Goal: Information Seeking & Learning: Learn about a topic

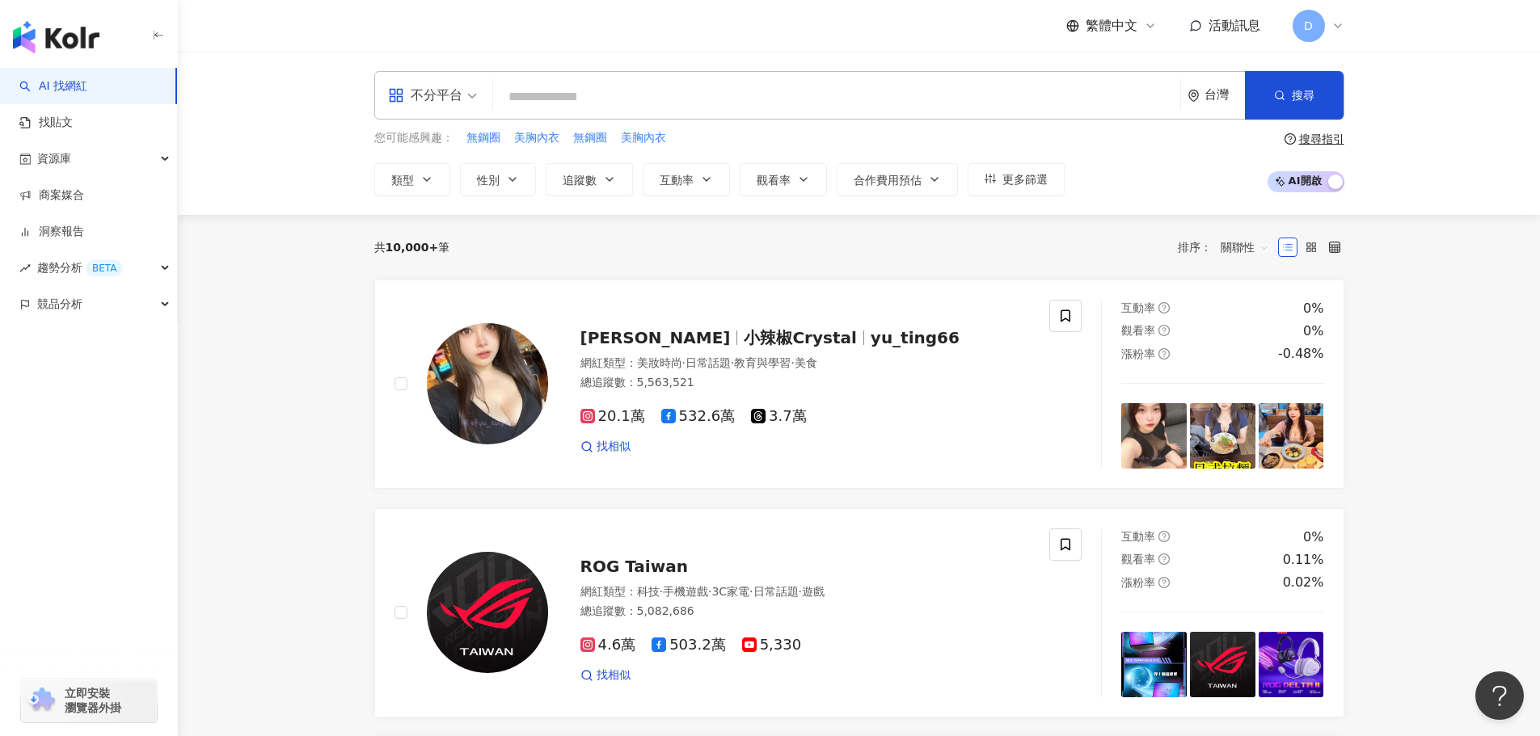
click at [640, 87] on input "search" at bounding box center [837, 97] width 674 height 31
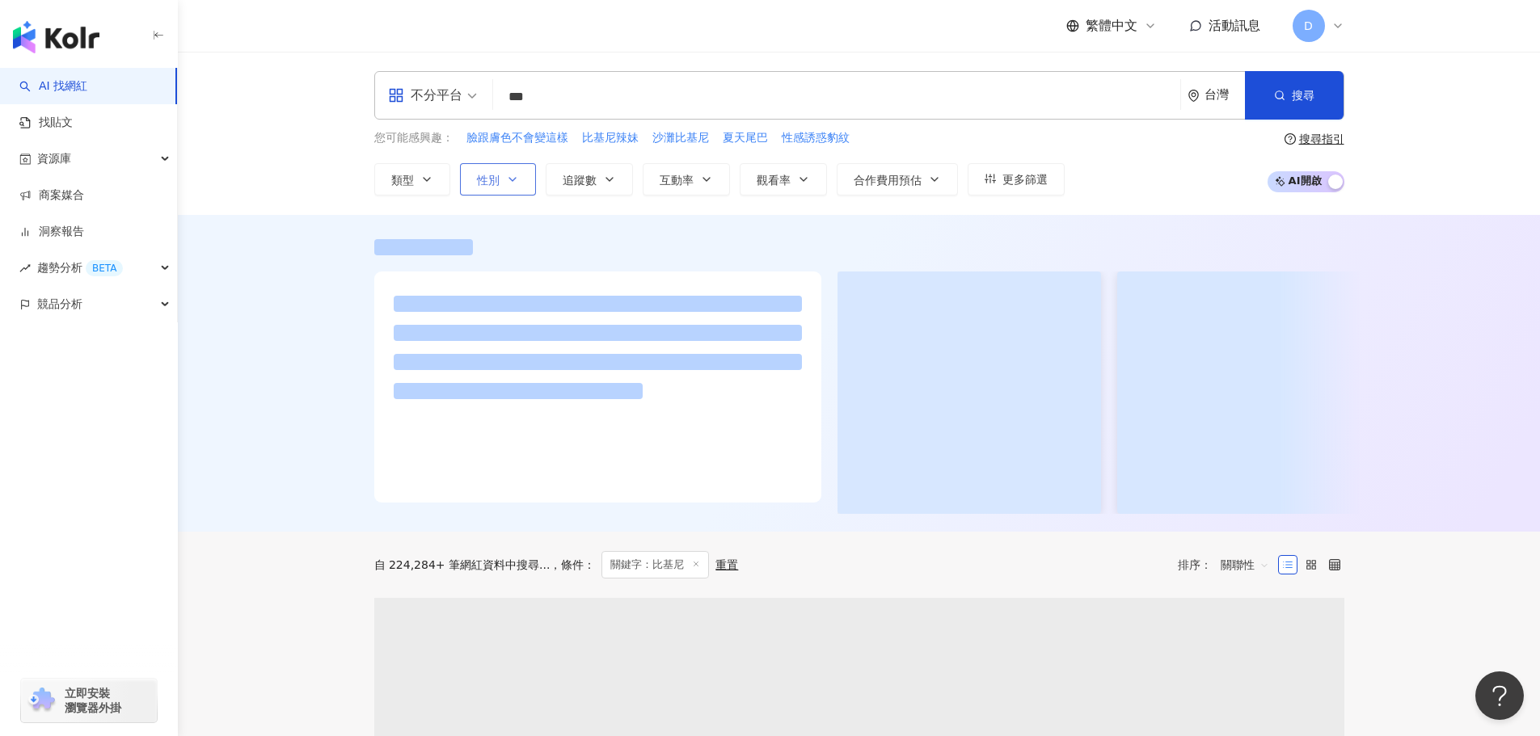
type input "***"
click at [519, 181] on button "性別" at bounding box center [498, 179] width 76 height 32
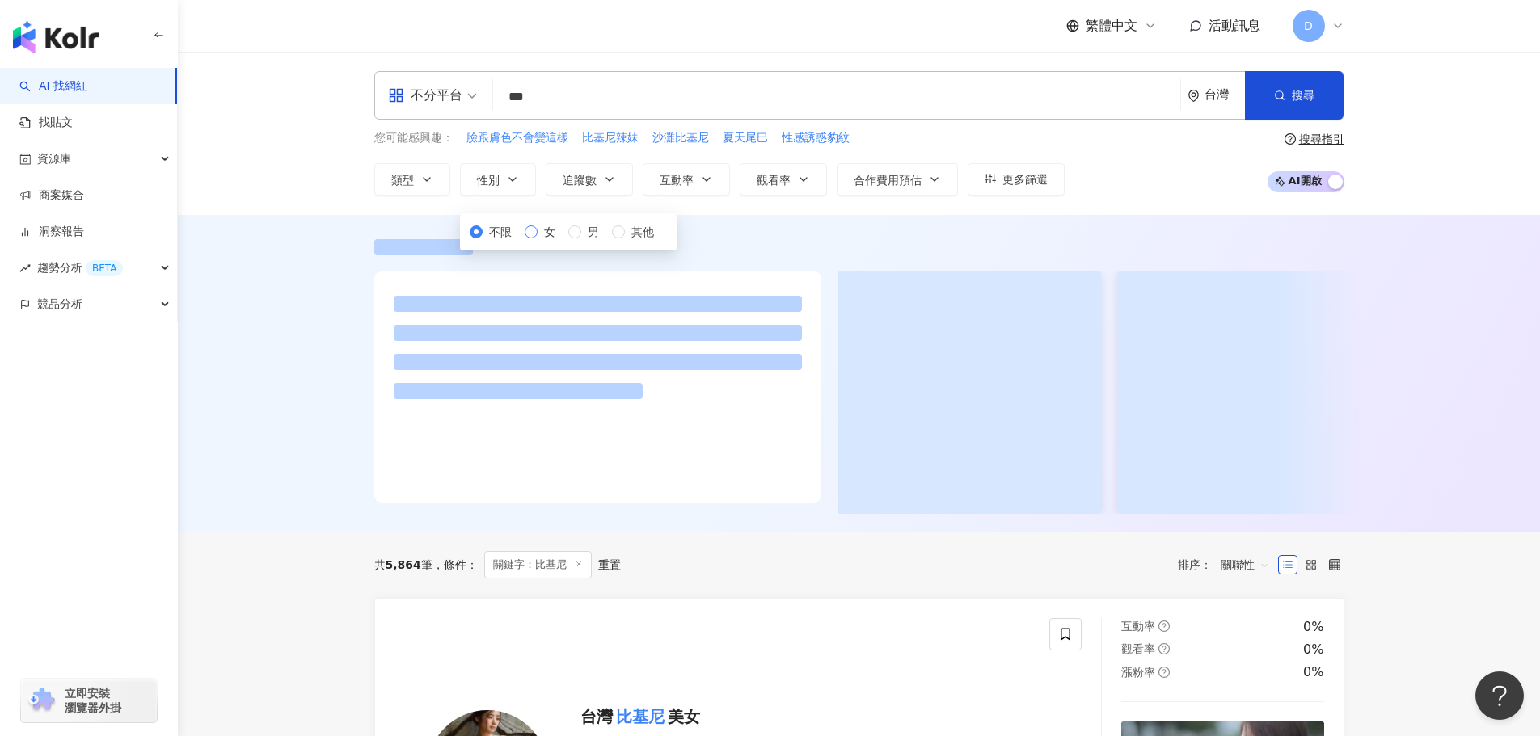
click at [538, 241] on span "女" at bounding box center [550, 232] width 24 height 18
click at [582, 183] on span "追蹤數" at bounding box center [580, 180] width 34 height 13
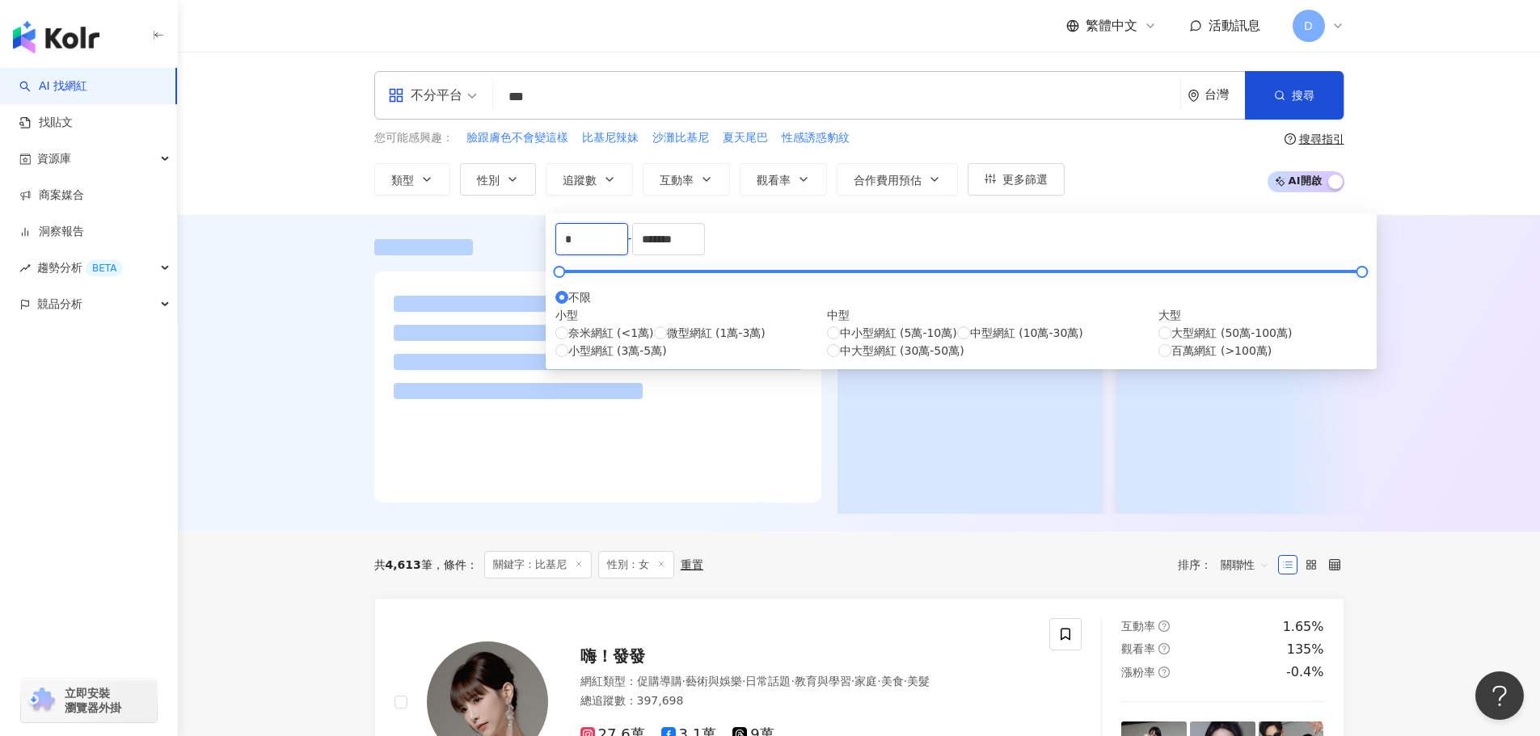
drag, startPoint x: 616, startPoint y: 252, endPoint x: 442, endPoint y: 251, distance: 173.8
drag, startPoint x: 850, startPoint y: 254, endPoint x: 591, endPoint y: 253, distance: 258.7
click at [591, 253] on div "* - ******* 不限 小型 奈米網紅 (<1萬) 微型網紅 (1萬-3萬) 小型網紅 (3萬-5萬) 中型 中小型網紅 (5萬-10萬) 中型網紅 (…" at bounding box center [961, 291] width 812 height 137
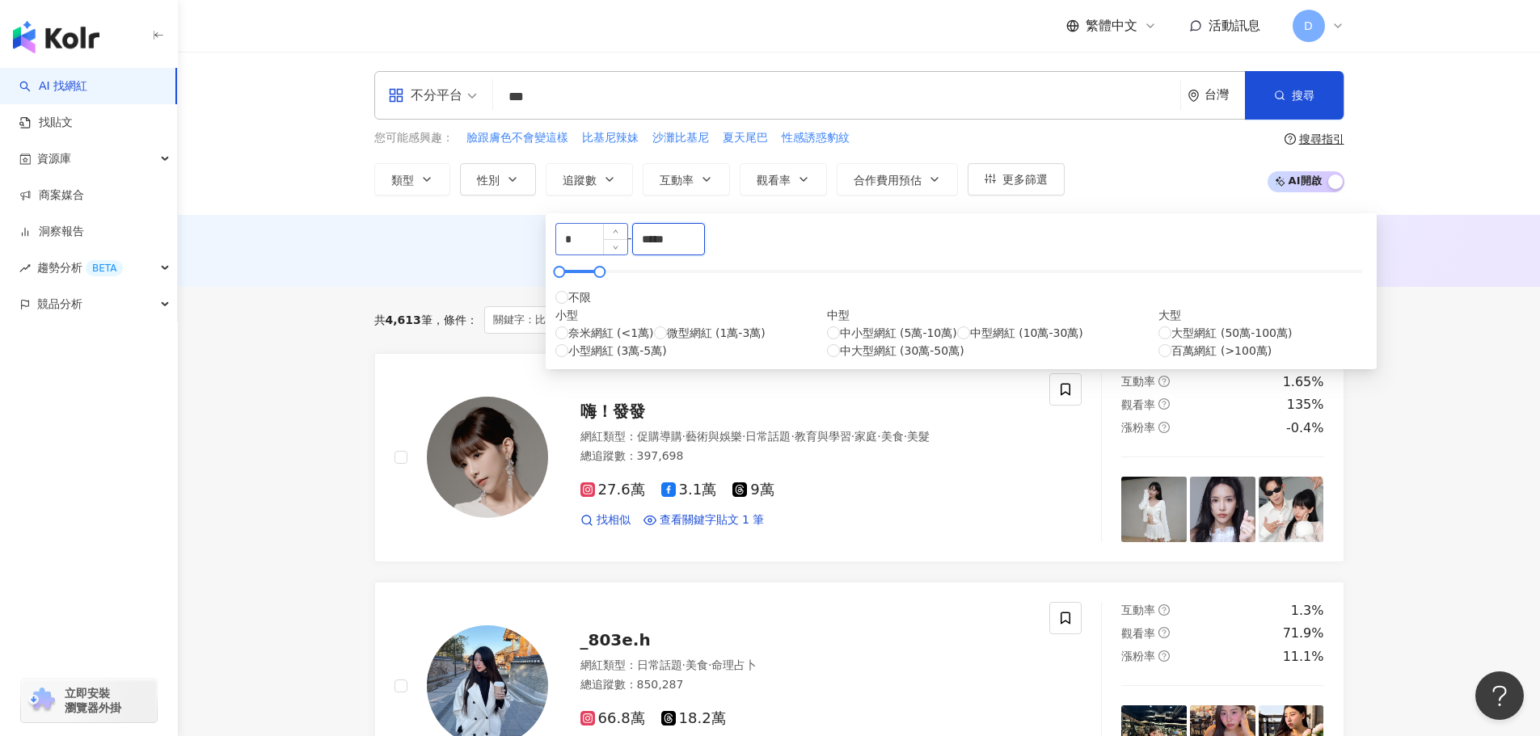
type input "*****"
drag, startPoint x: 576, startPoint y: 254, endPoint x: 421, endPoint y: 236, distance: 156.2
type input "****"
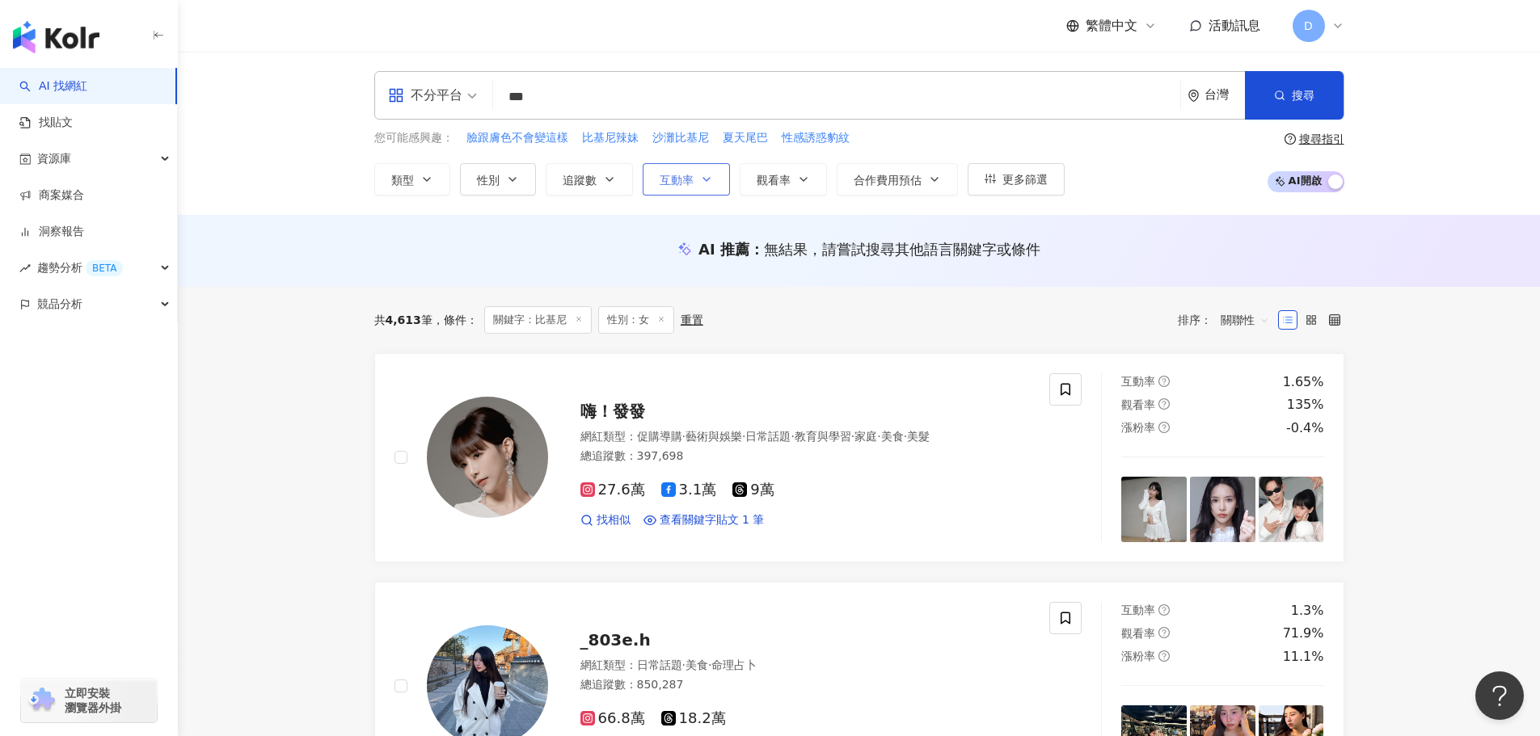
click at [667, 184] on span "互動率" at bounding box center [677, 180] width 34 height 13
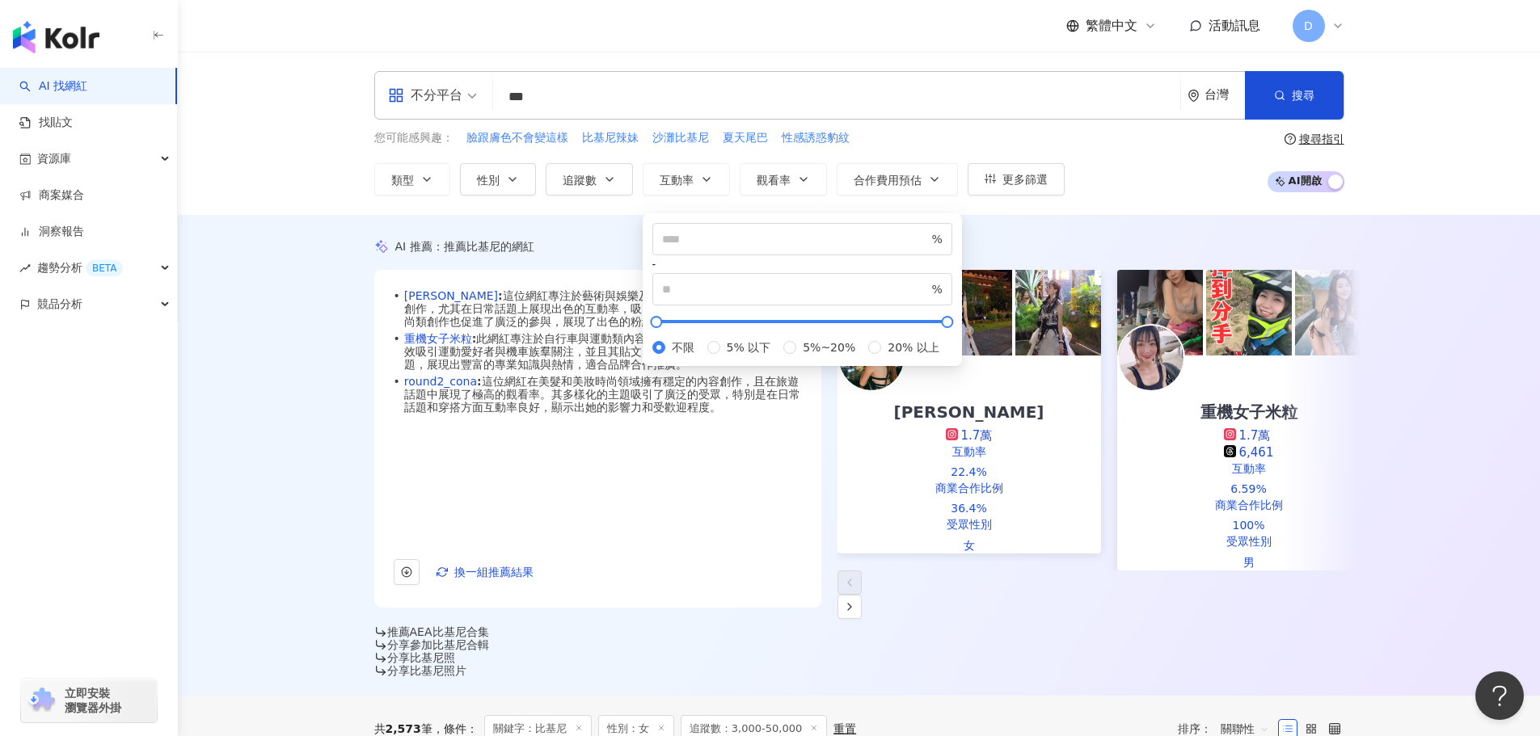
click at [1098, 199] on div "不分平台 *** 台灣 搜尋 loading 搜尋名稱、敘述、貼文含有關鍵字 “ 比基尼 ” 的網紅 您可能感興趣： 臉跟膚色不會變這樣 比基尼辣妹 沙灘比基…" at bounding box center [859, 133] width 1362 height 163
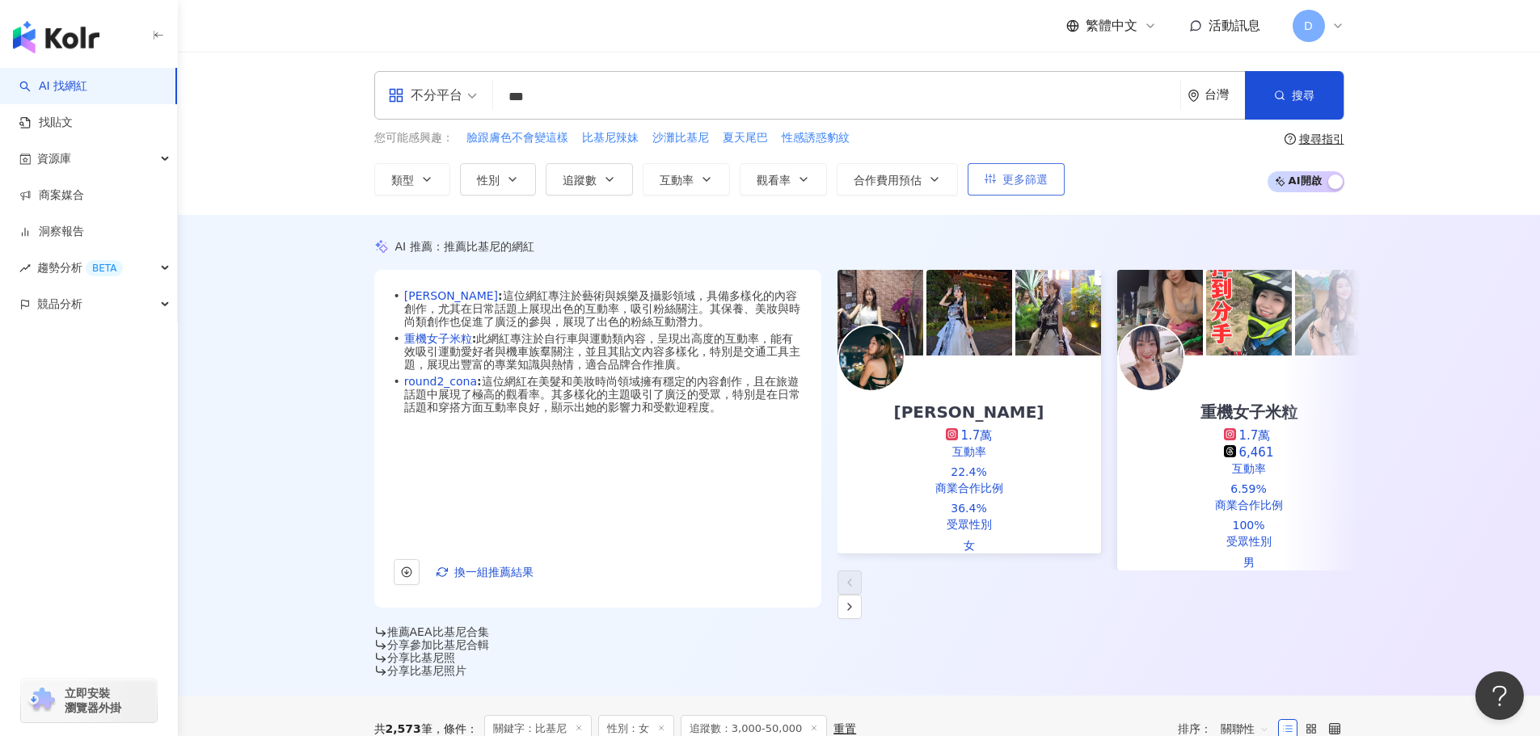
click at [1025, 182] on span "更多篩選" at bounding box center [1024, 179] width 45 height 13
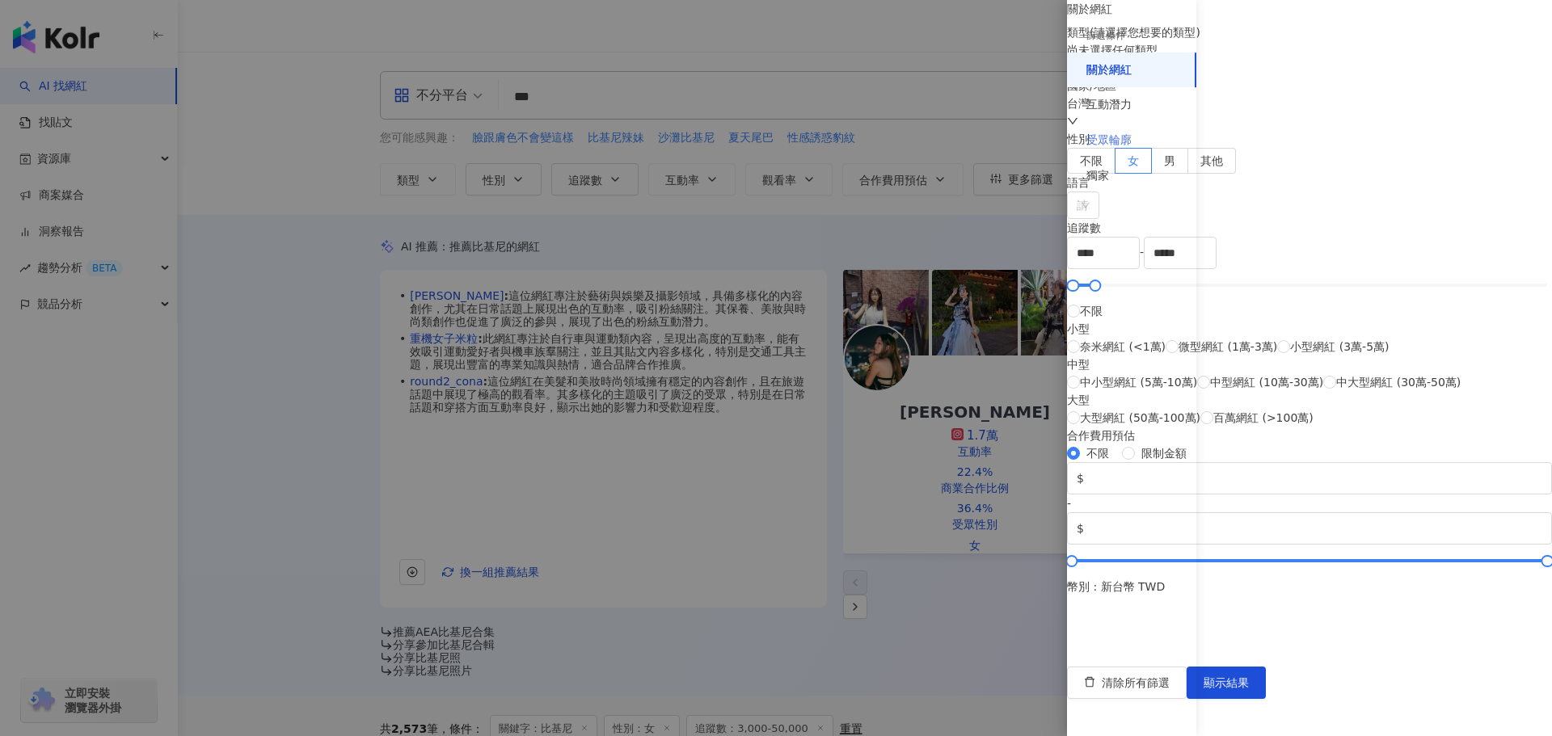
click at [1127, 129] on div "受眾輪廓" at bounding box center [1131, 141] width 129 height 36
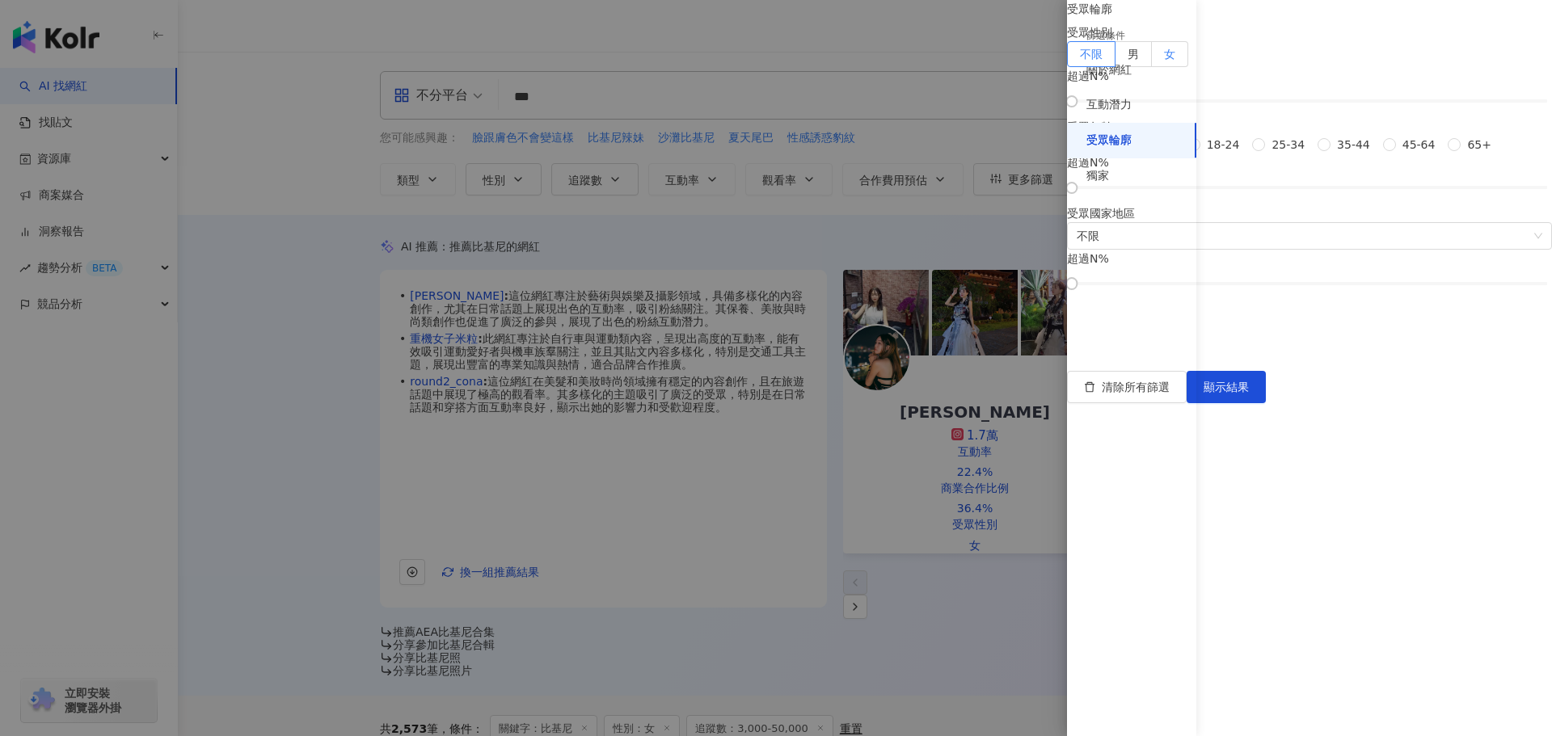
click at [1188, 67] on label "女" at bounding box center [1170, 54] width 36 height 26
drag, startPoint x: 1347, startPoint y: 190, endPoint x: 1370, endPoint y: 192, distance: 22.8
click at [1370, 106] on div at bounding box center [1310, 101] width 476 height 10
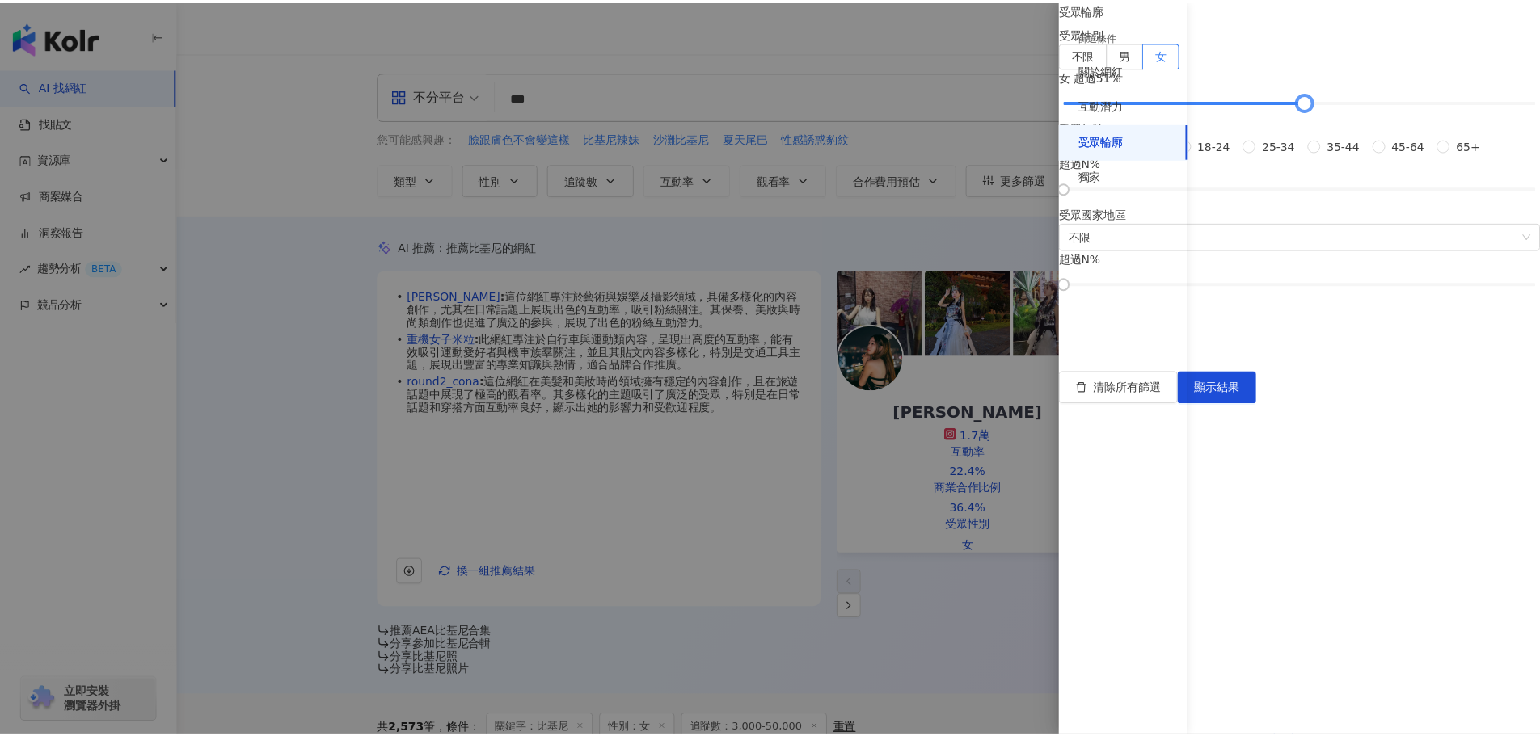
scroll to position [49, 0]
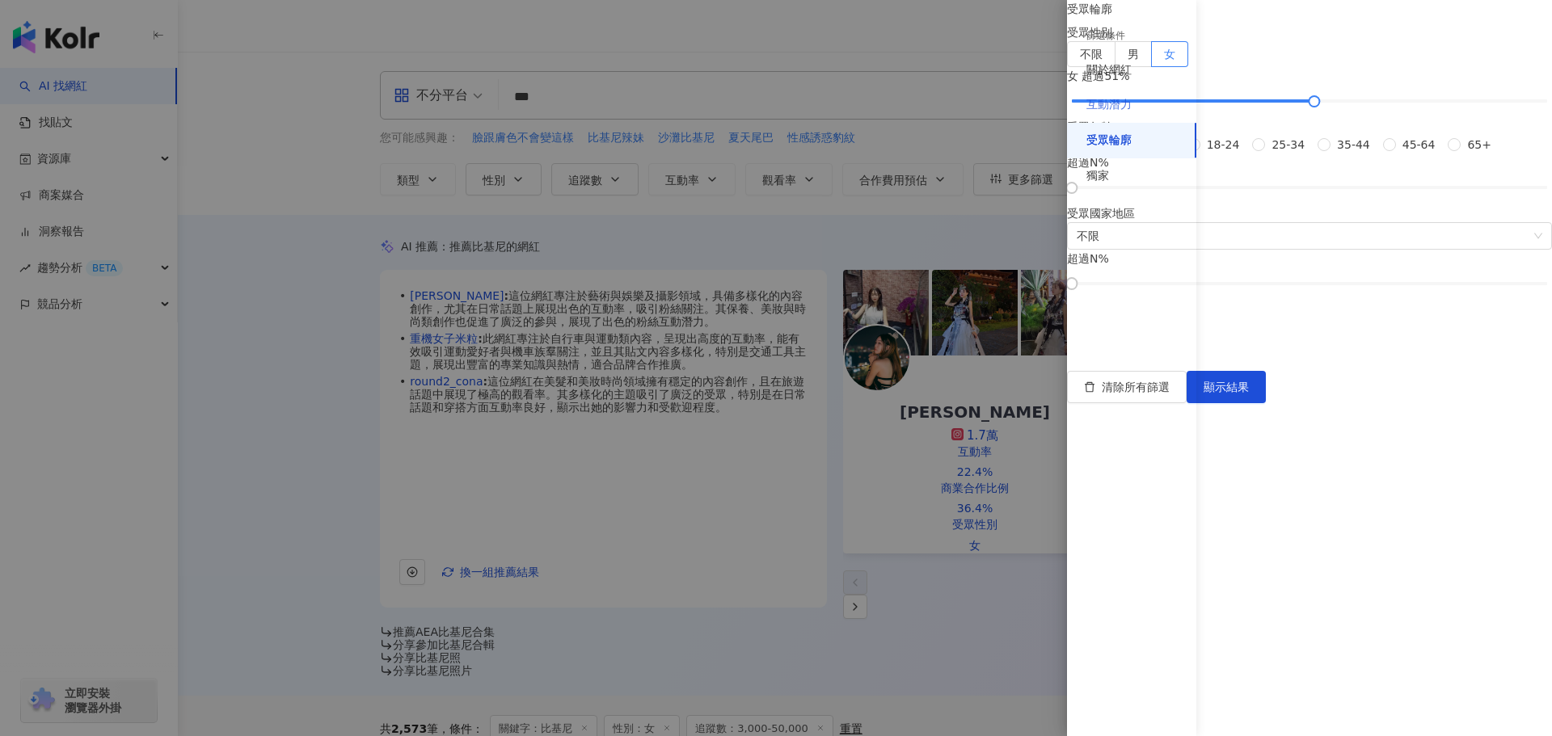
click at [1139, 108] on div "互動潛力" at bounding box center [1131, 105] width 129 height 36
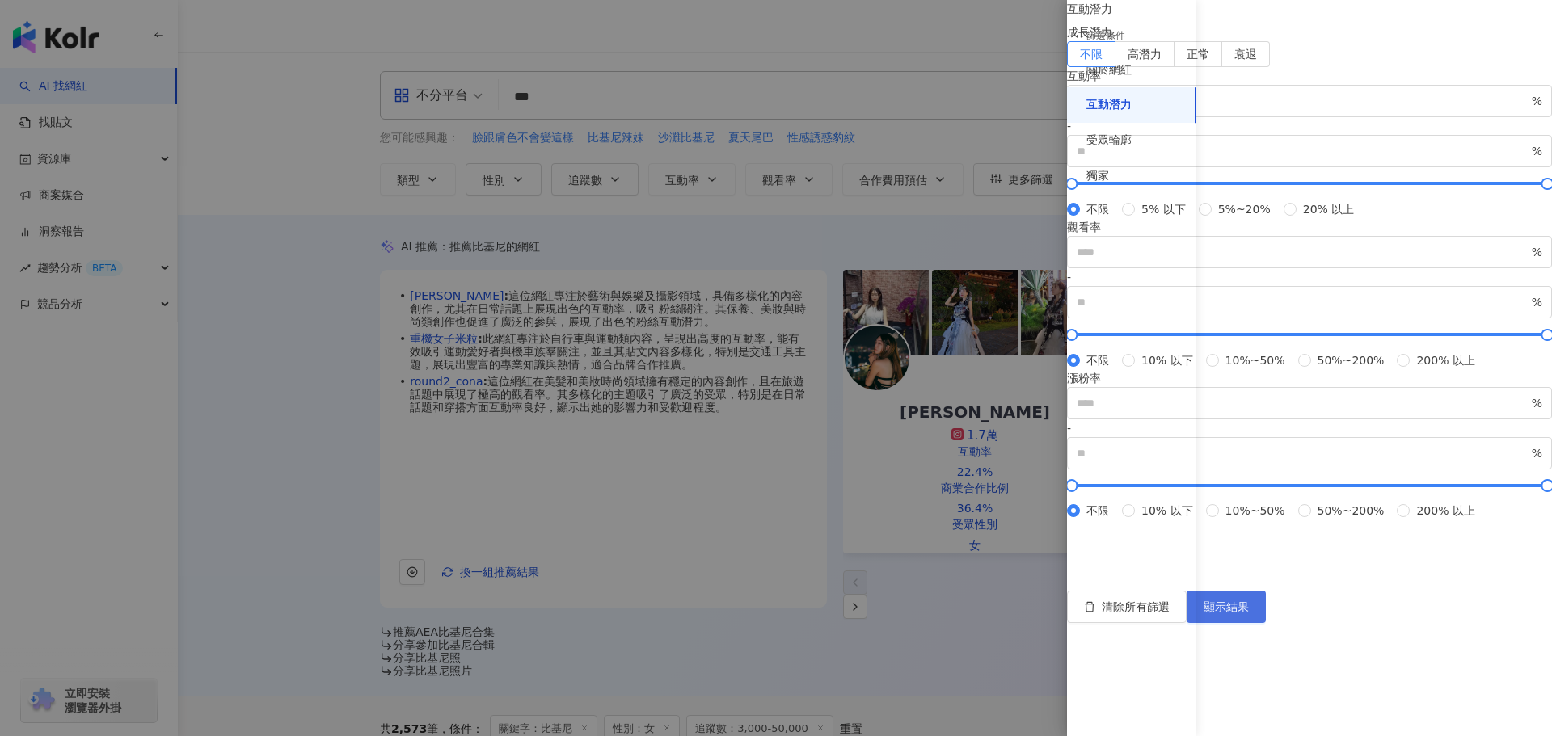
click at [1266, 623] on button "顯示結果" at bounding box center [1226, 607] width 79 height 32
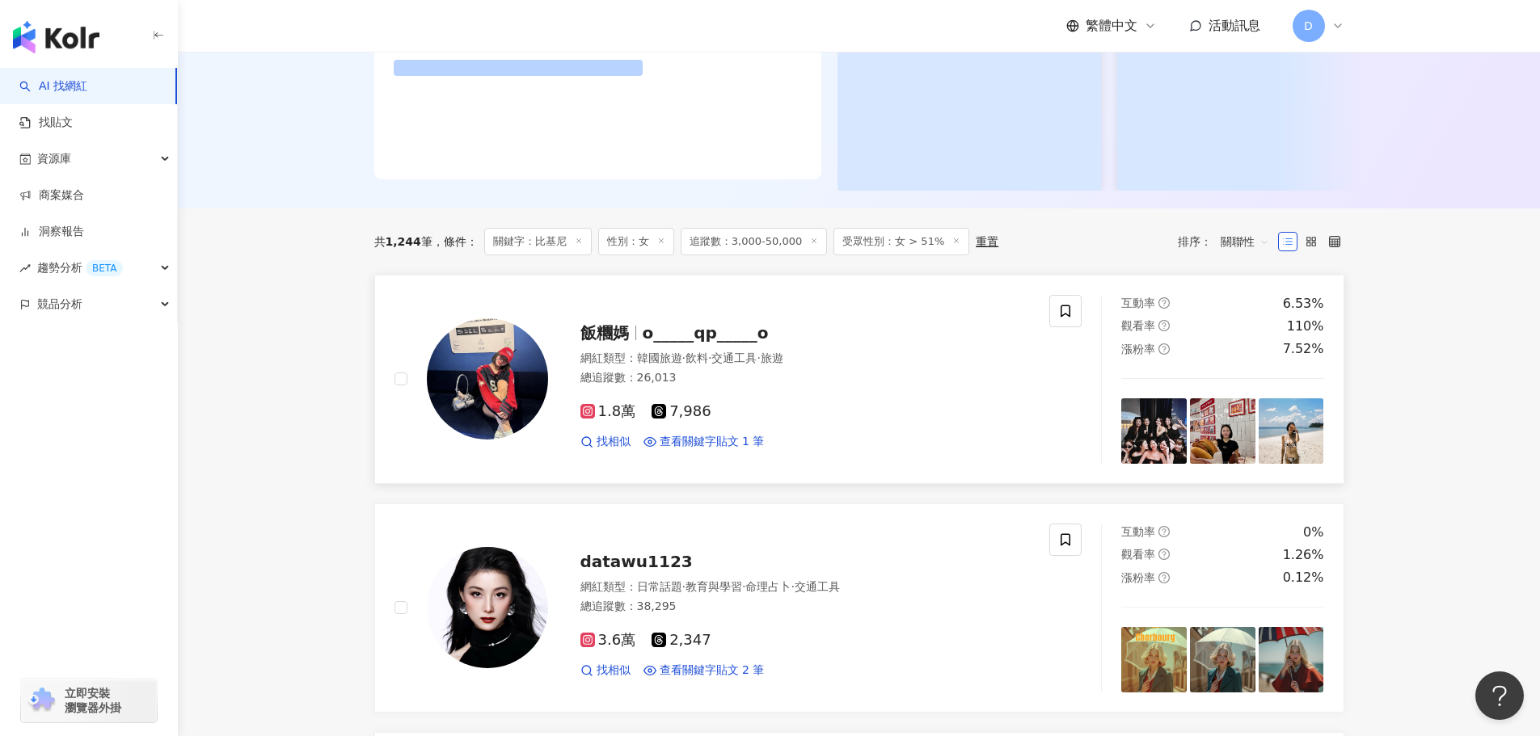
scroll to position [333, 0]
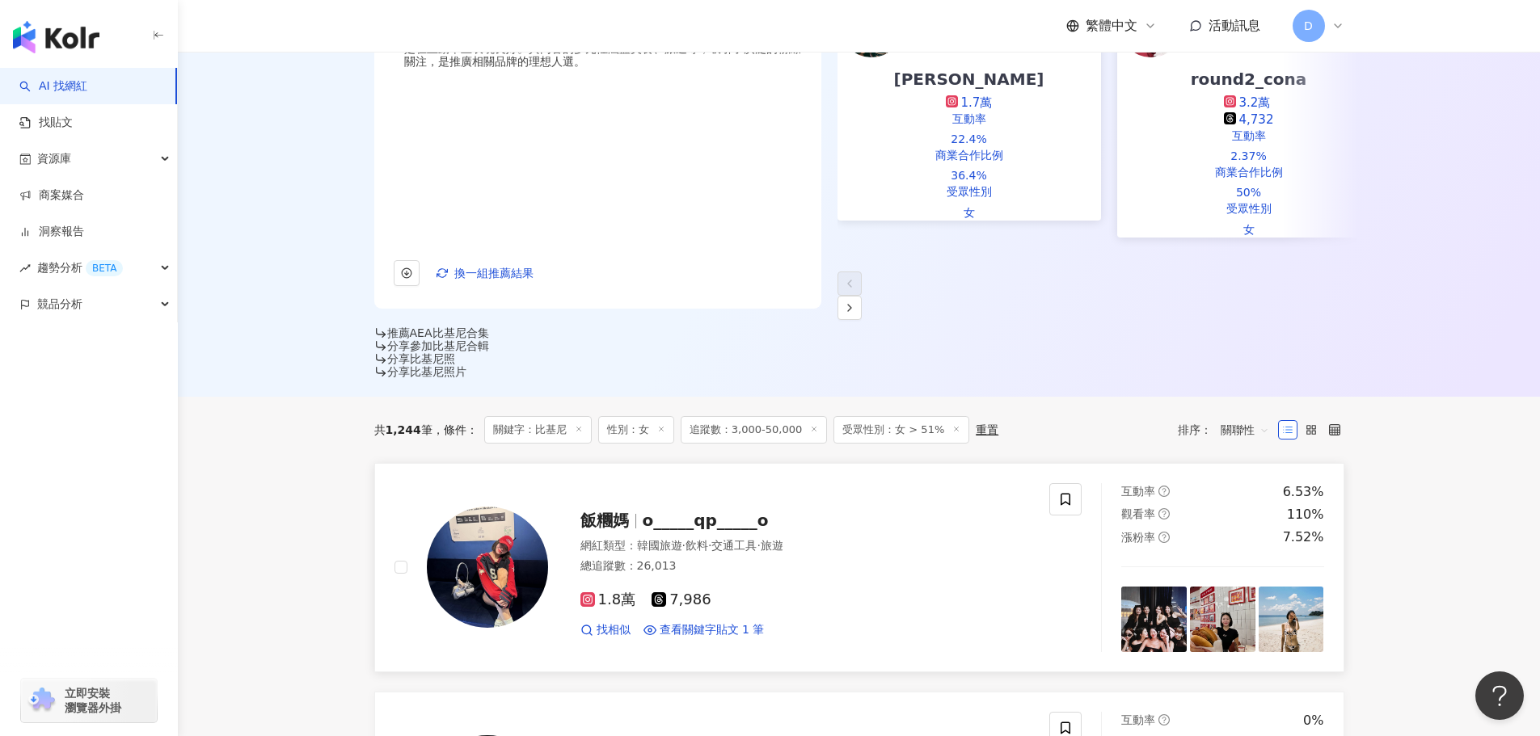
click at [711, 539] on span "·" at bounding box center [709, 545] width 3 height 13
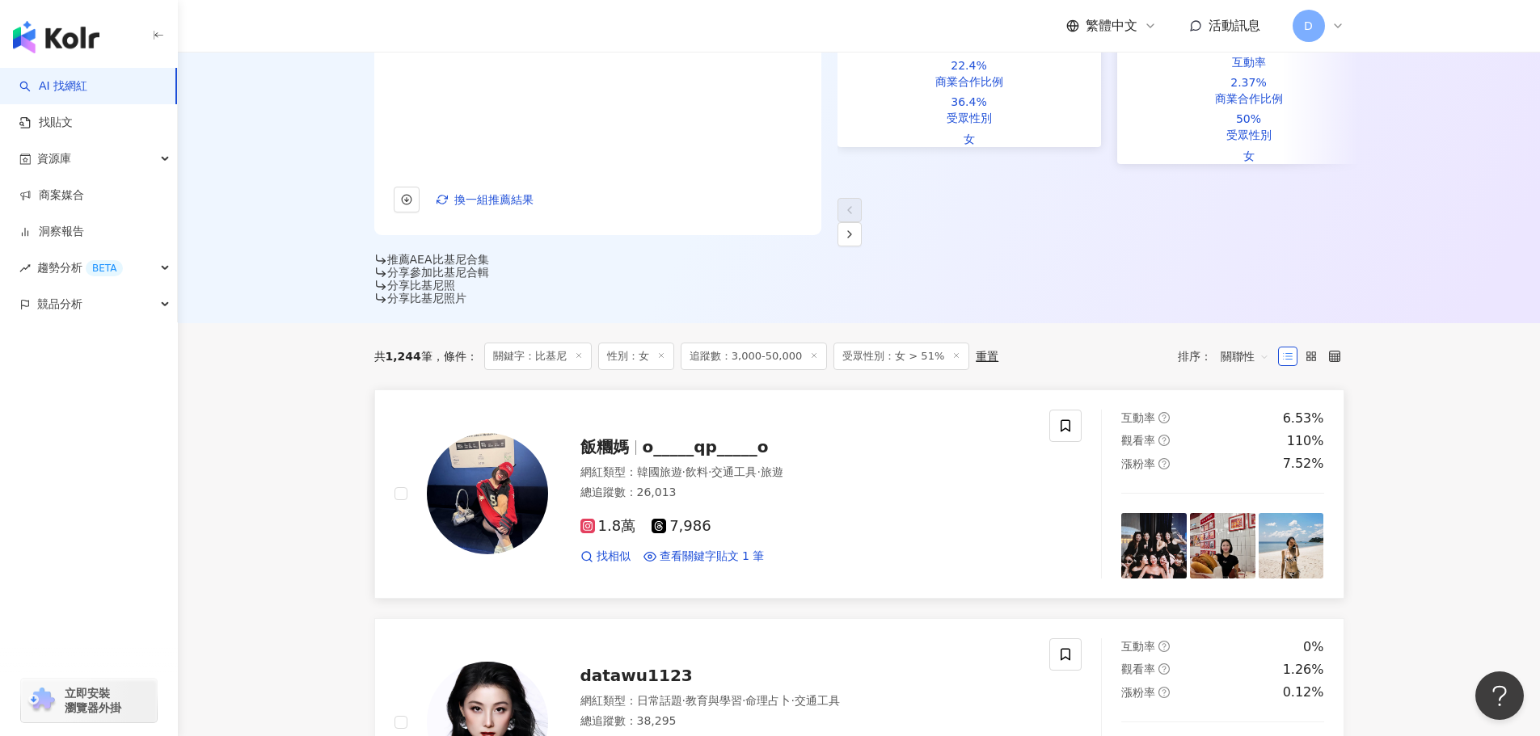
scroll to position [495, 0]
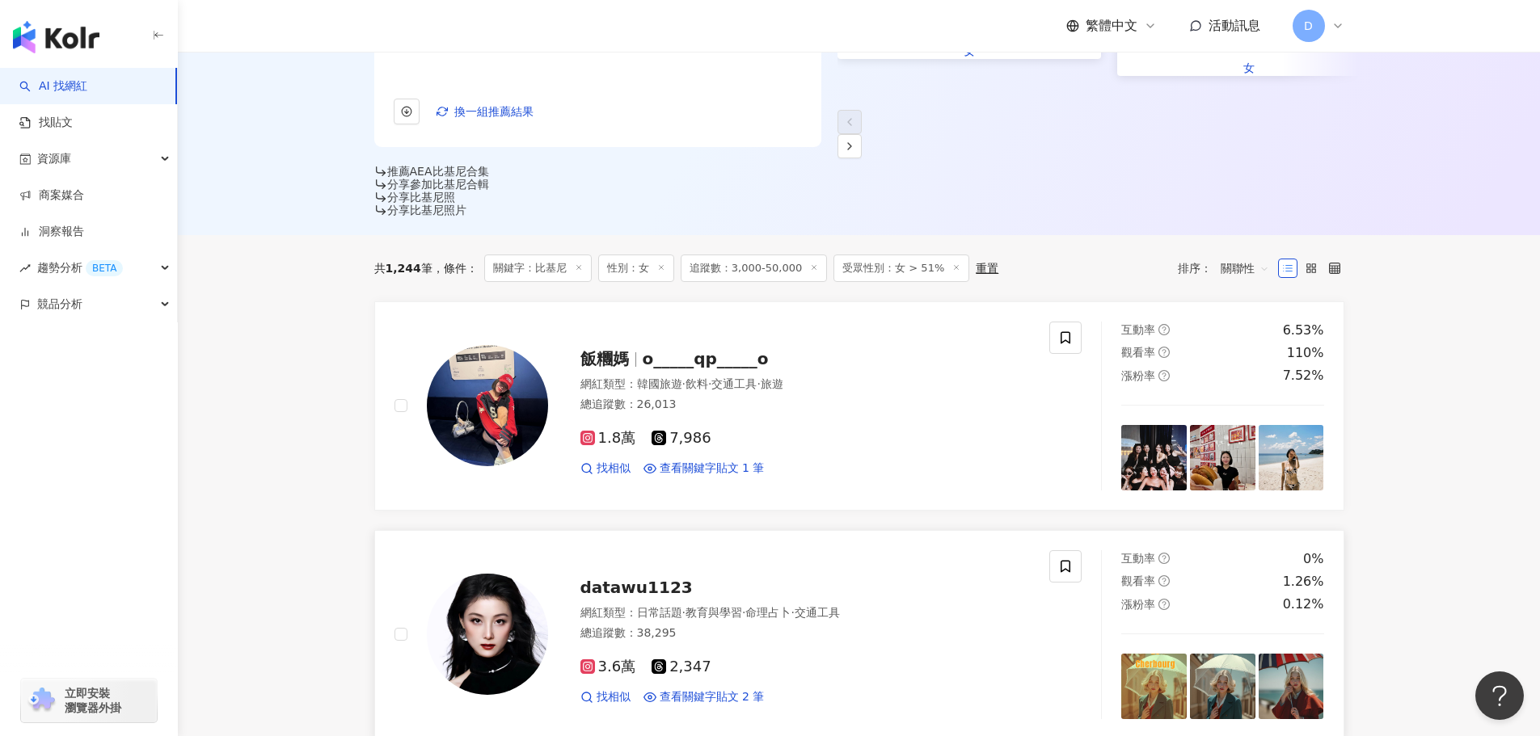
click at [691, 576] on div "datawu1123" at bounding box center [805, 587] width 450 height 23
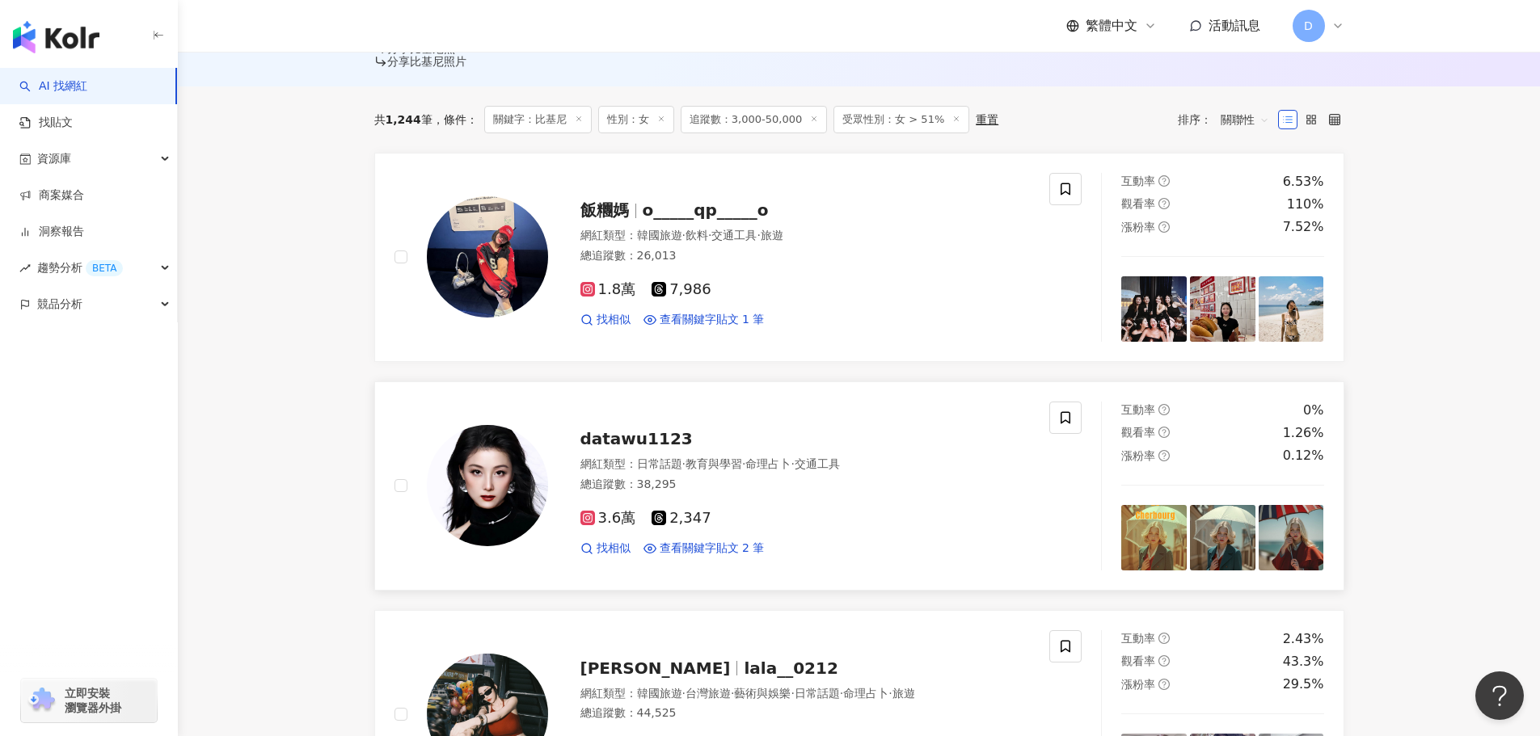
scroll to position [818, 0]
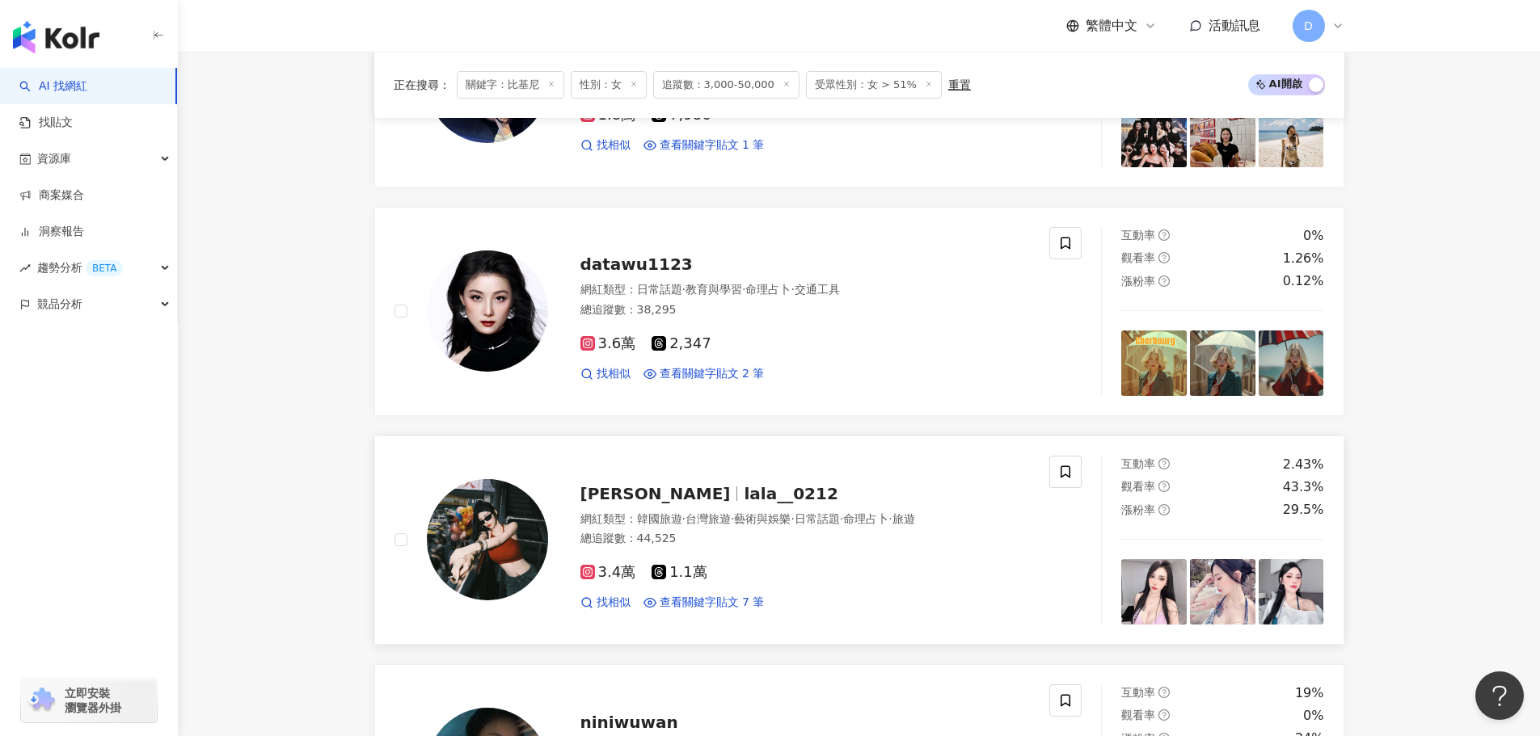
click at [782, 513] on span "藝術與娛樂" at bounding box center [762, 519] width 57 height 13
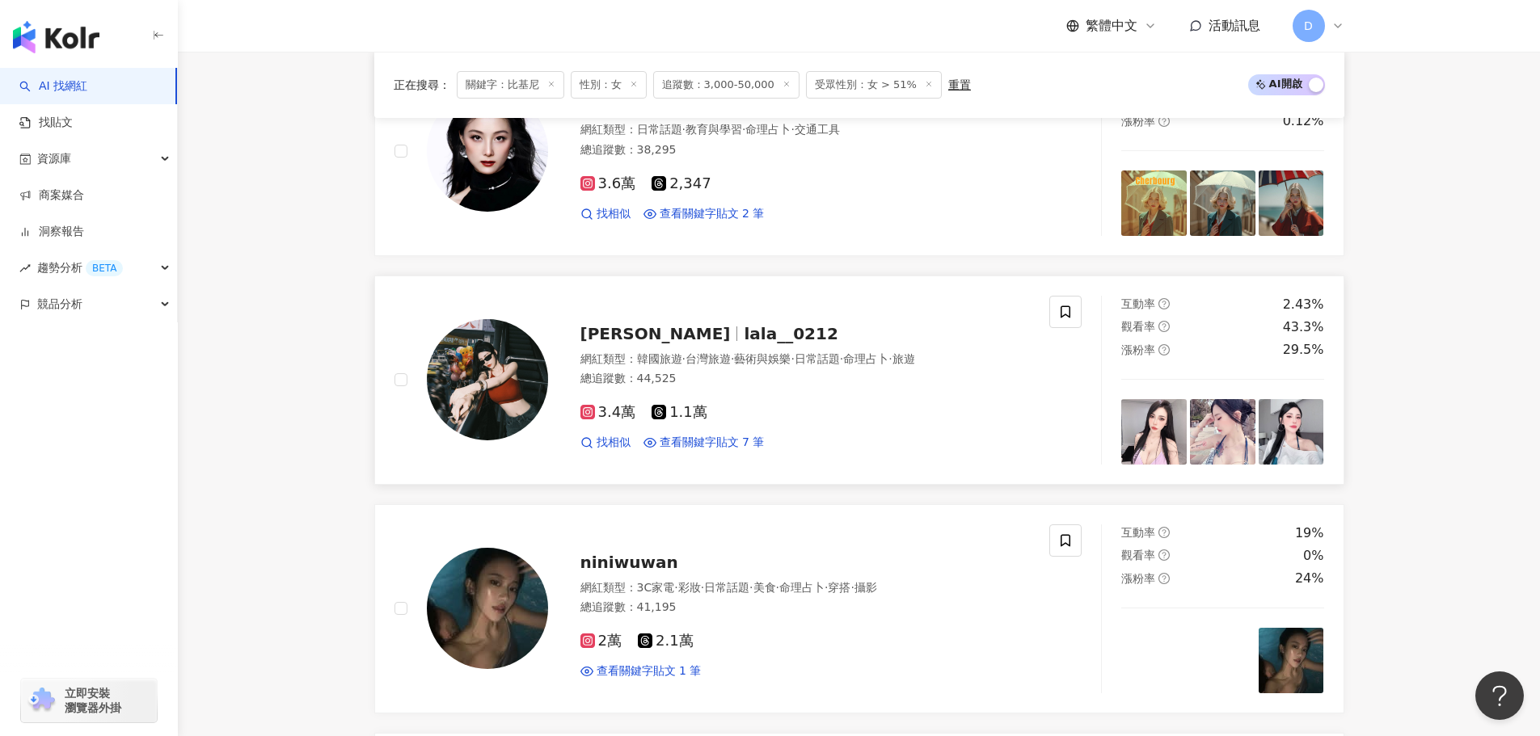
scroll to position [980, 0]
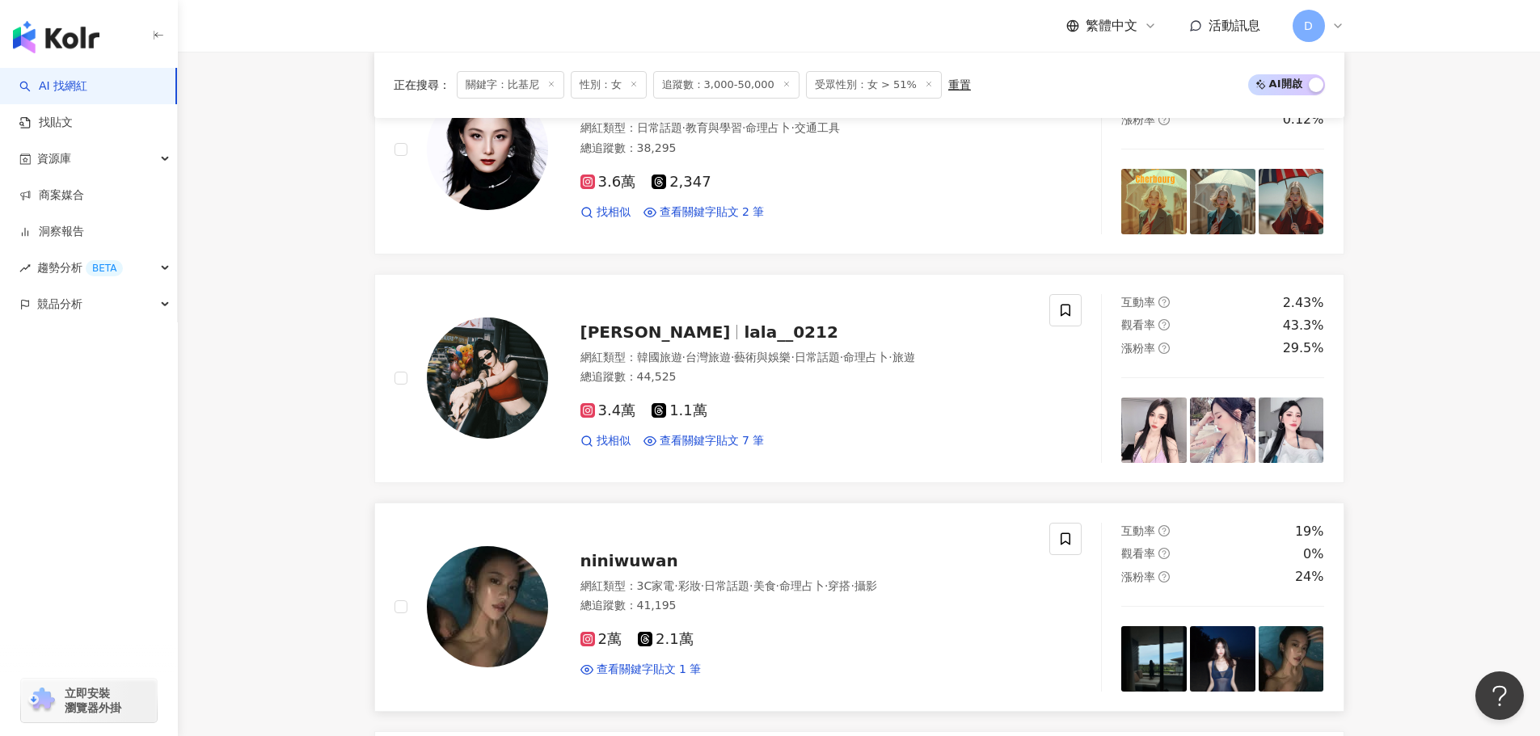
click at [749, 580] on span "日常話題" at bounding box center [726, 586] width 45 height 13
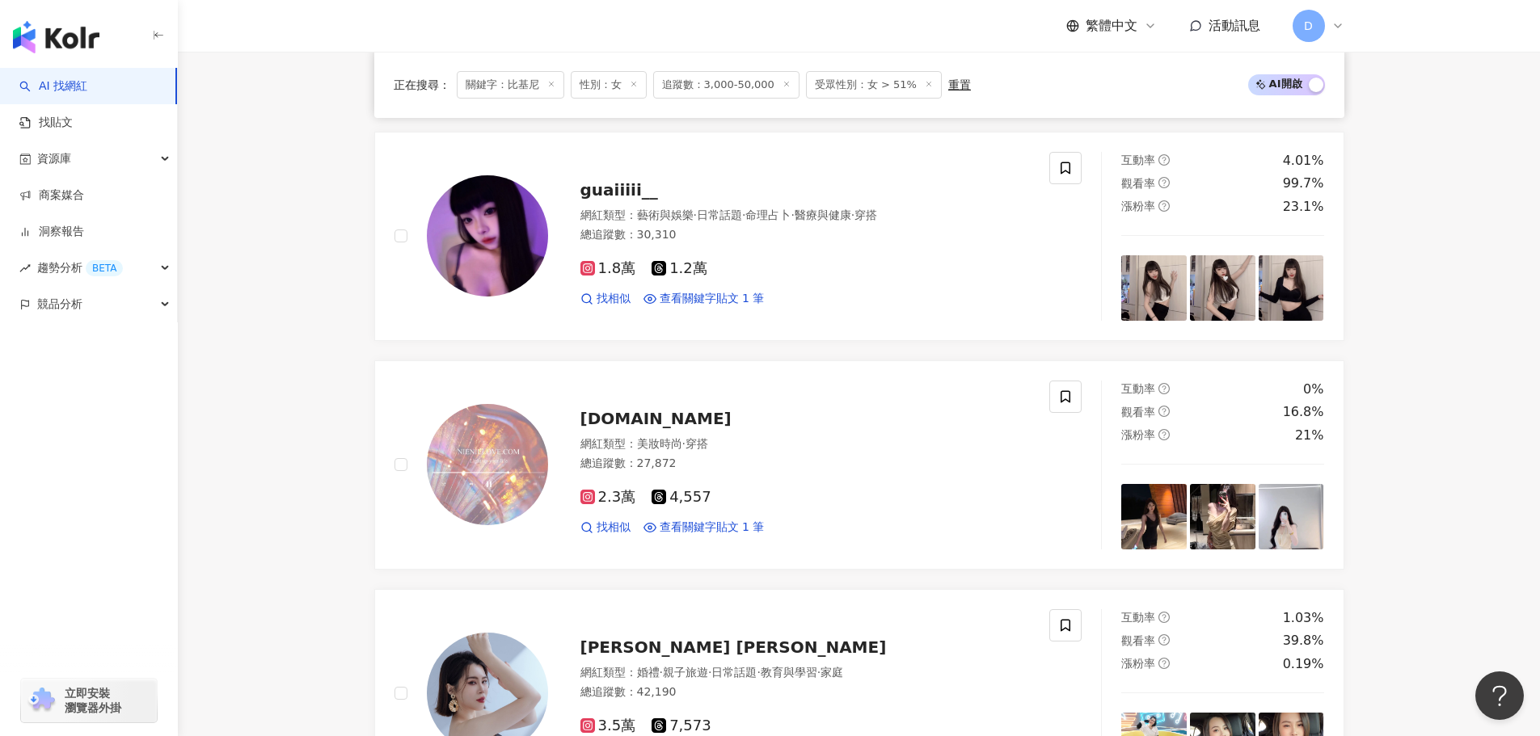
scroll to position [1707, 0]
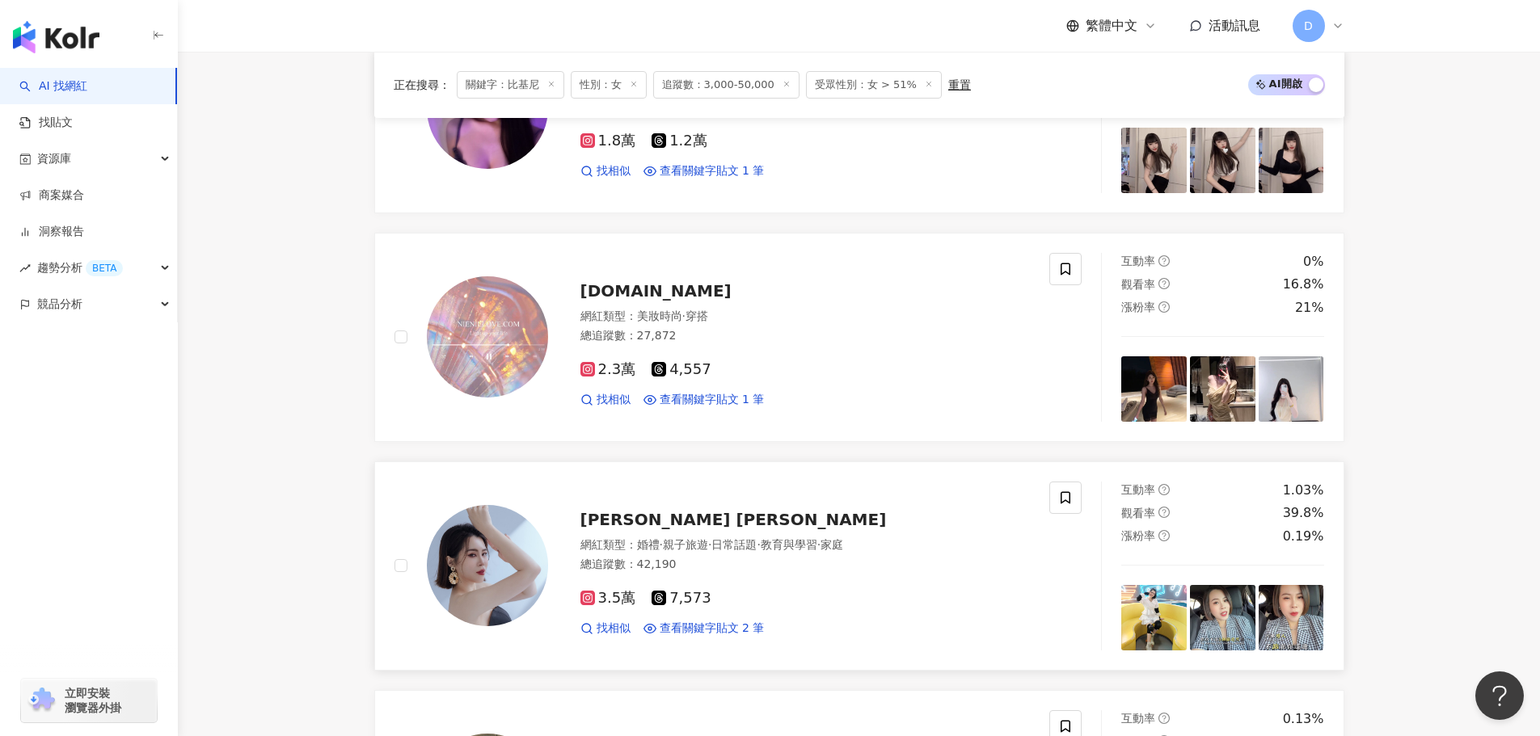
click at [776, 557] on div "總追蹤數 ： 42,190" at bounding box center [805, 565] width 450 height 16
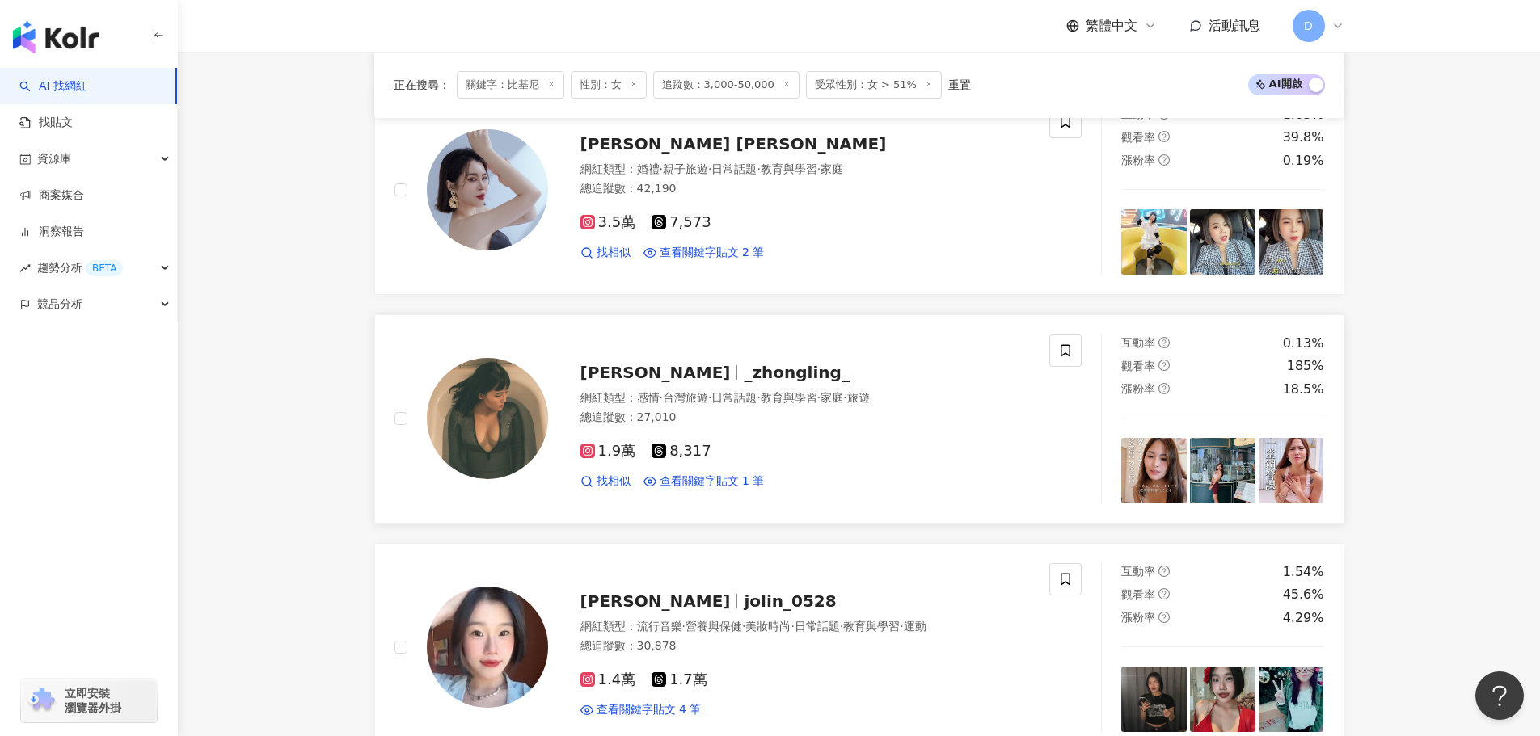
scroll to position [2112, 0]
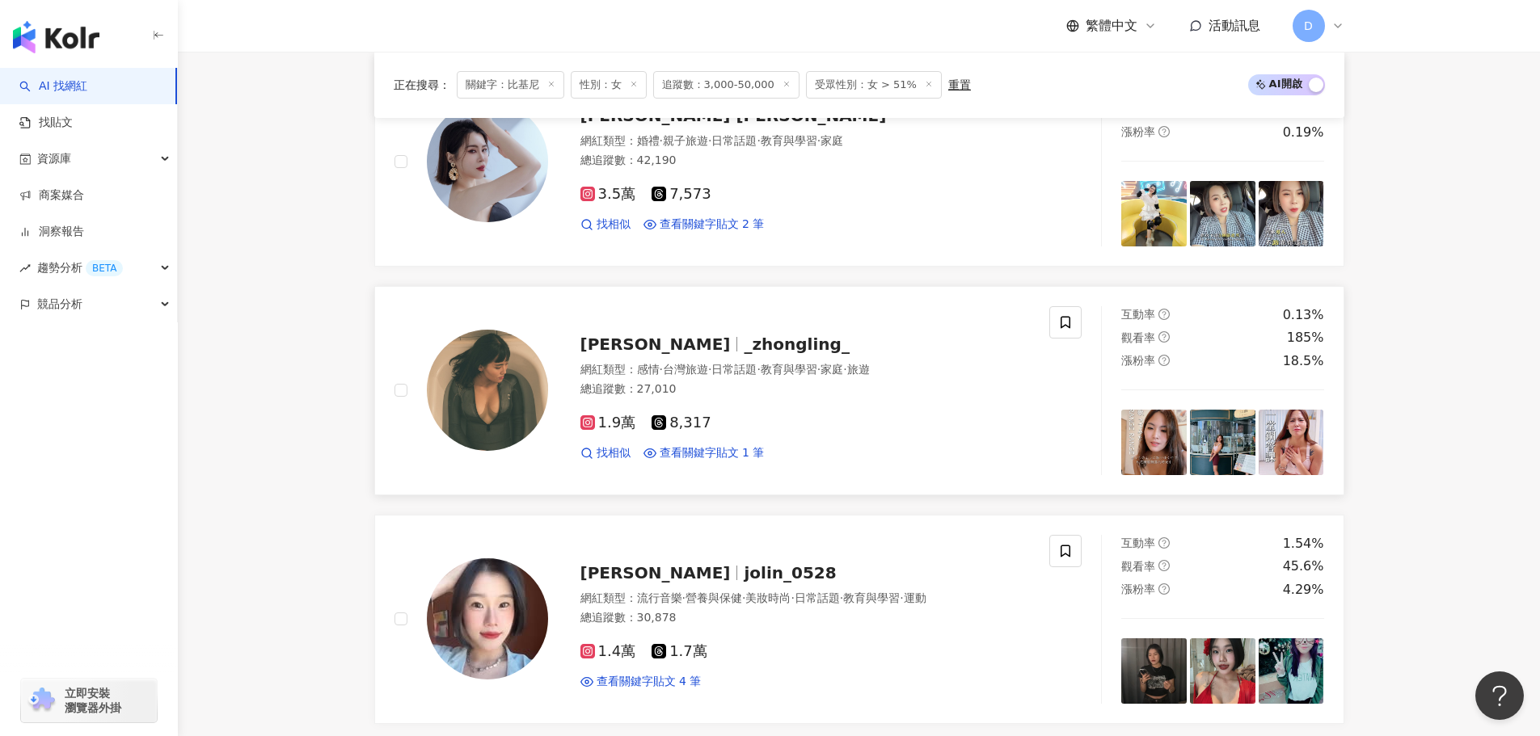
click at [830, 445] on div "找相似 查看關鍵字貼文 1 筆" at bounding box center [805, 453] width 450 height 16
click at [817, 562] on div "芸瑄 jolin_0528" at bounding box center [805, 573] width 450 height 23
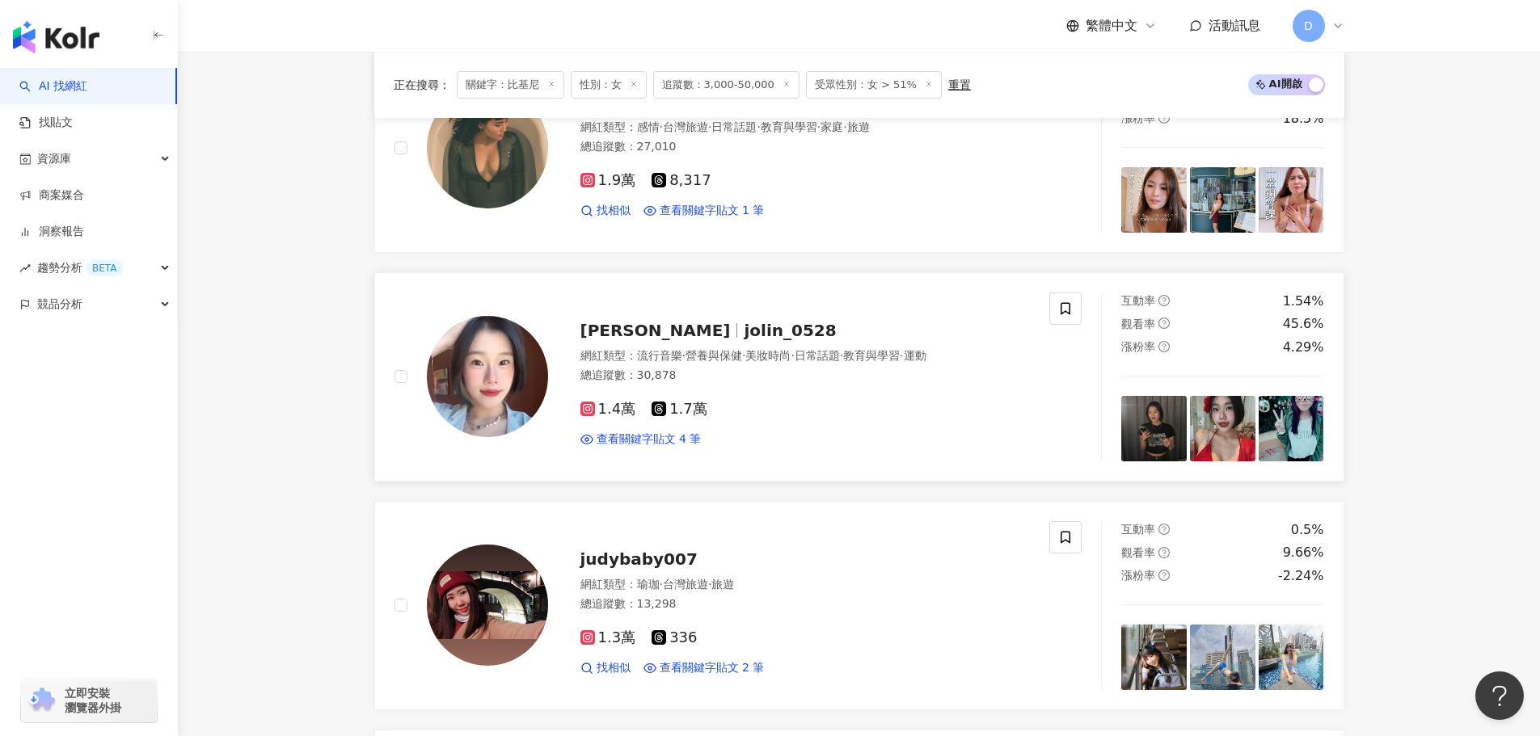
click at [817, 577] on div "網紅類型 ： 瑜珈 · 台灣旅遊 · 旅遊" at bounding box center [805, 585] width 450 height 16
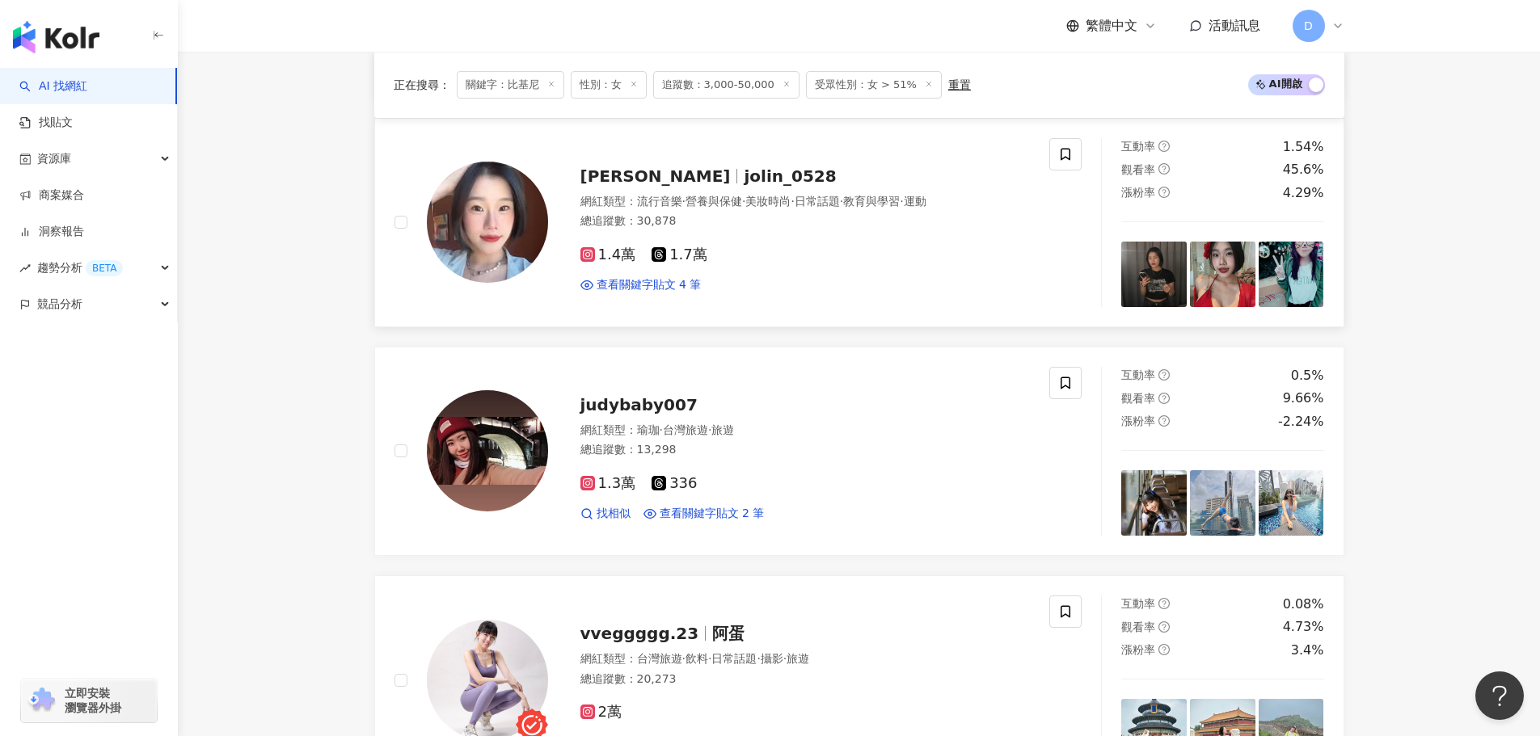
scroll to position [2516, 0]
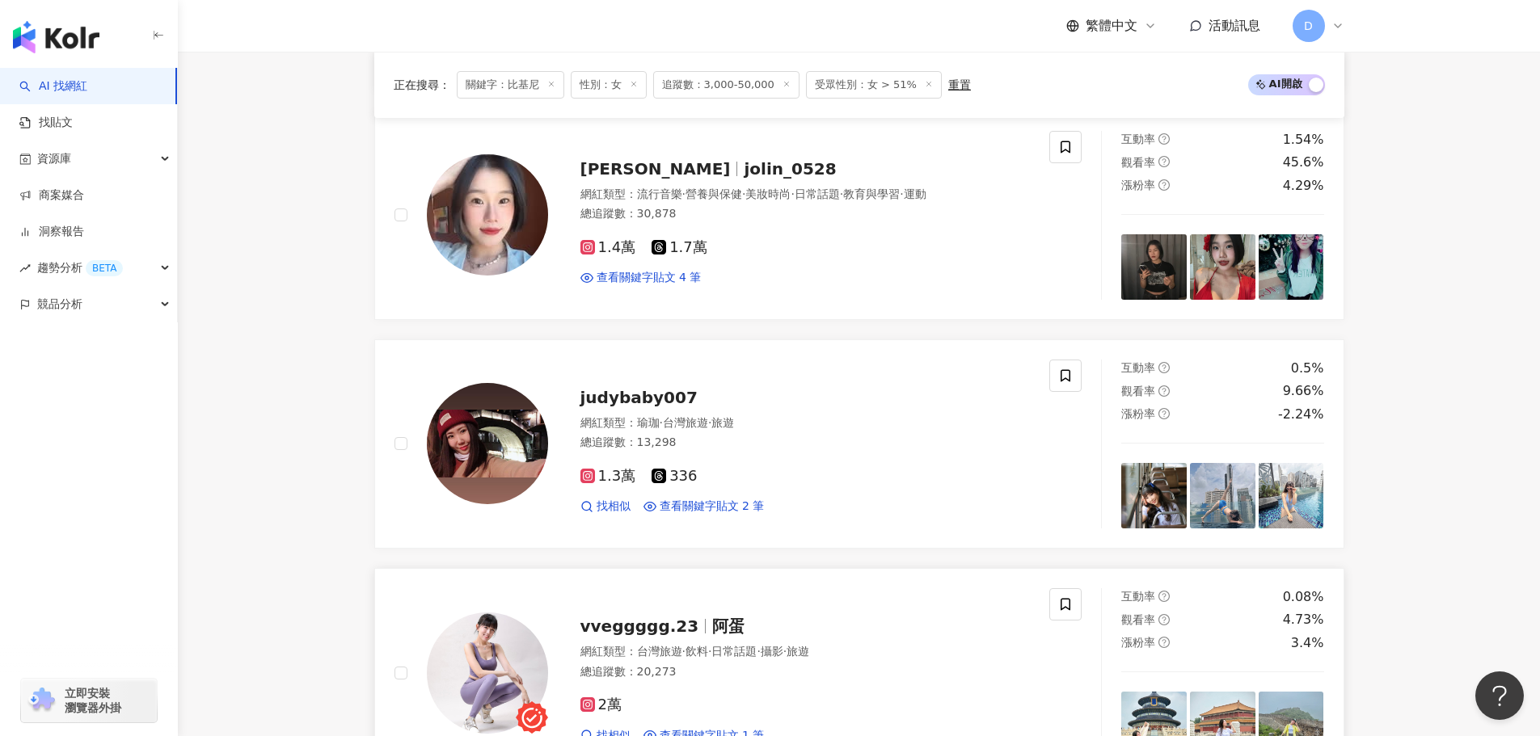
click at [800, 615] on div "vveggggg.23 阿蛋" at bounding box center [805, 626] width 450 height 23
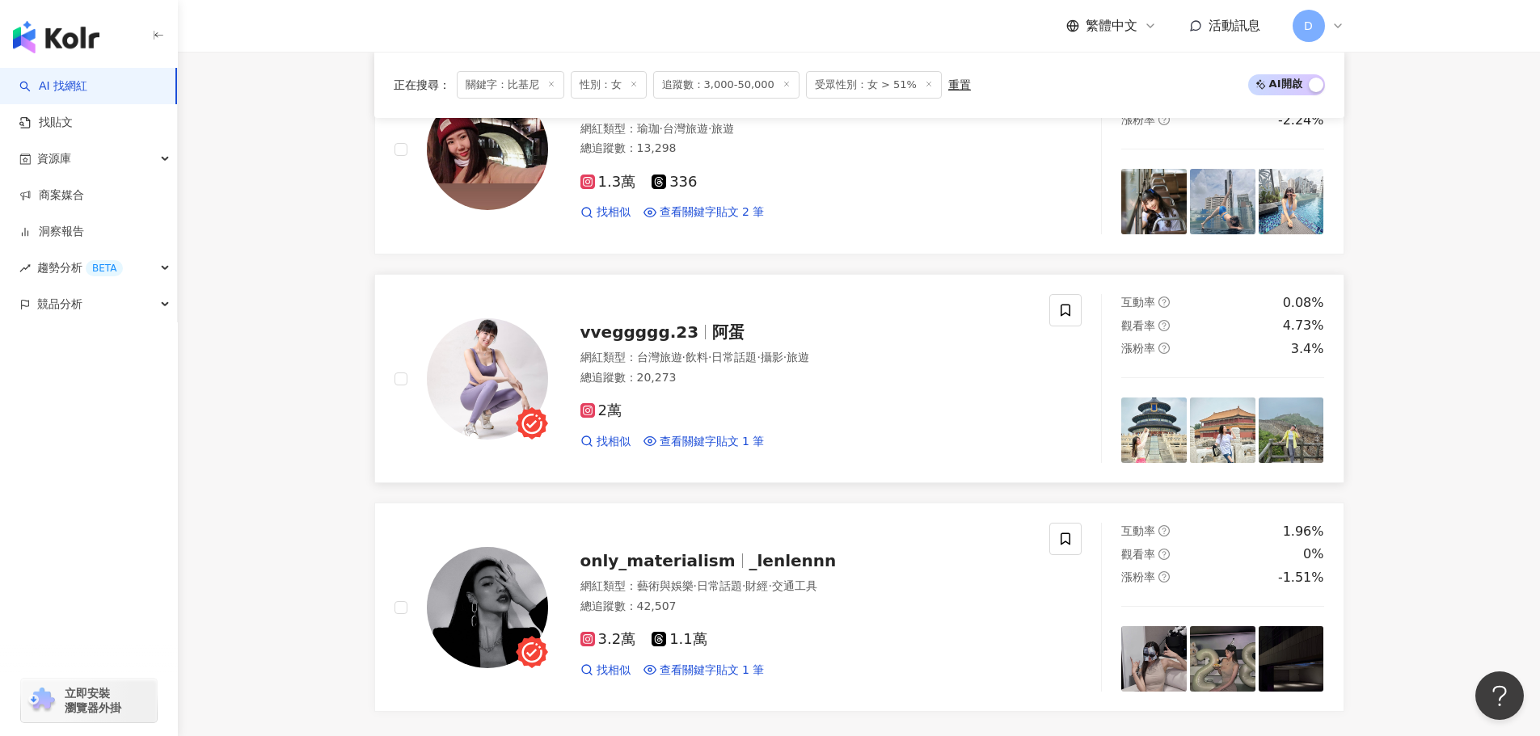
scroll to position [2839, 0]
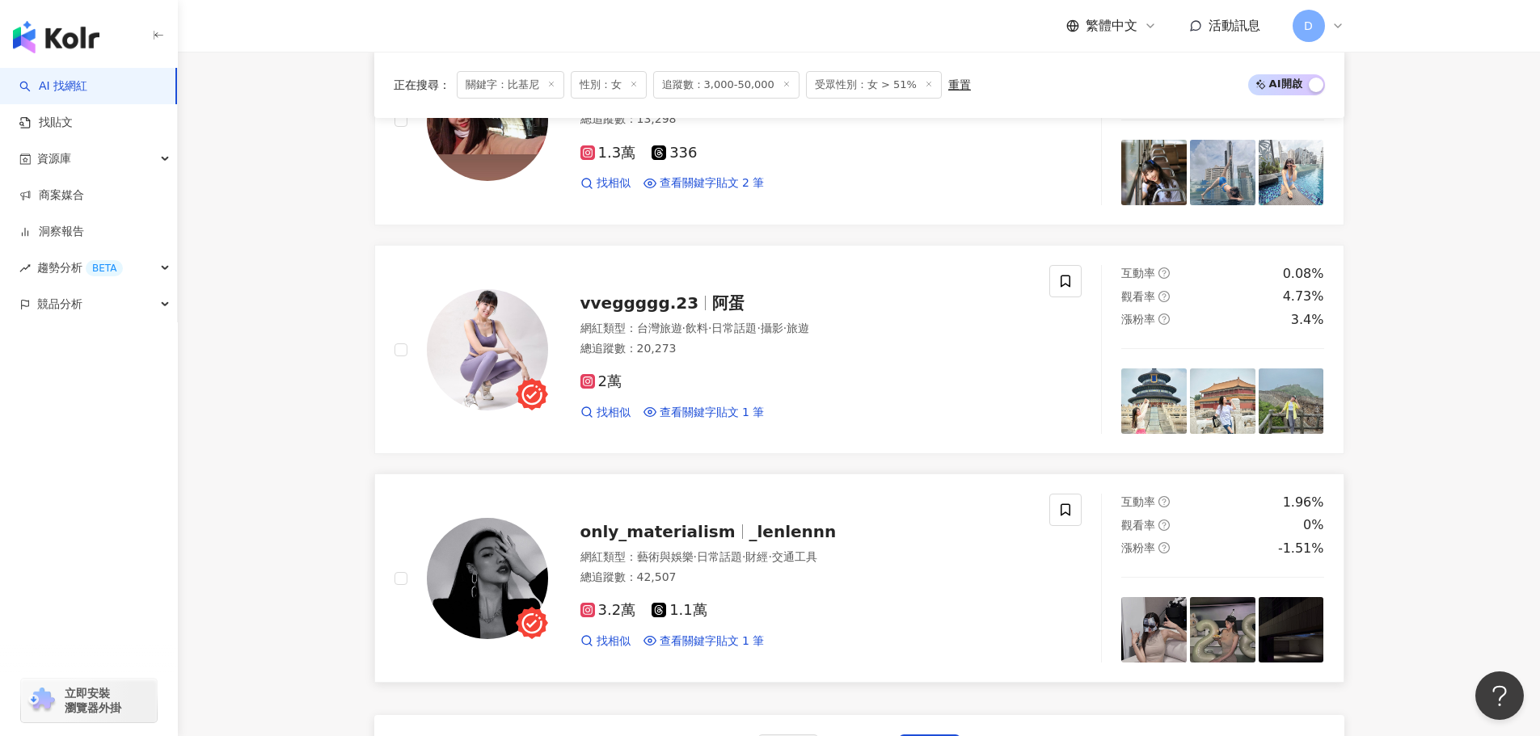
click at [771, 551] on span "·" at bounding box center [769, 557] width 3 height 13
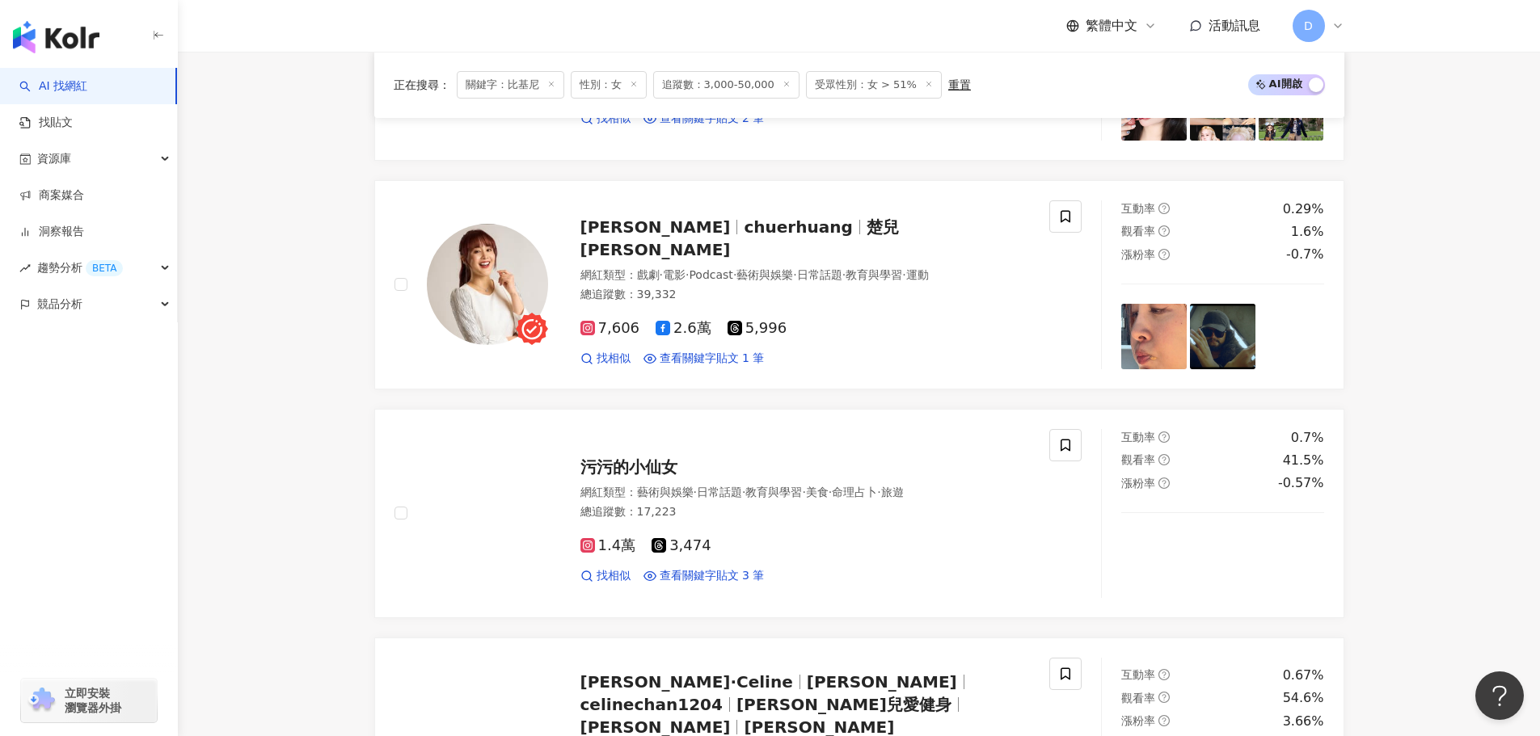
scroll to position [2887, 0]
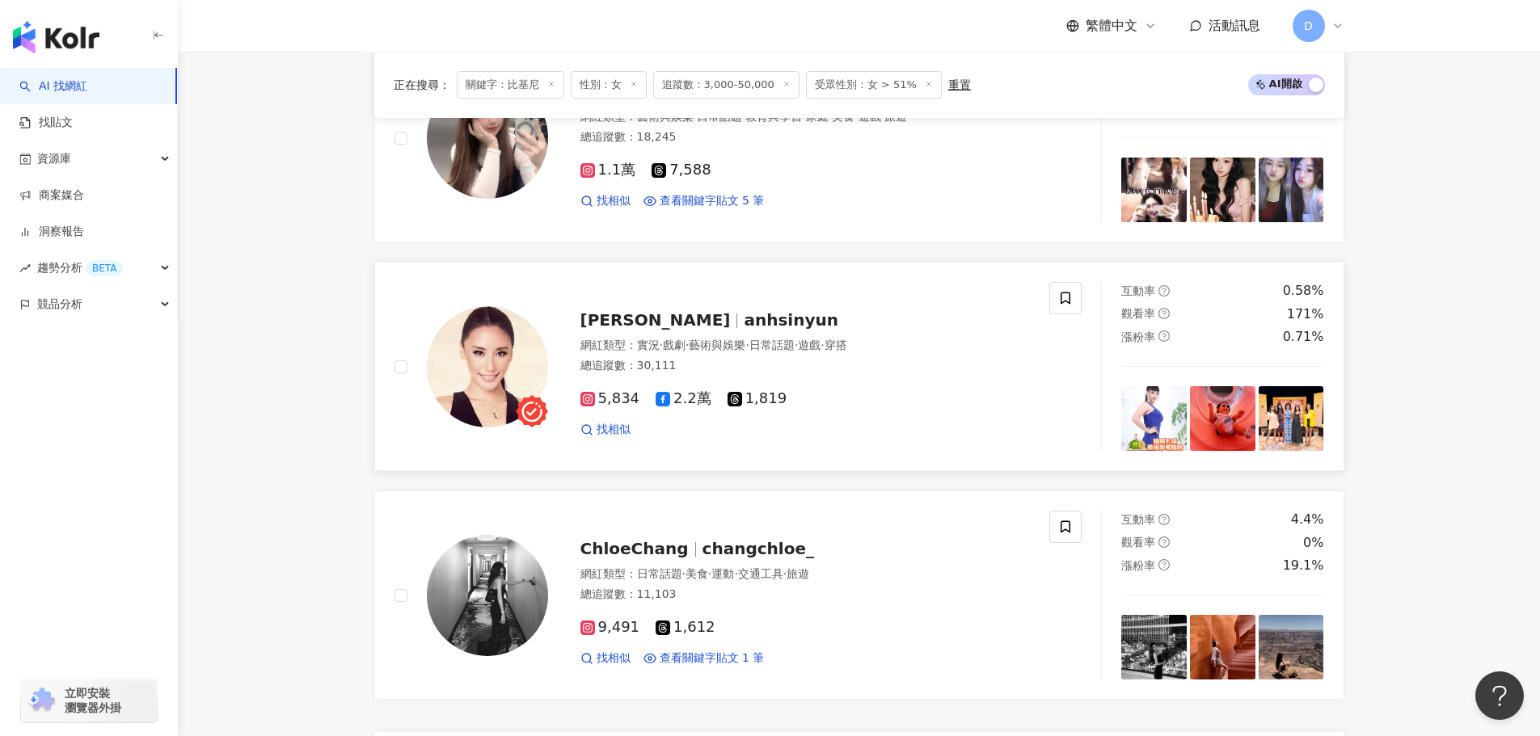
click at [744, 310] on span "anhsinyun" at bounding box center [791, 319] width 94 height 19
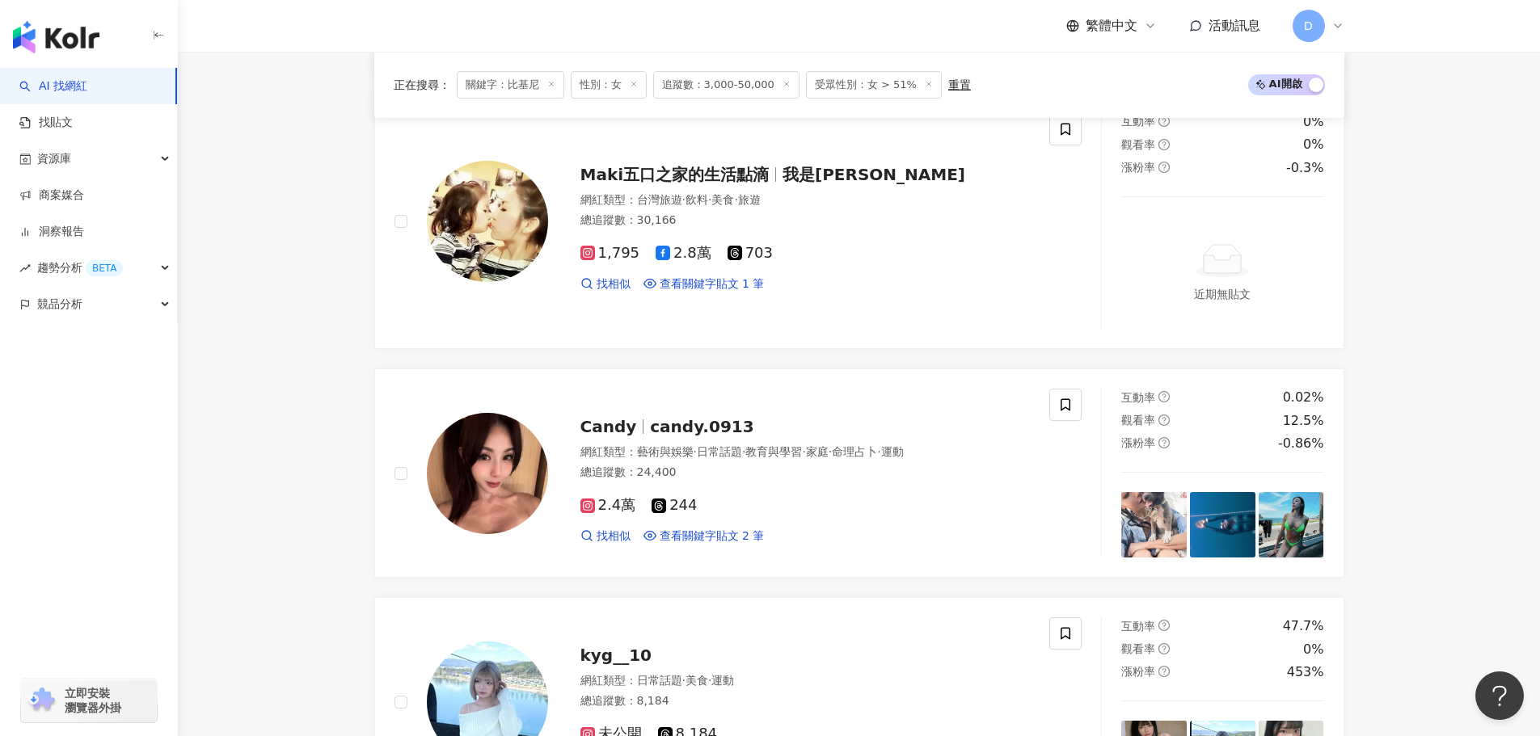
scroll to position [1836, 0]
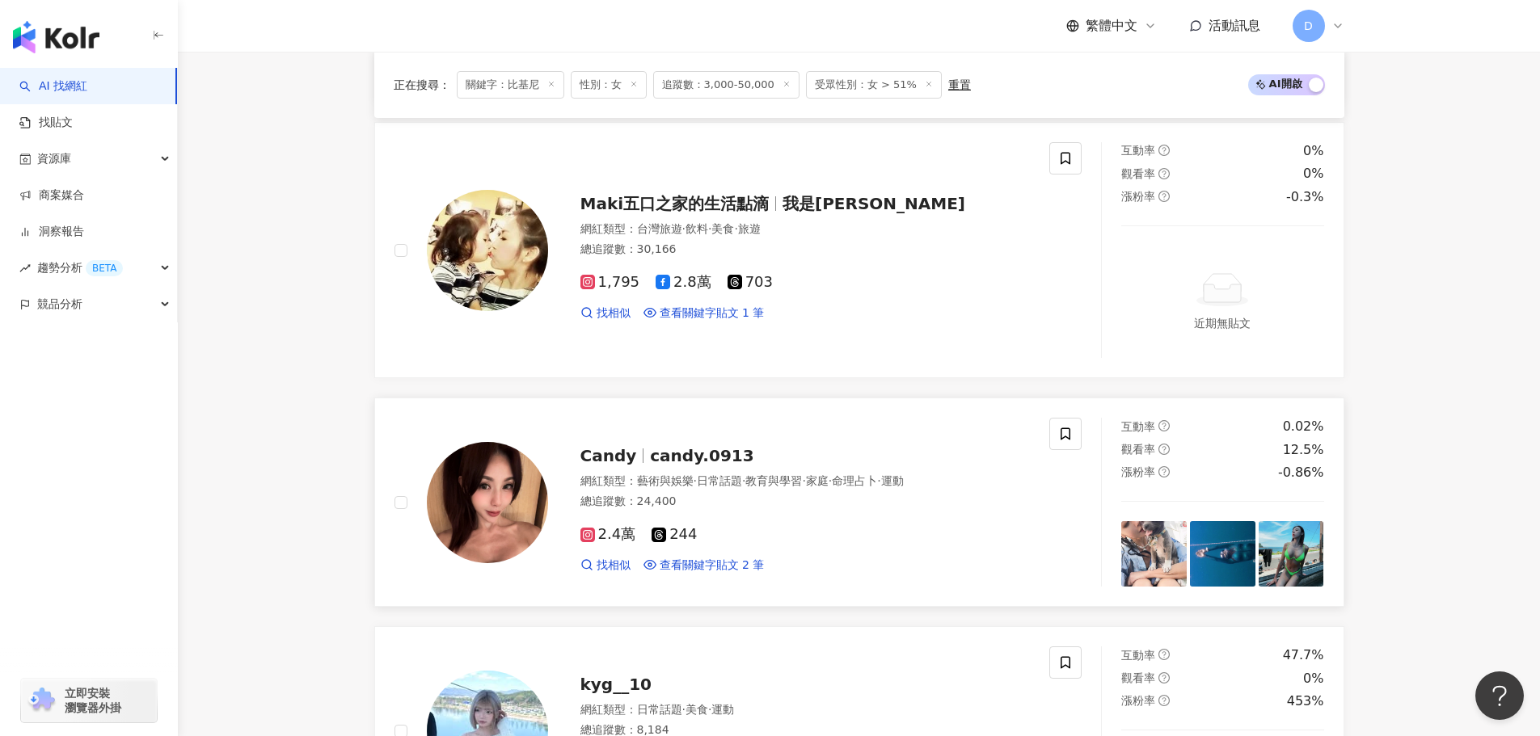
click at [682, 432] on div "Candy candy.0913 網紅類型 ： 藝術與娛樂 · 日常話題 · 教育與學習 · 家庭 · 命理占卜 · 運動 總追蹤數 ： 24,400 2.4…" at bounding box center [789, 502] width 483 height 141
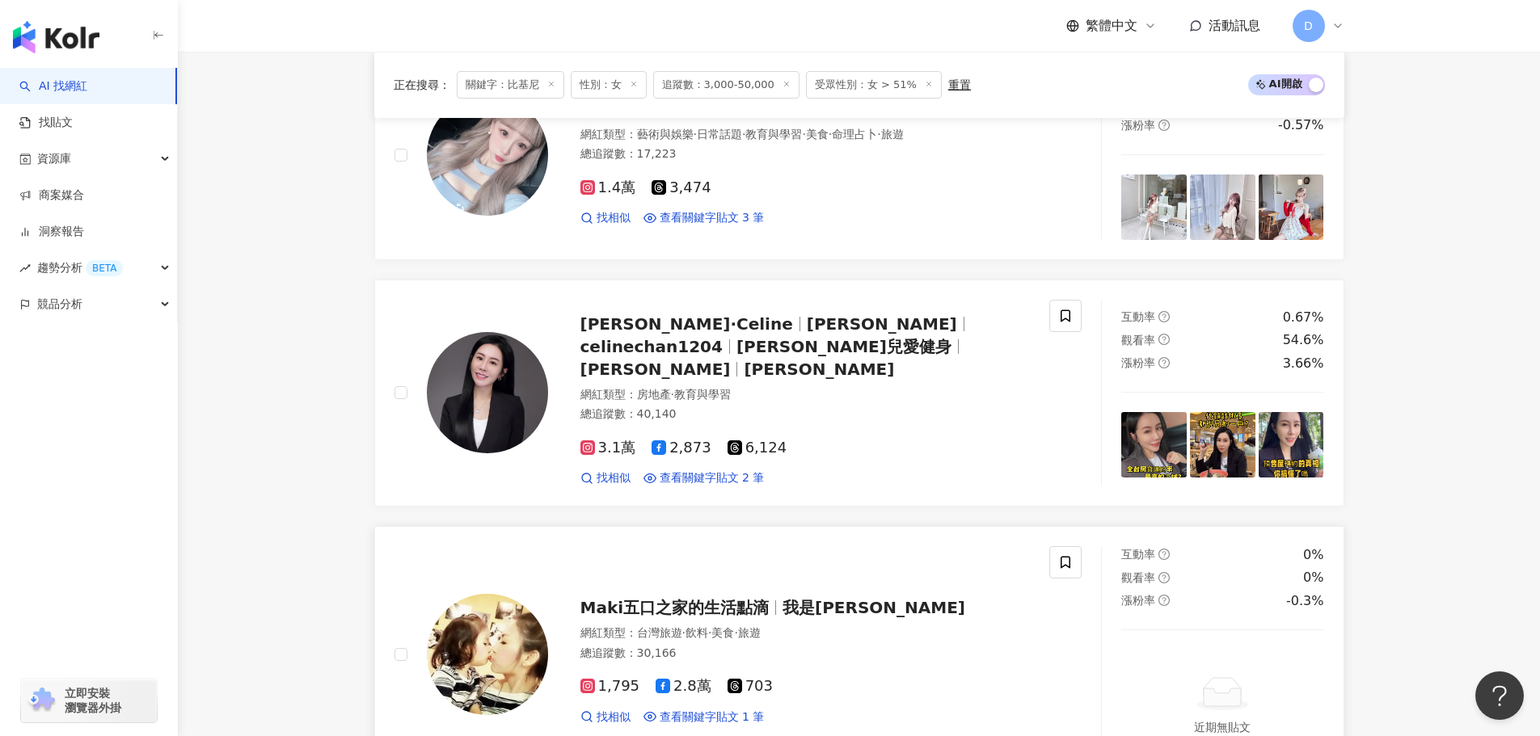
scroll to position [1351, 0]
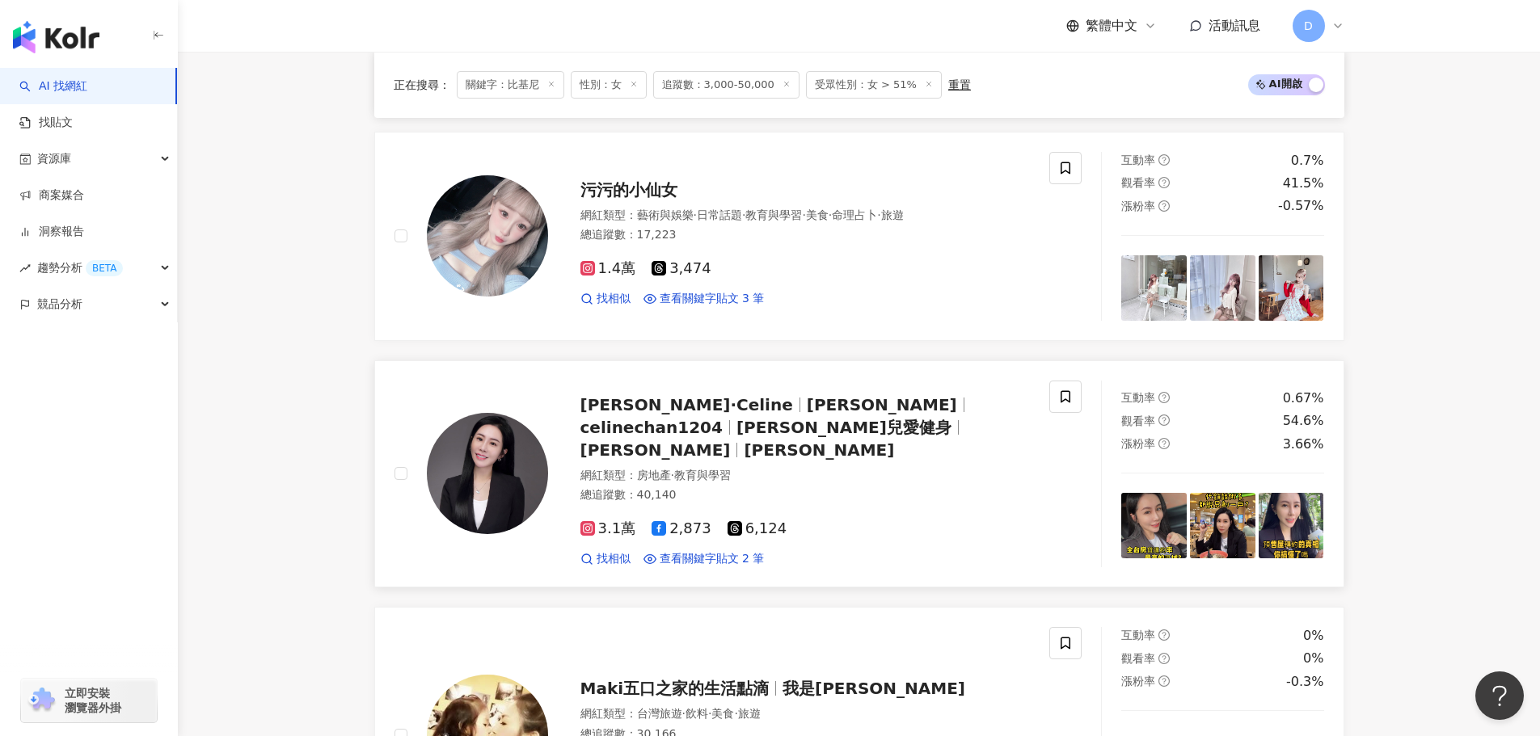
click at [726, 381] on div "小清·Celine 小清 Celine celinechan1204 小清兒愛健身 chan celine 詹清惠 網紅類型 ： 房地產 · 教育與學習 總追…" at bounding box center [789, 474] width 483 height 187
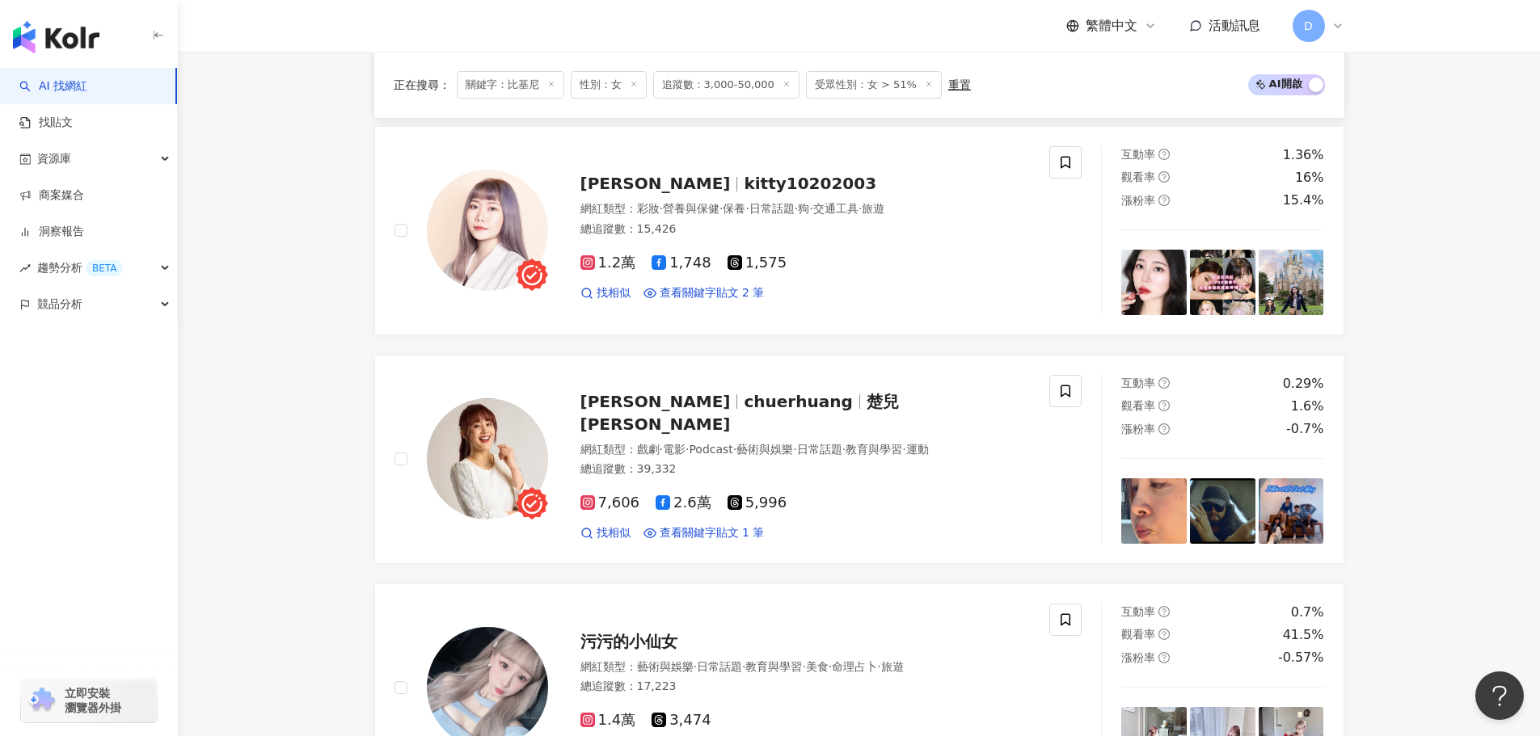
scroll to position [866, 0]
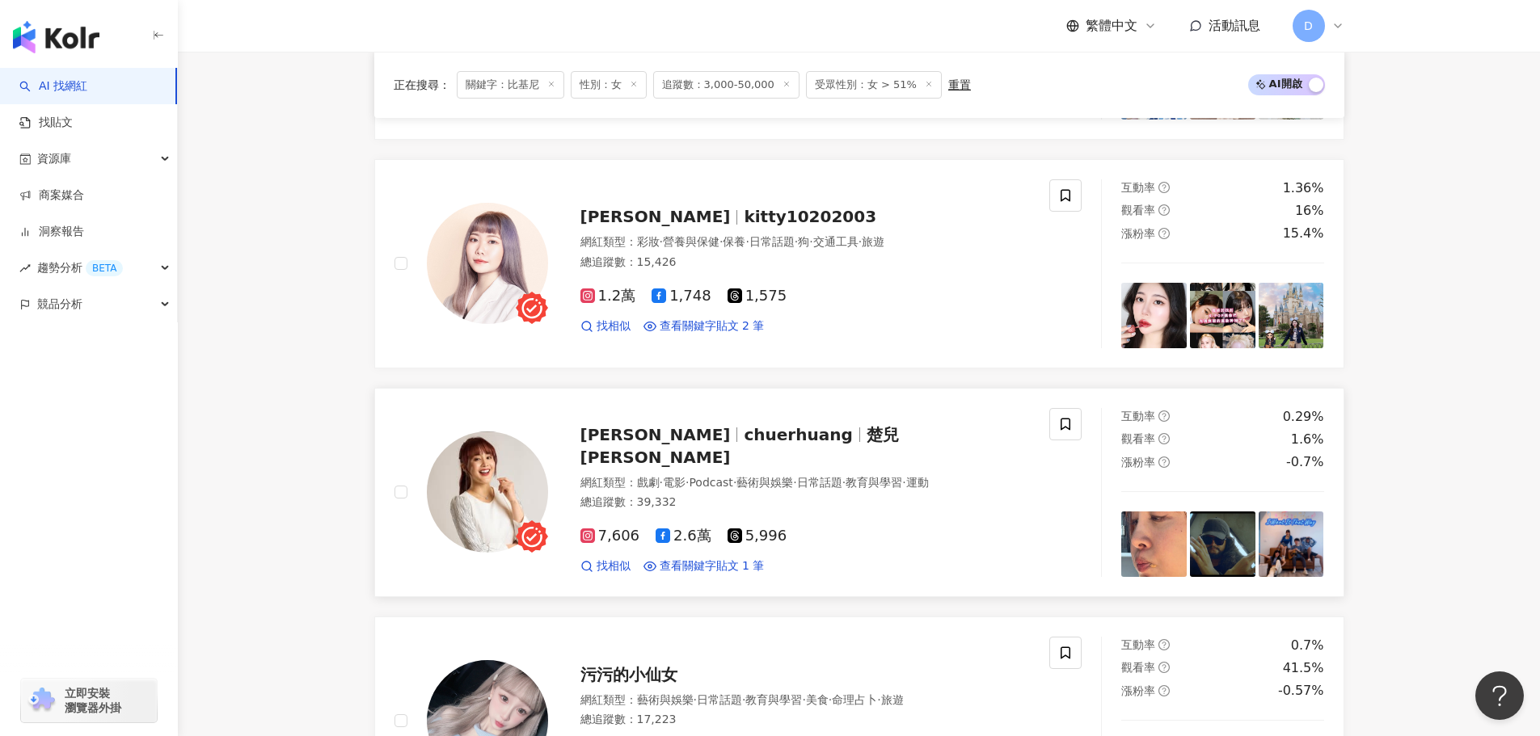
click at [744, 425] on span "chuerhuang" at bounding box center [798, 434] width 108 height 19
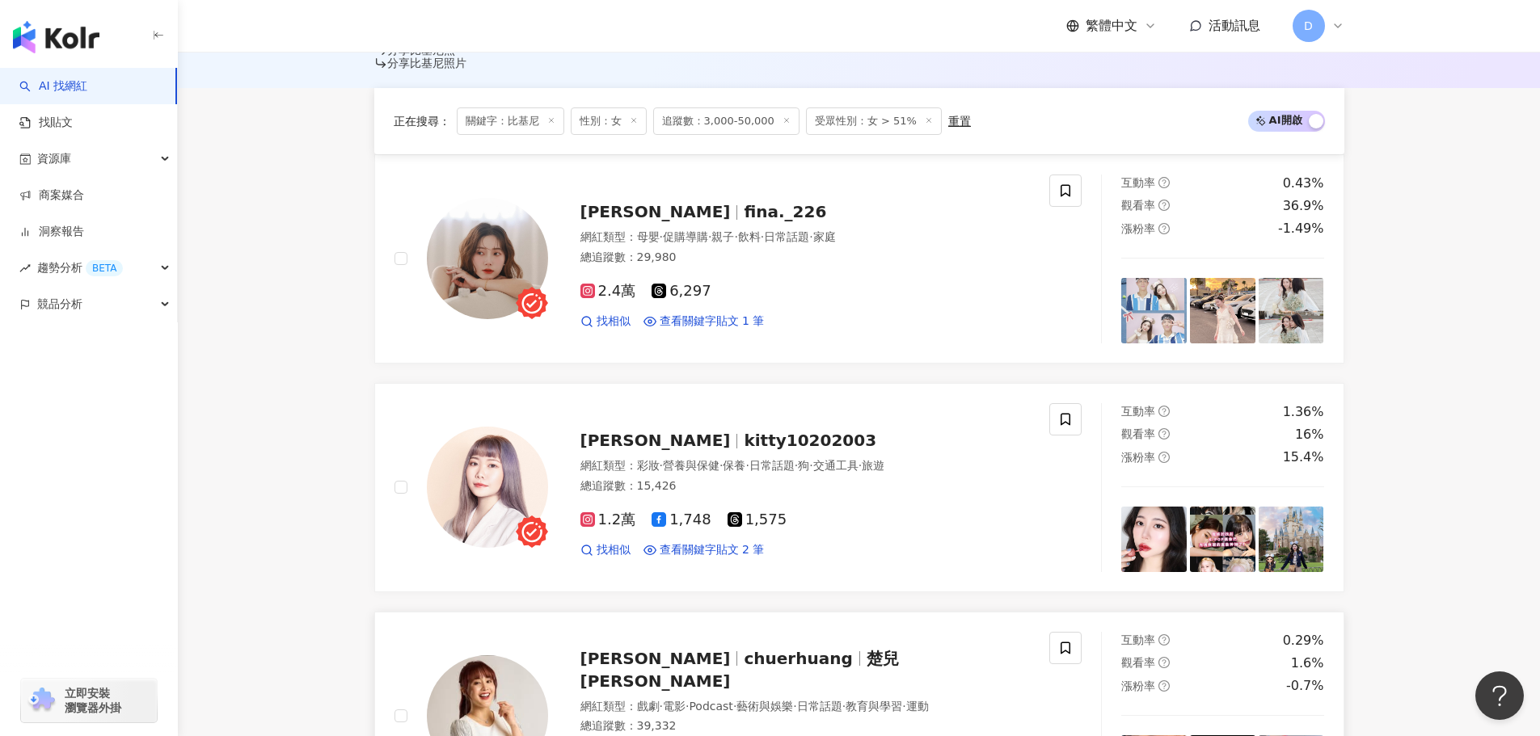
scroll to position [462, 0]
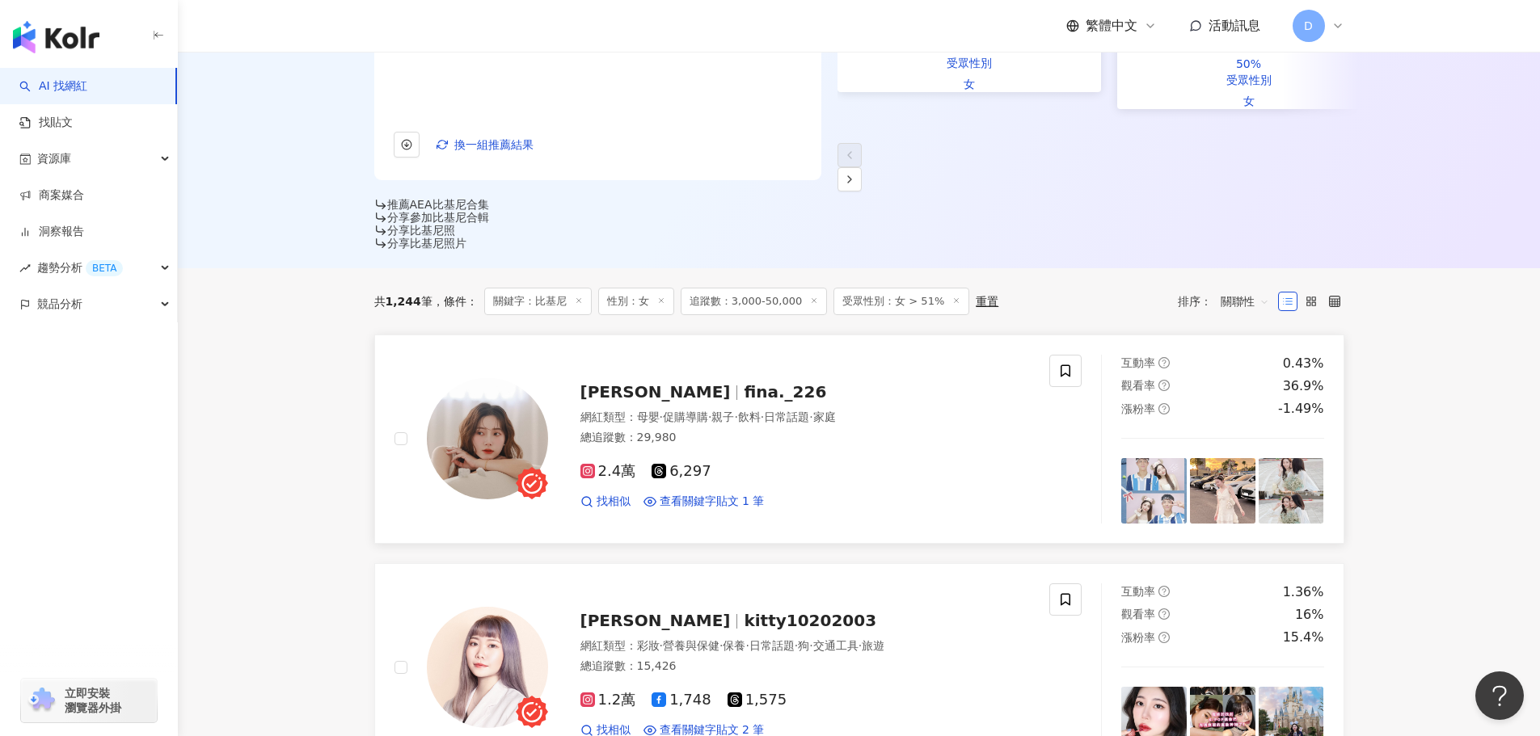
click at [764, 368] on div "媛媛 fina._226 網紅類型 ： 母嬰 · 促購導購 · 親子 · 飲料 · 日常話題 · 家庭 總追蹤數 ： 29,980 2.4萬 6,297 找相…" at bounding box center [789, 438] width 483 height 141
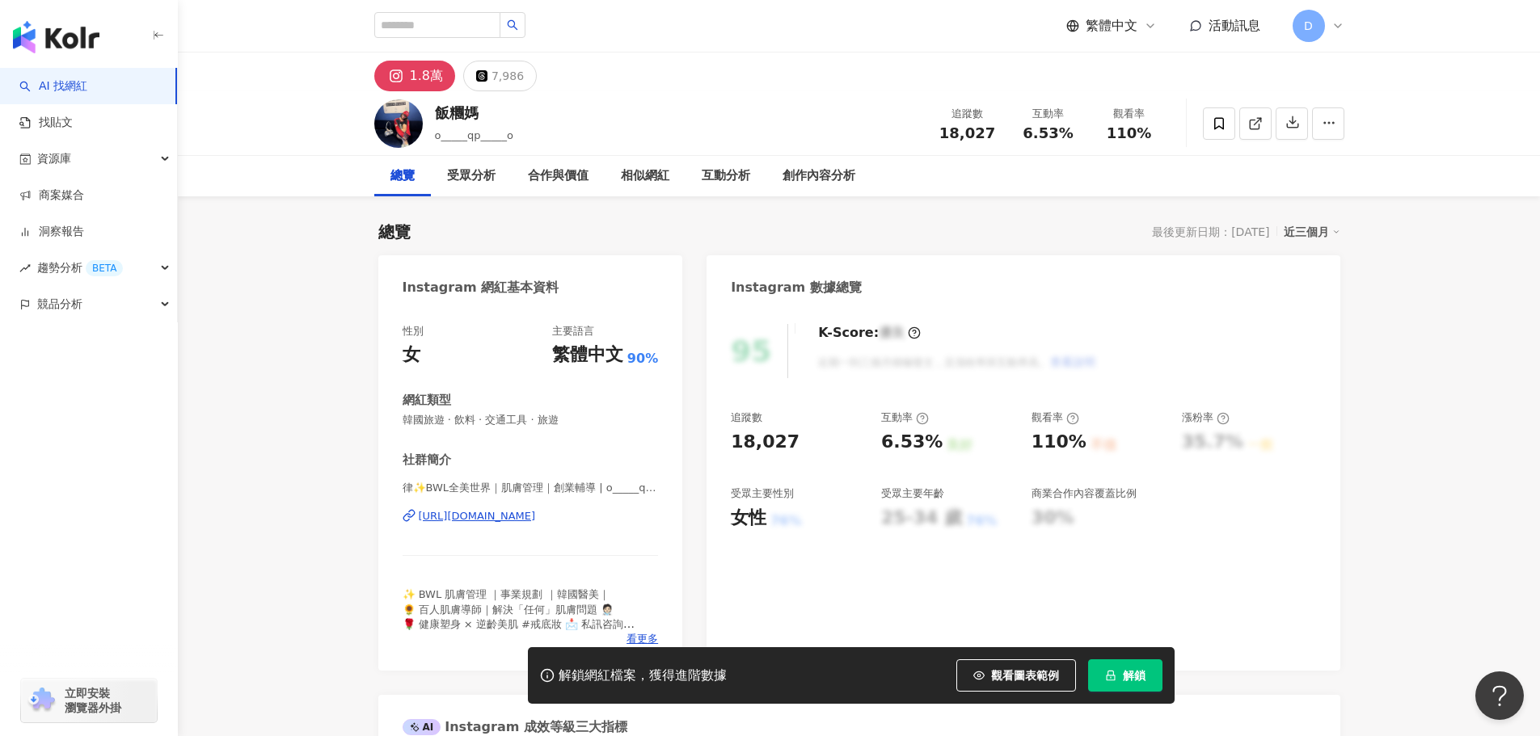
scroll to position [243, 0]
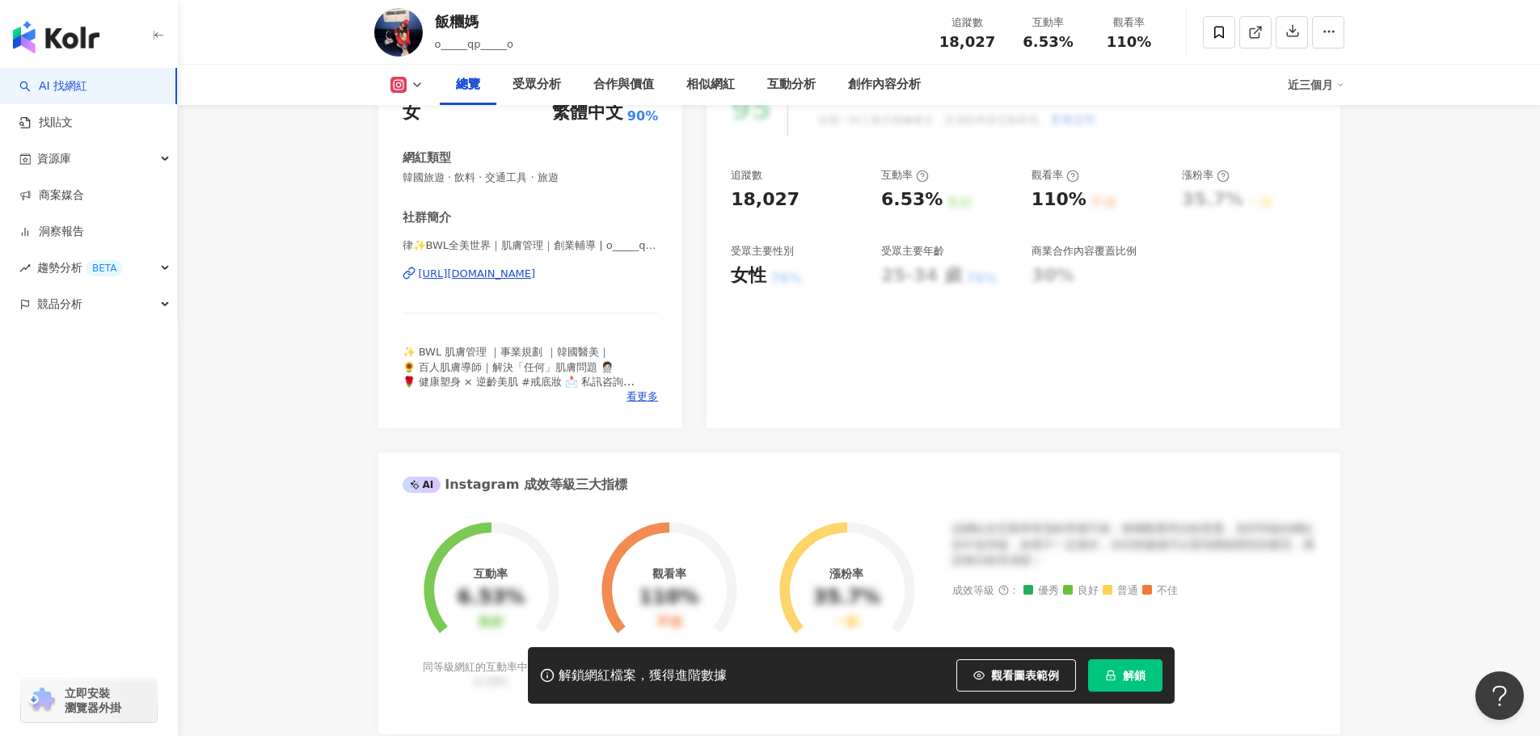
click at [596, 266] on div "律✨BWL全美世界｜肌膚管理｜創業輔導 | o_____qp_____o https://www.instagram.com/o_____qp_____o/" at bounding box center [531, 285] width 256 height 95
click at [536, 273] on div "https://www.instagram.com/o_____qp_____o/" at bounding box center [477, 274] width 117 height 15
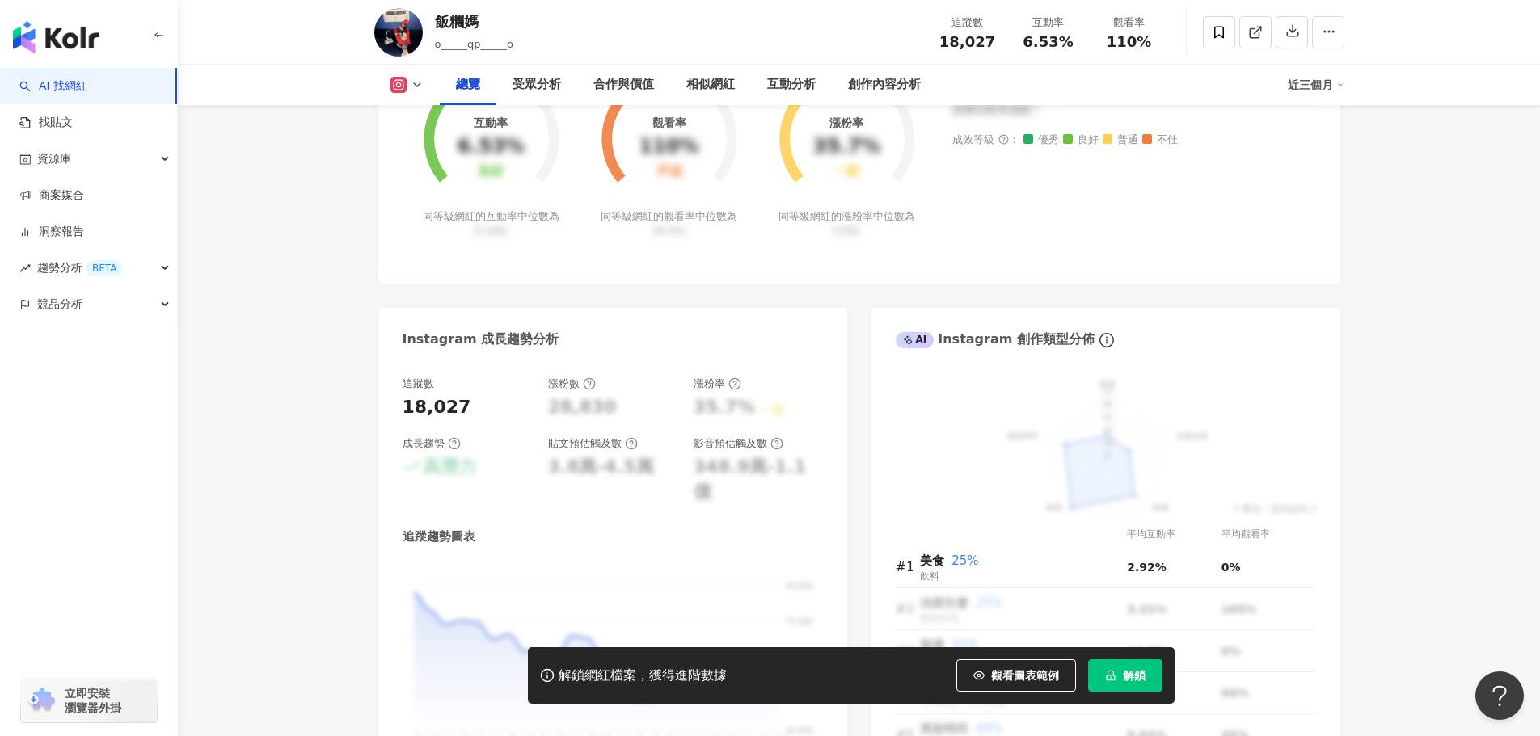
scroll to position [889, 0]
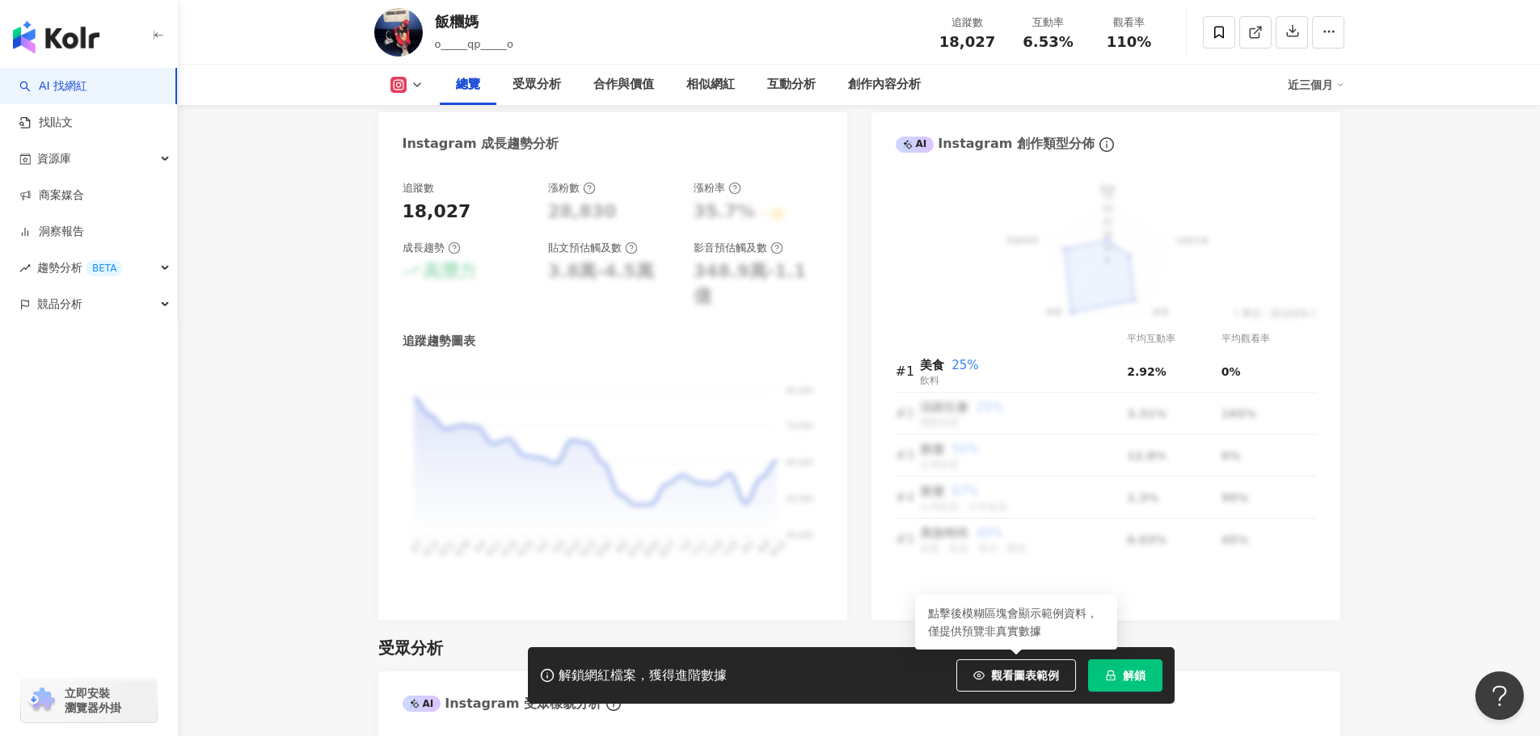
click at [1110, 672] on icon "lock" at bounding box center [1110, 676] width 9 height 11
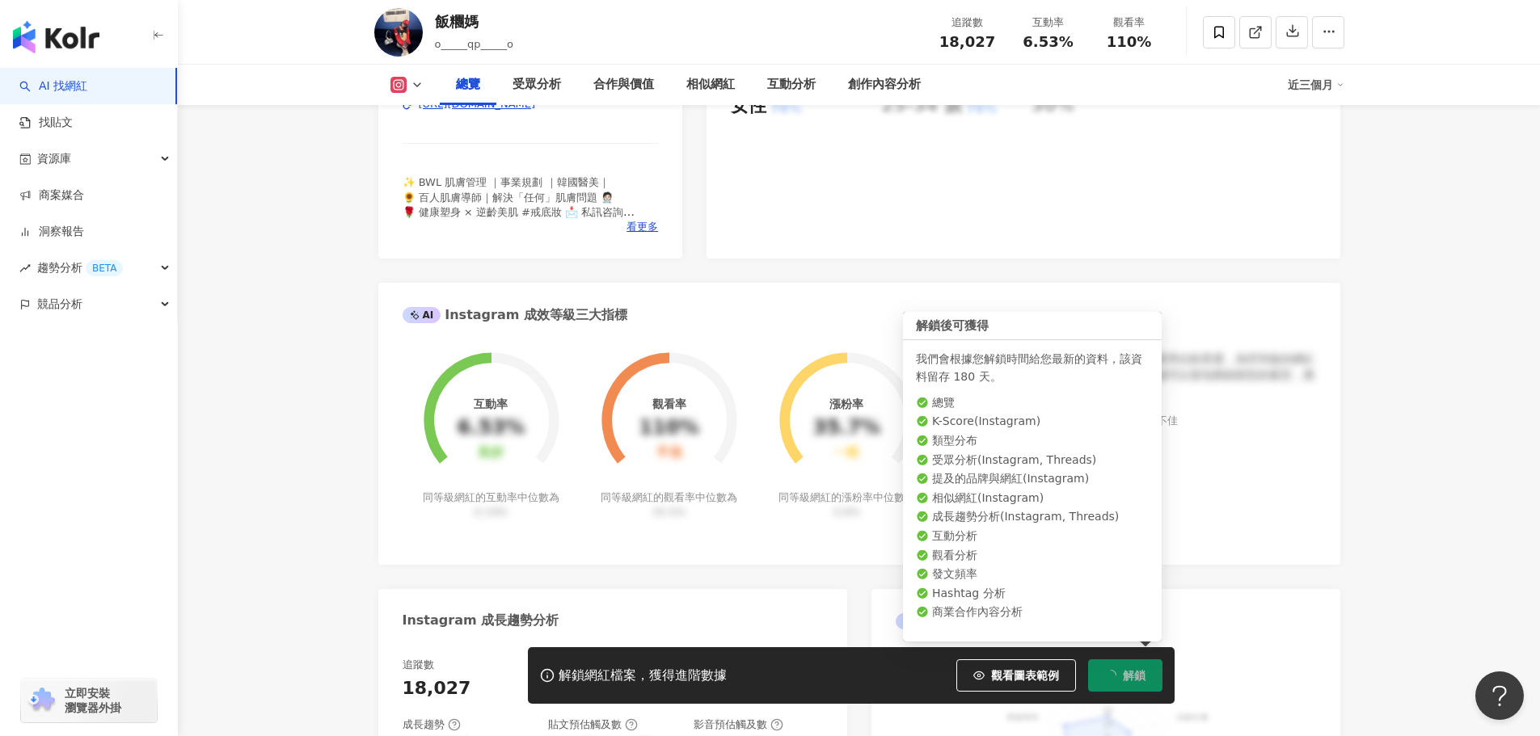
scroll to position [404, 0]
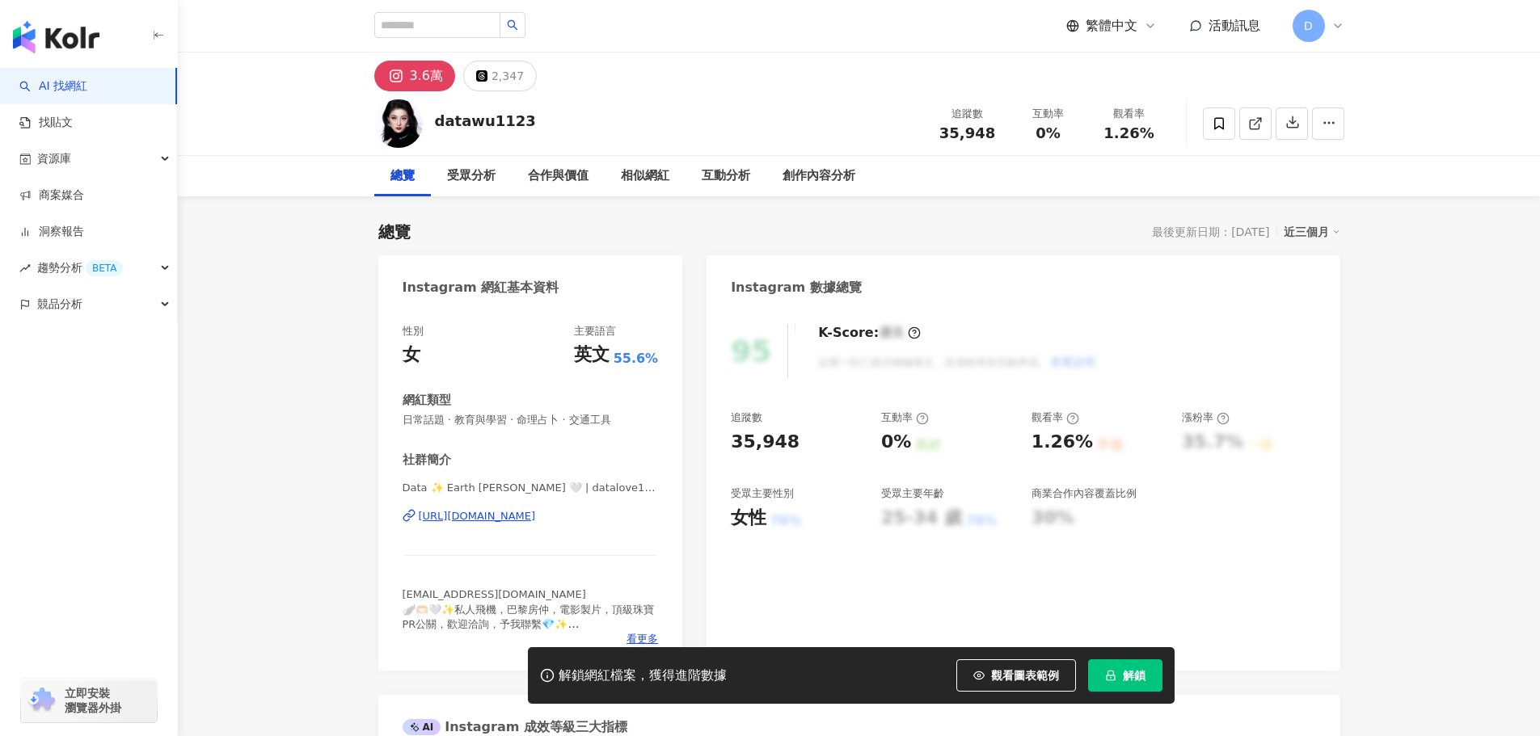
click at [441, 522] on div "https://www.instagram.com/datalove1123/" at bounding box center [477, 516] width 117 height 15
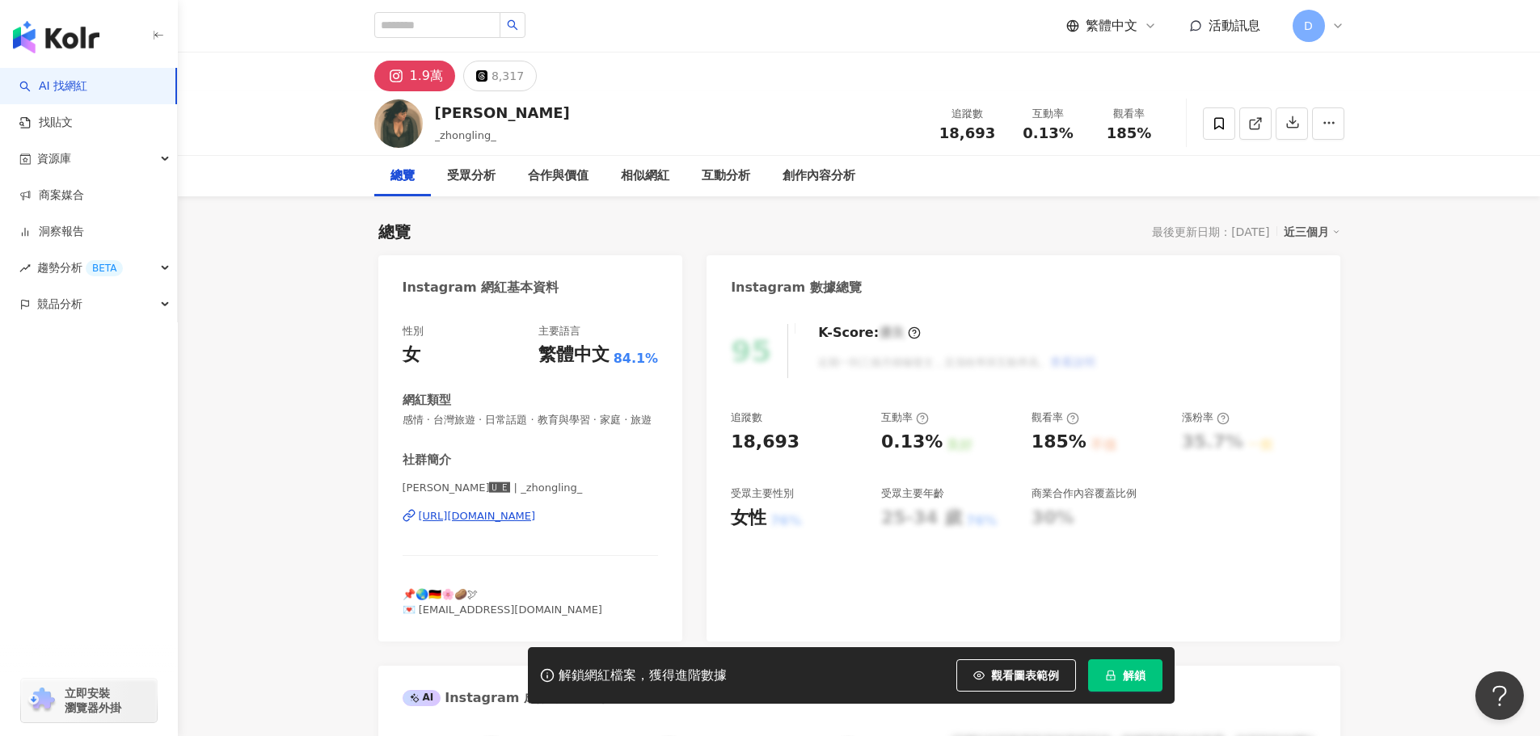
click at [536, 524] on div "[URL][DOMAIN_NAME]" at bounding box center [477, 516] width 117 height 15
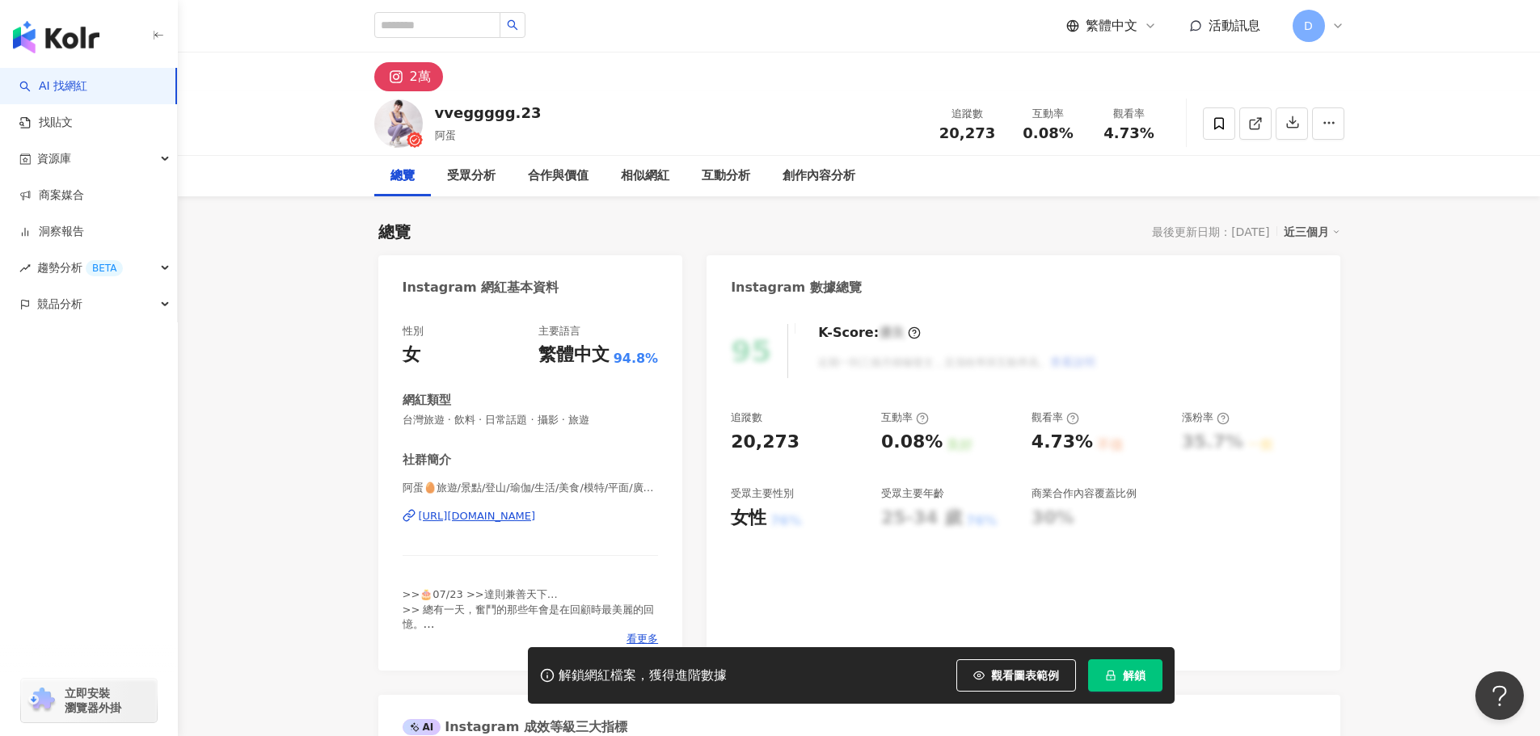
click at [504, 521] on div "https://www.instagram.com/vveggggg.23/" at bounding box center [477, 516] width 117 height 15
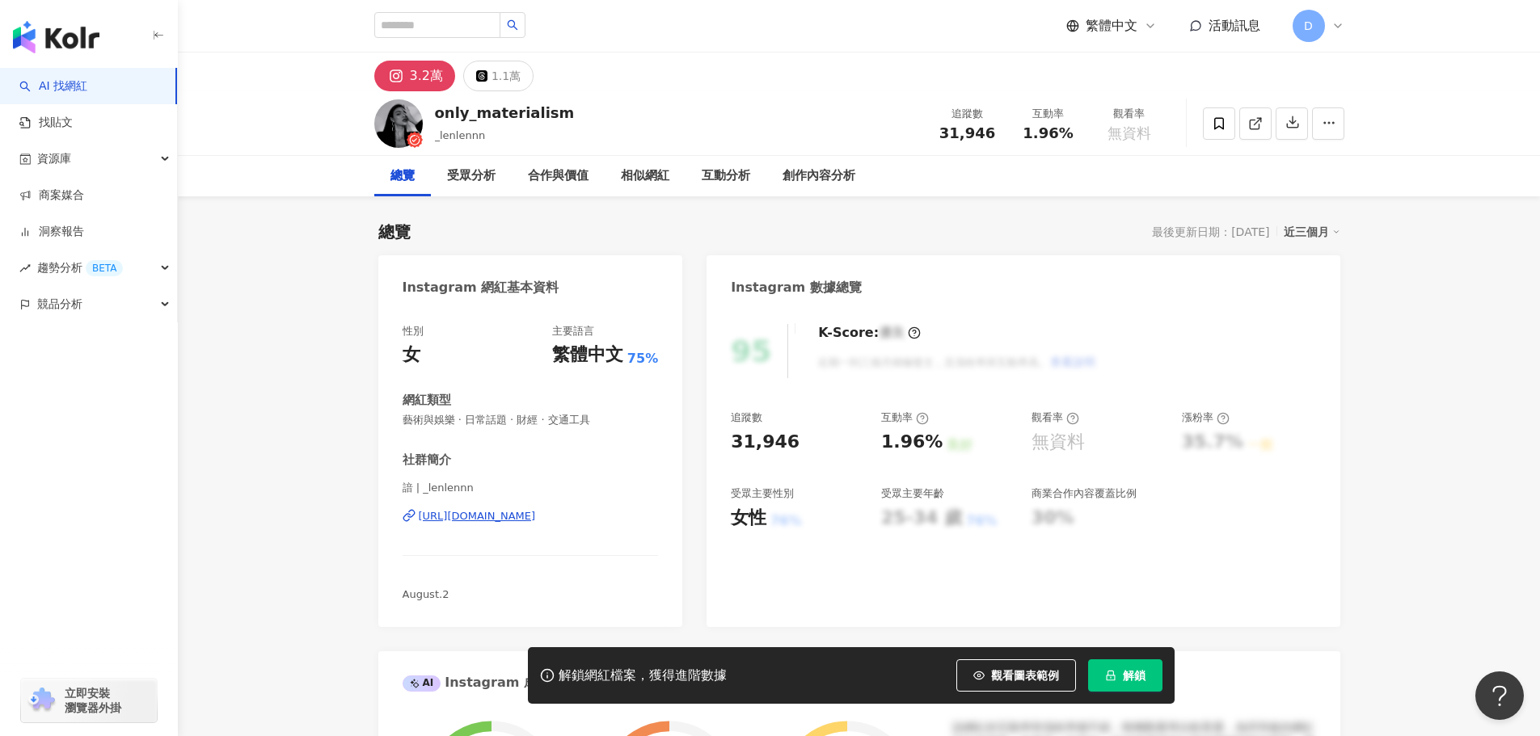
click at [482, 525] on div "諳 | _lenlennn https://www.instagram.com/_lenlennn/" at bounding box center [531, 528] width 256 height 95
click at [483, 517] on div "https://www.instagram.com/_lenlennn/" at bounding box center [477, 516] width 117 height 15
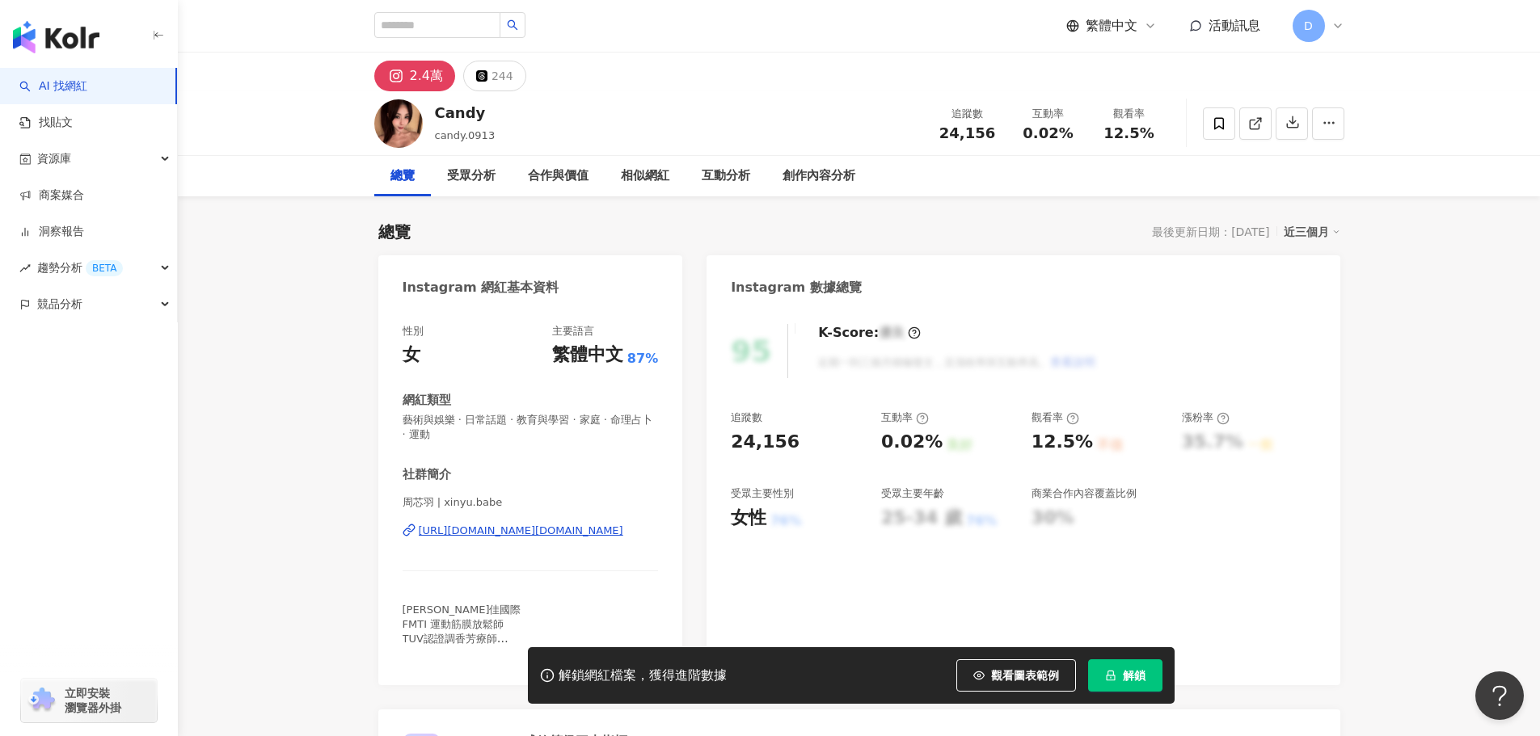
click at [521, 525] on div "https://www.instagram.com/xinyu.babe/" at bounding box center [521, 531] width 205 height 15
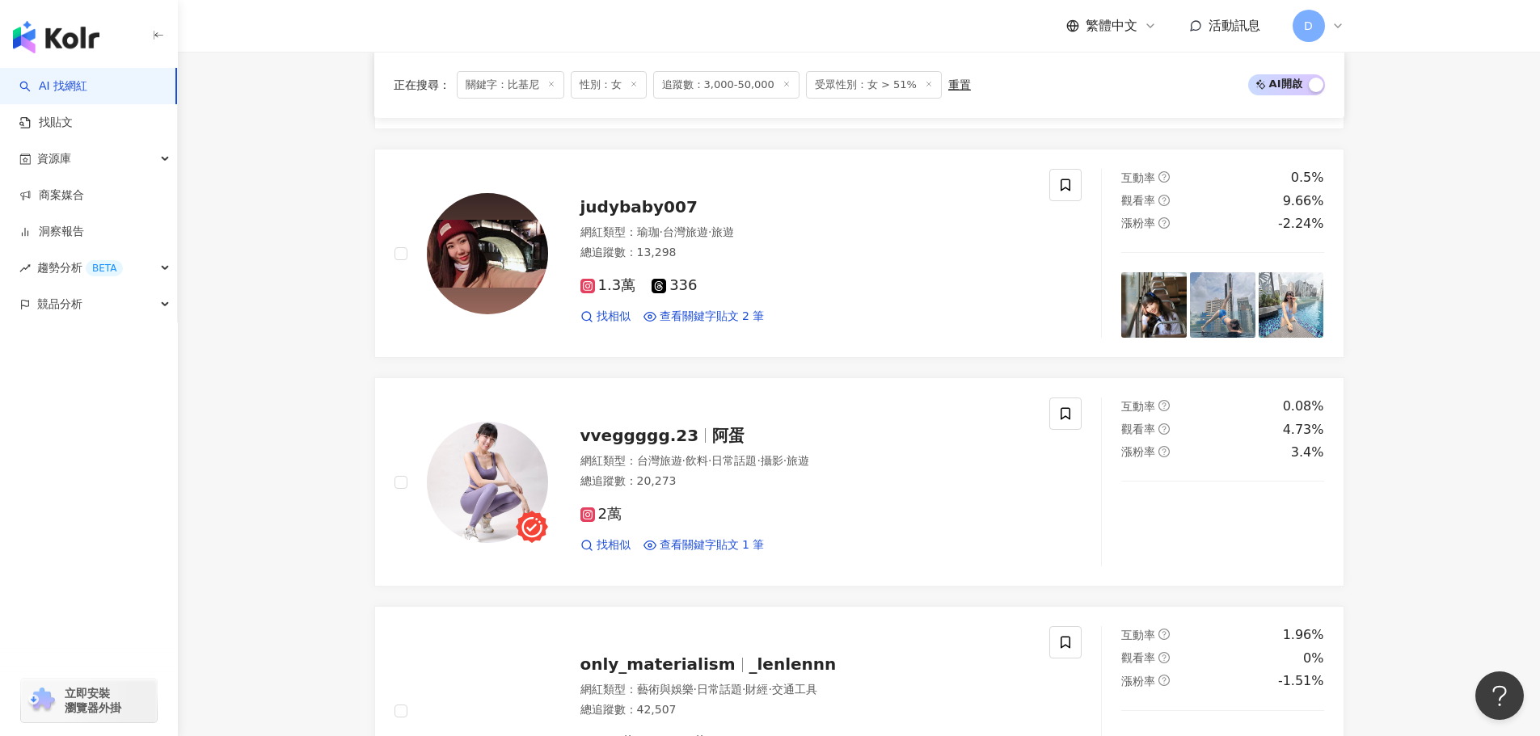
scroll to position [2749, 0]
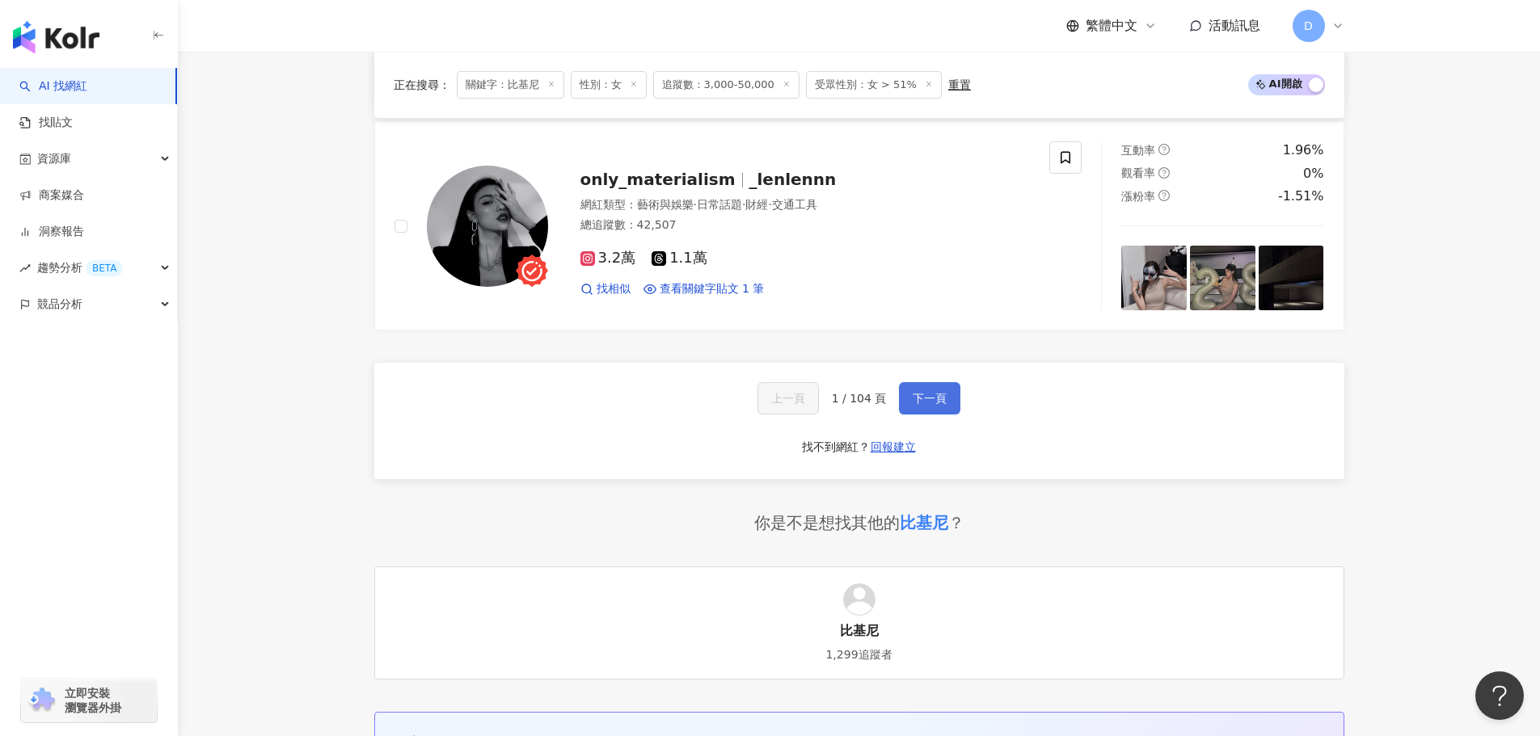
click at [924, 402] on span "下一頁" at bounding box center [930, 398] width 34 height 13
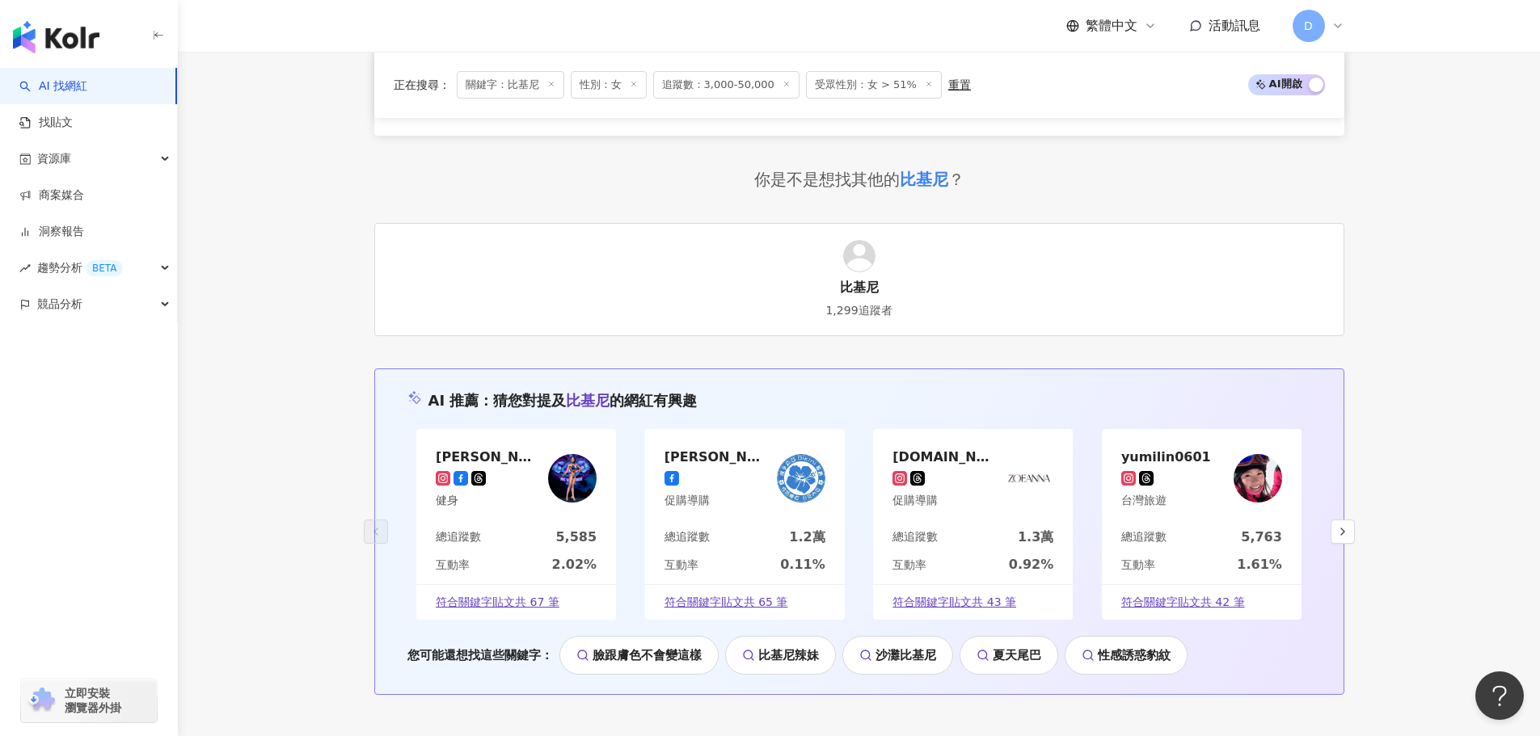
scroll to position [3026, 0]
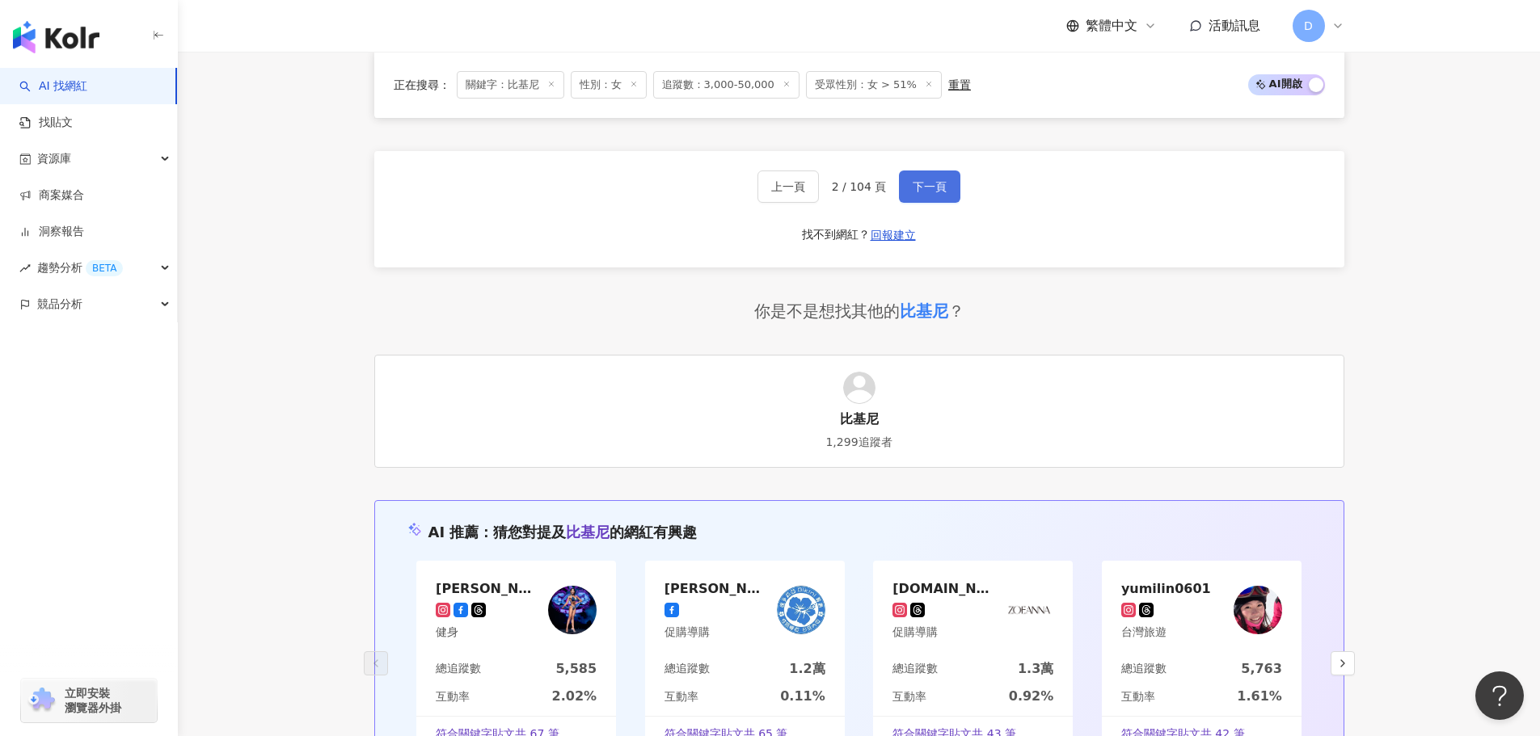
click at [937, 180] on span "下一頁" at bounding box center [930, 186] width 34 height 13
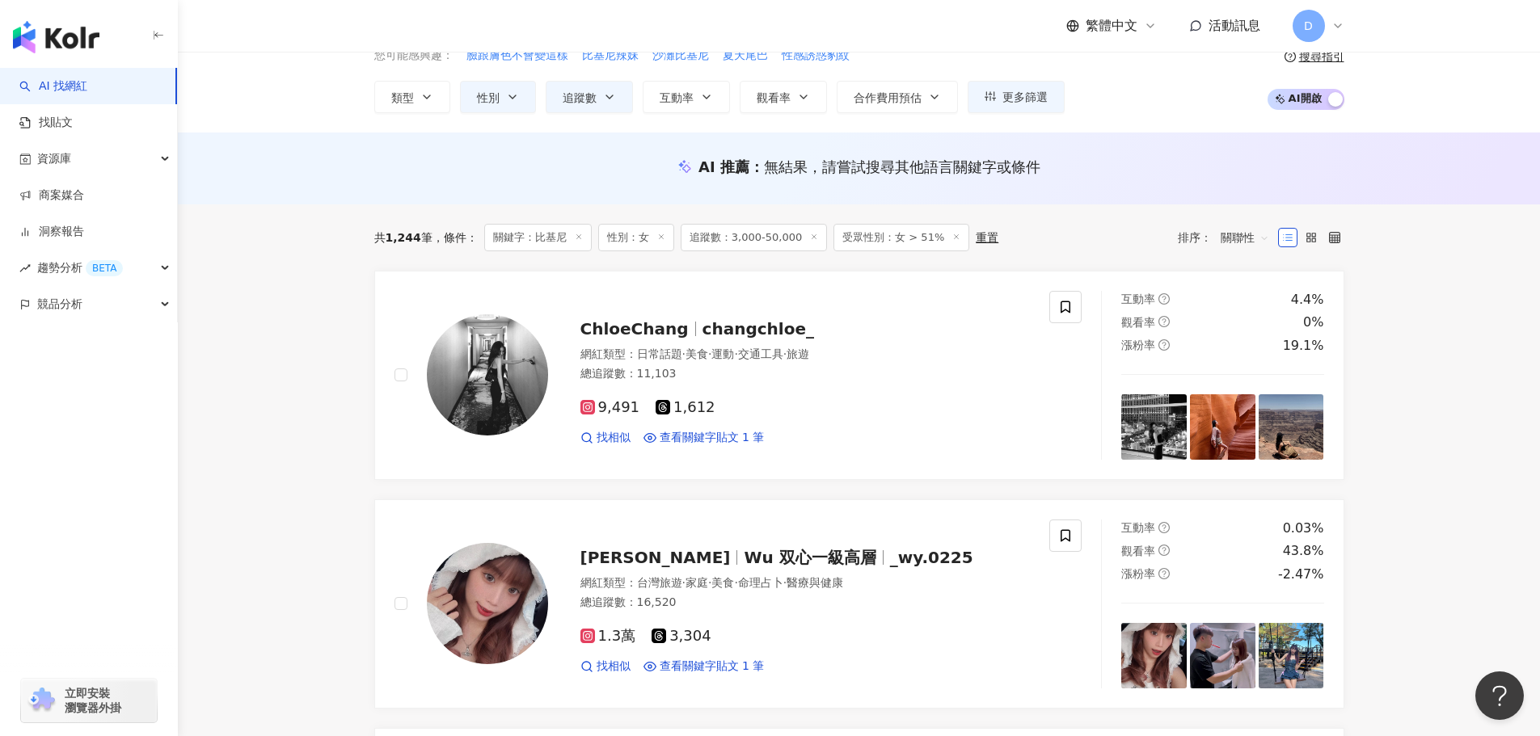
scroll to position [0, 0]
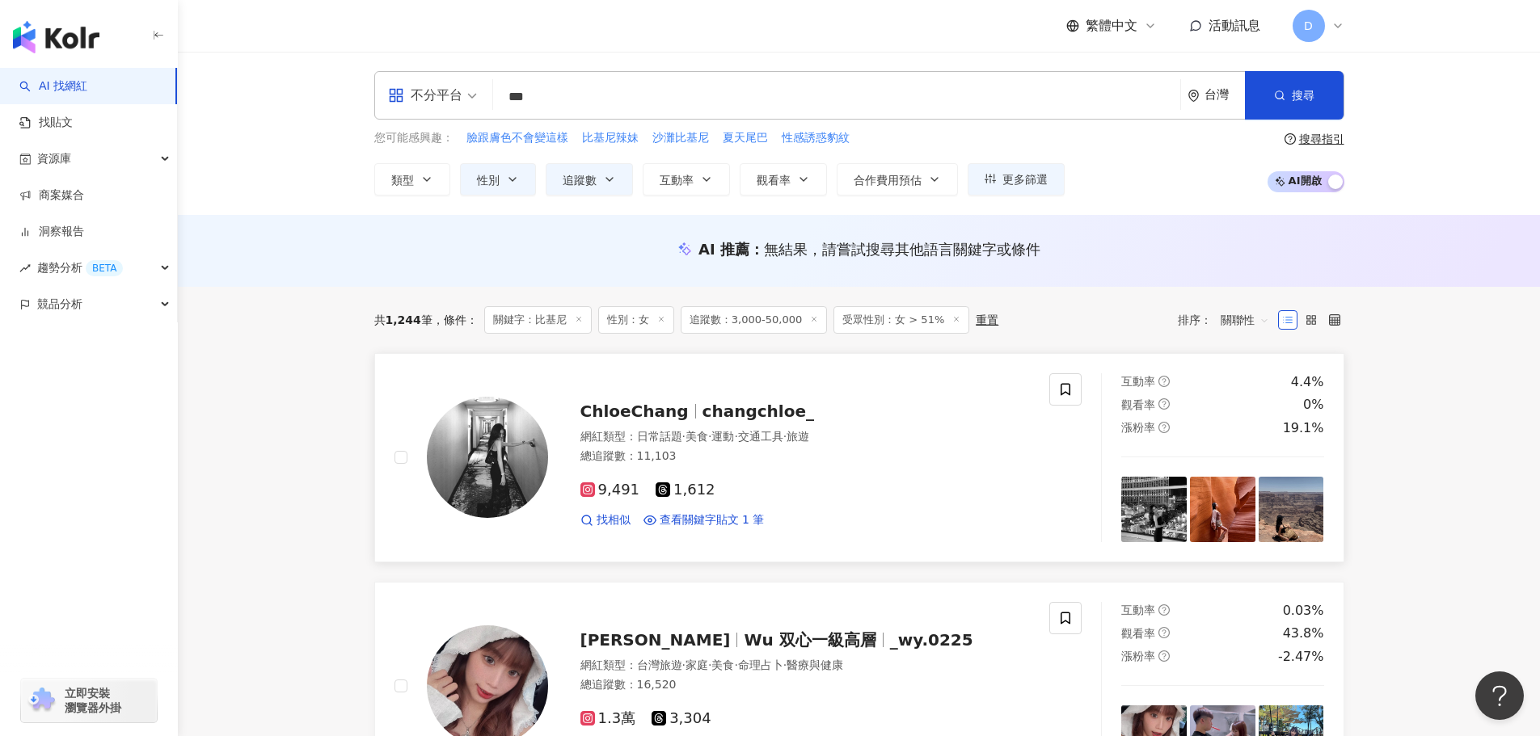
click at [800, 423] on div "ChloeChang changchloe_" at bounding box center [805, 411] width 450 height 23
click at [780, 635] on span "Wu 双心一級高層" at bounding box center [817, 640] width 146 height 19
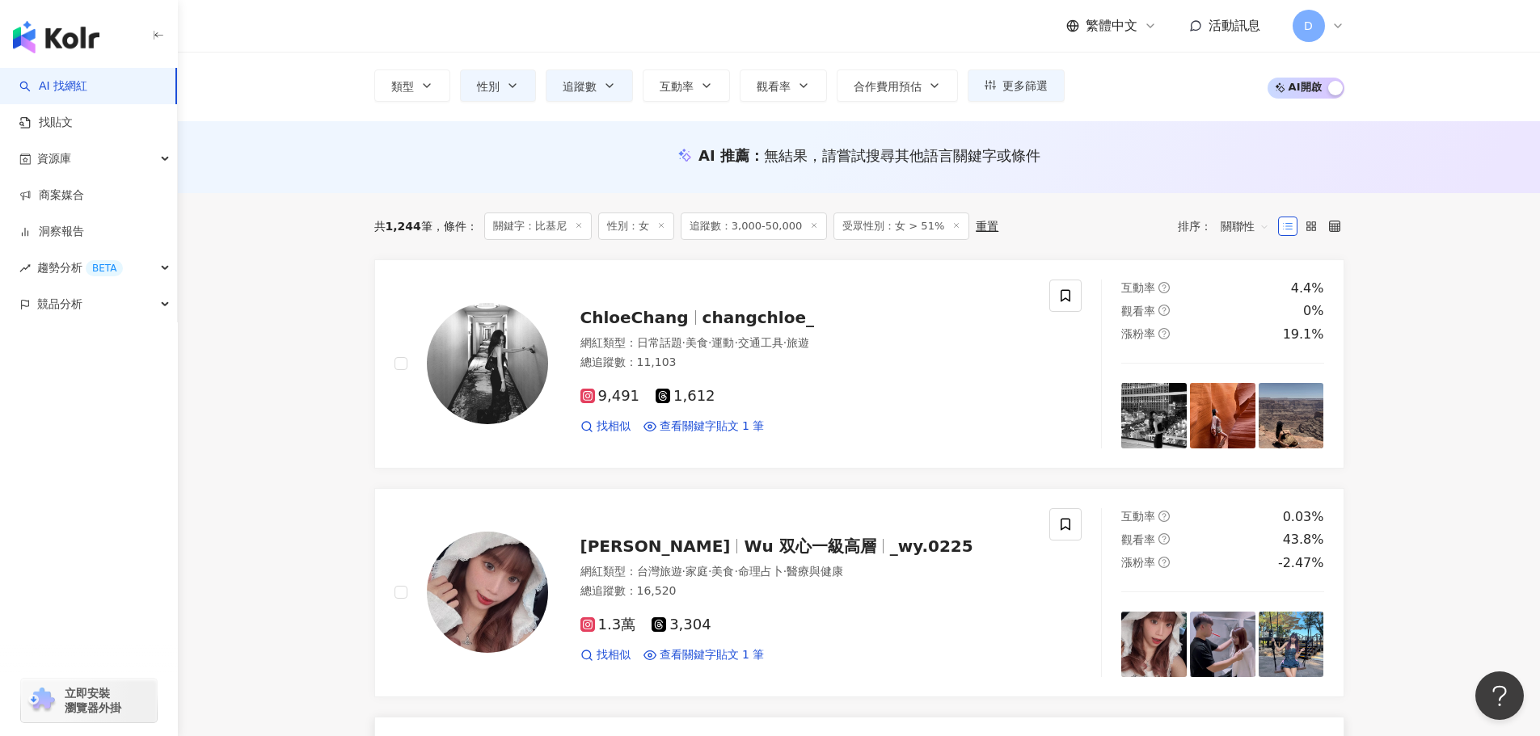
scroll to position [243, 0]
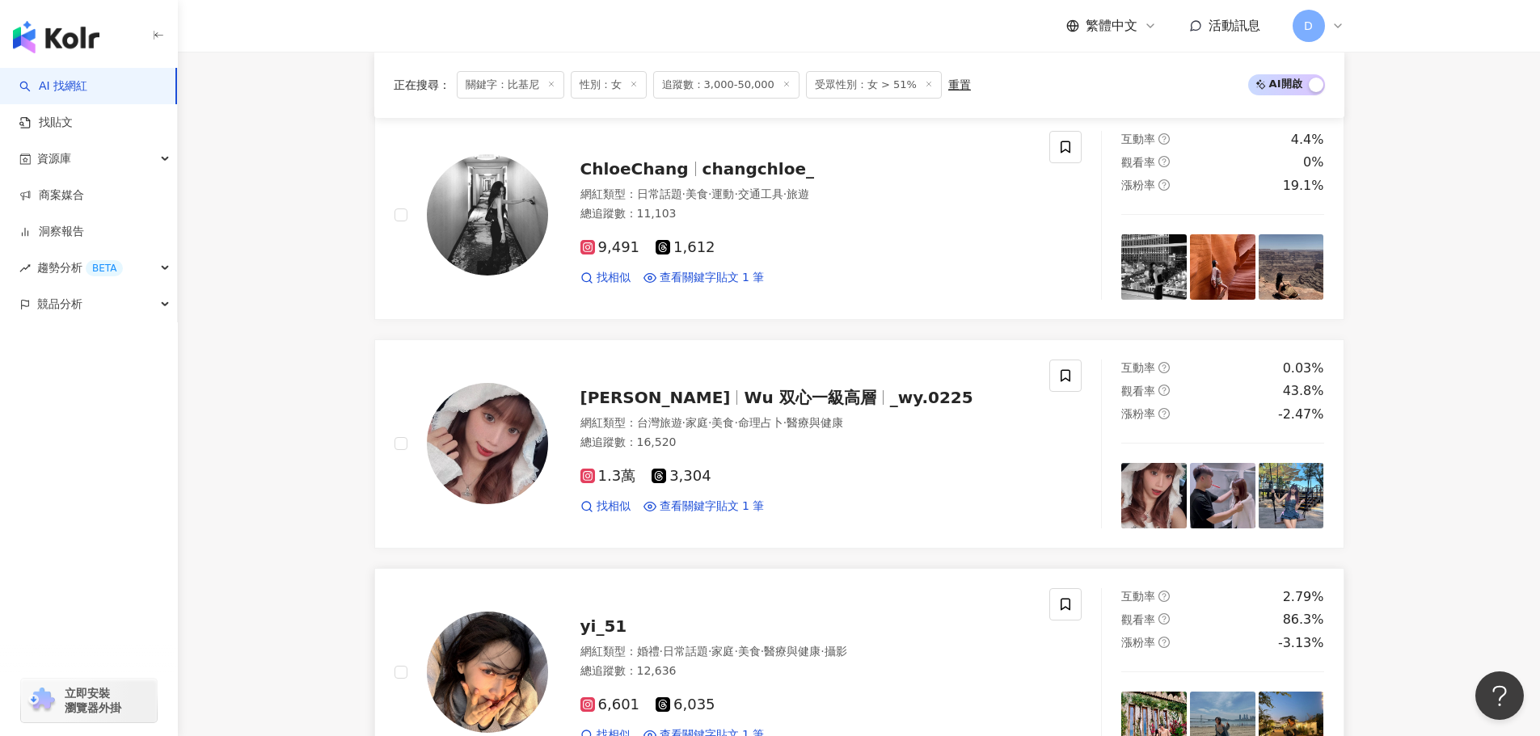
click at [742, 621] on div "yi_51" at bounding box center [805, 626] width 450 height 23
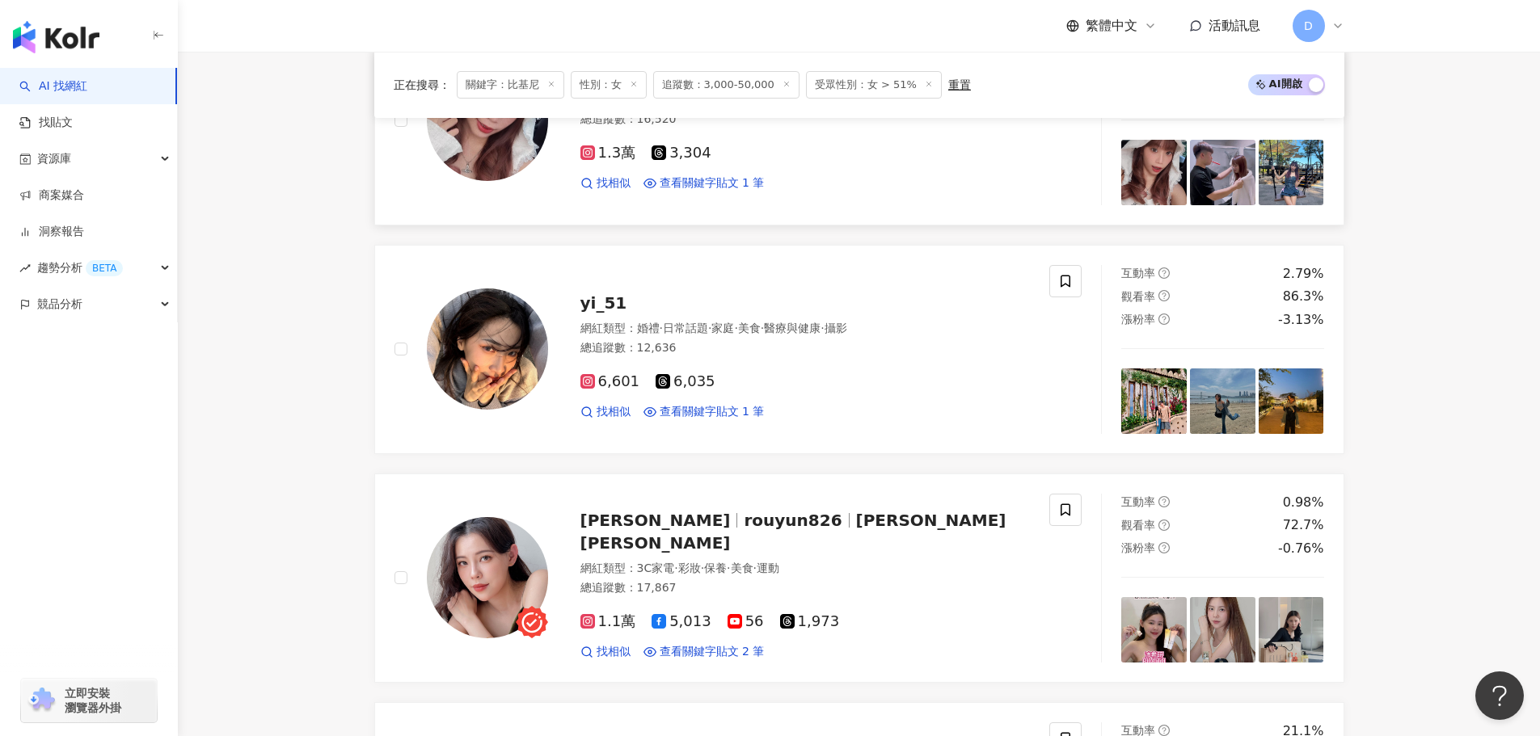
scroll to position [808, 0]
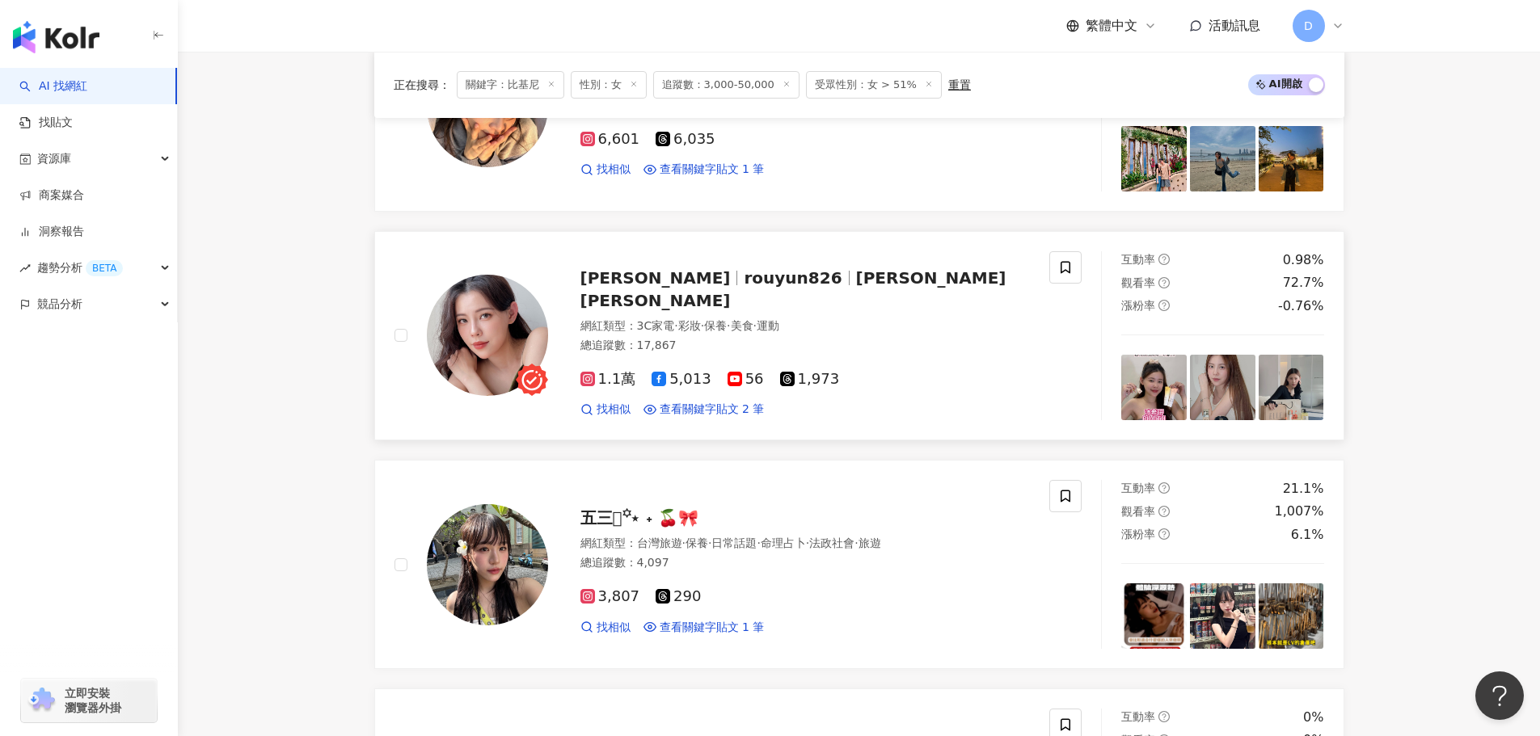
click at [849, 319] on div "網紅類型 ： 3C家電 · 彩妝 · 保養 · 美食 · 運動" at bounding box center [805, 327] width 450 height 16
click at [838, 520] on div "五三𓂃꙳⋆ ˖ 🍒🎀" at bounding box center [805, 518] width 450 height 23
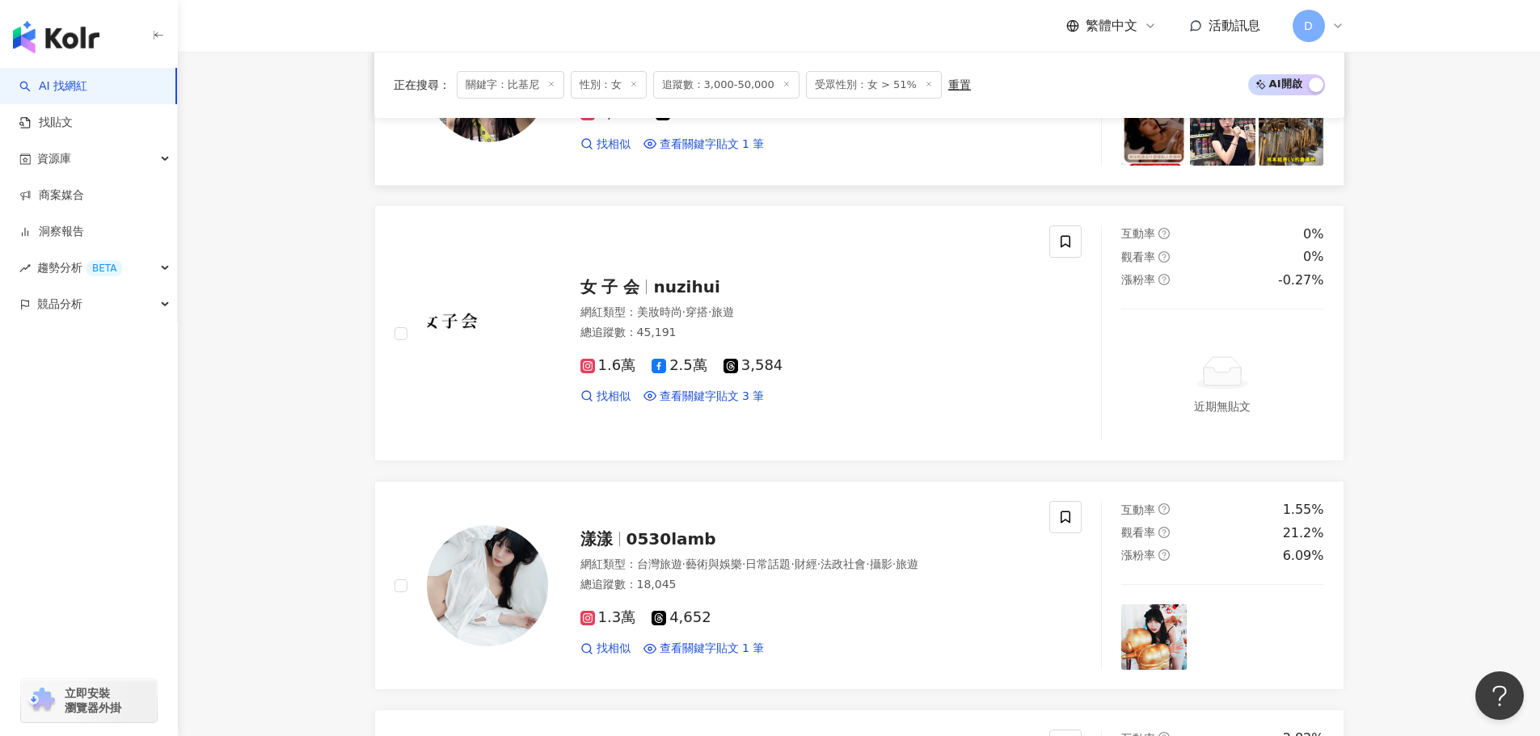
scroll to position [1294, 0]
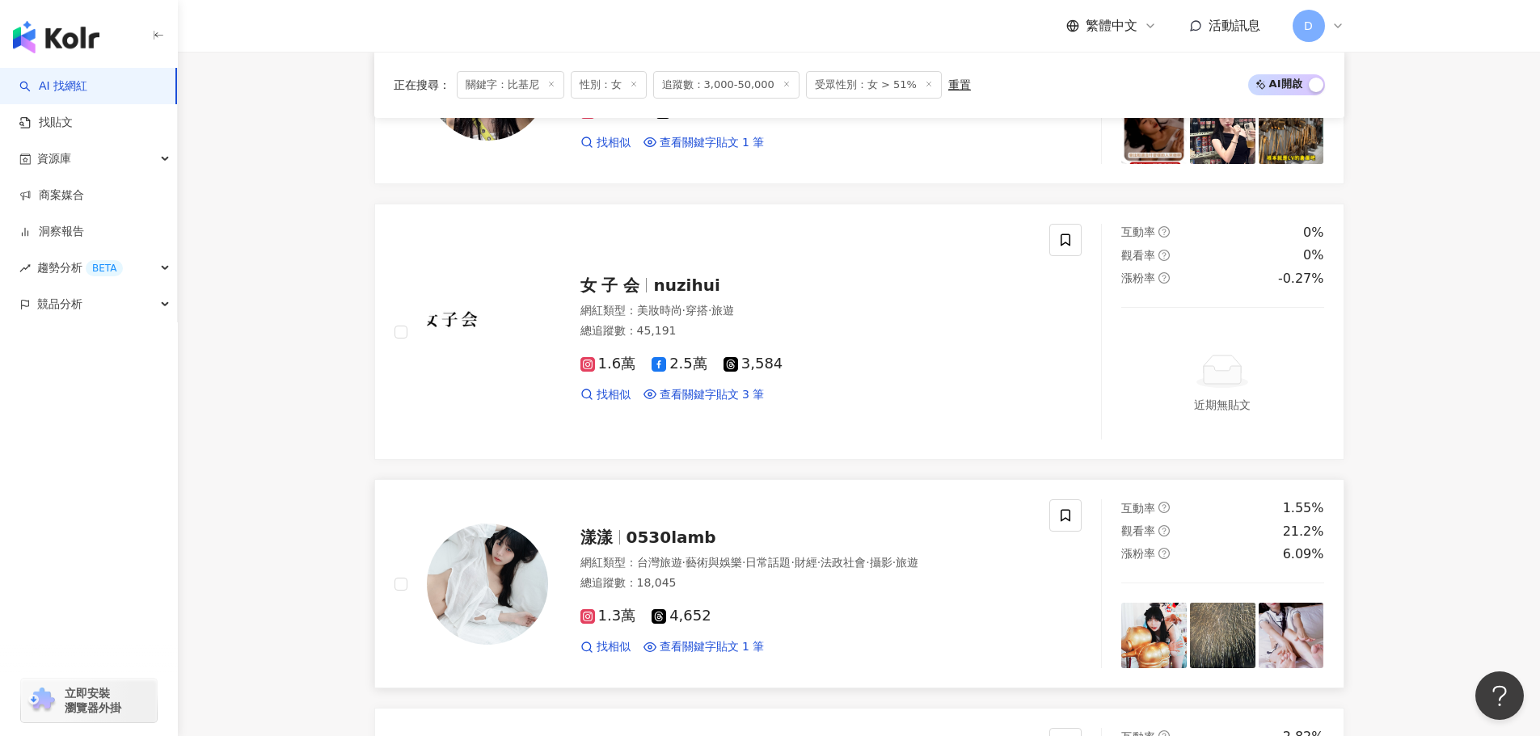
click at [794, 562] on span "·" at bounding box center [792, 562] width 3 height 13
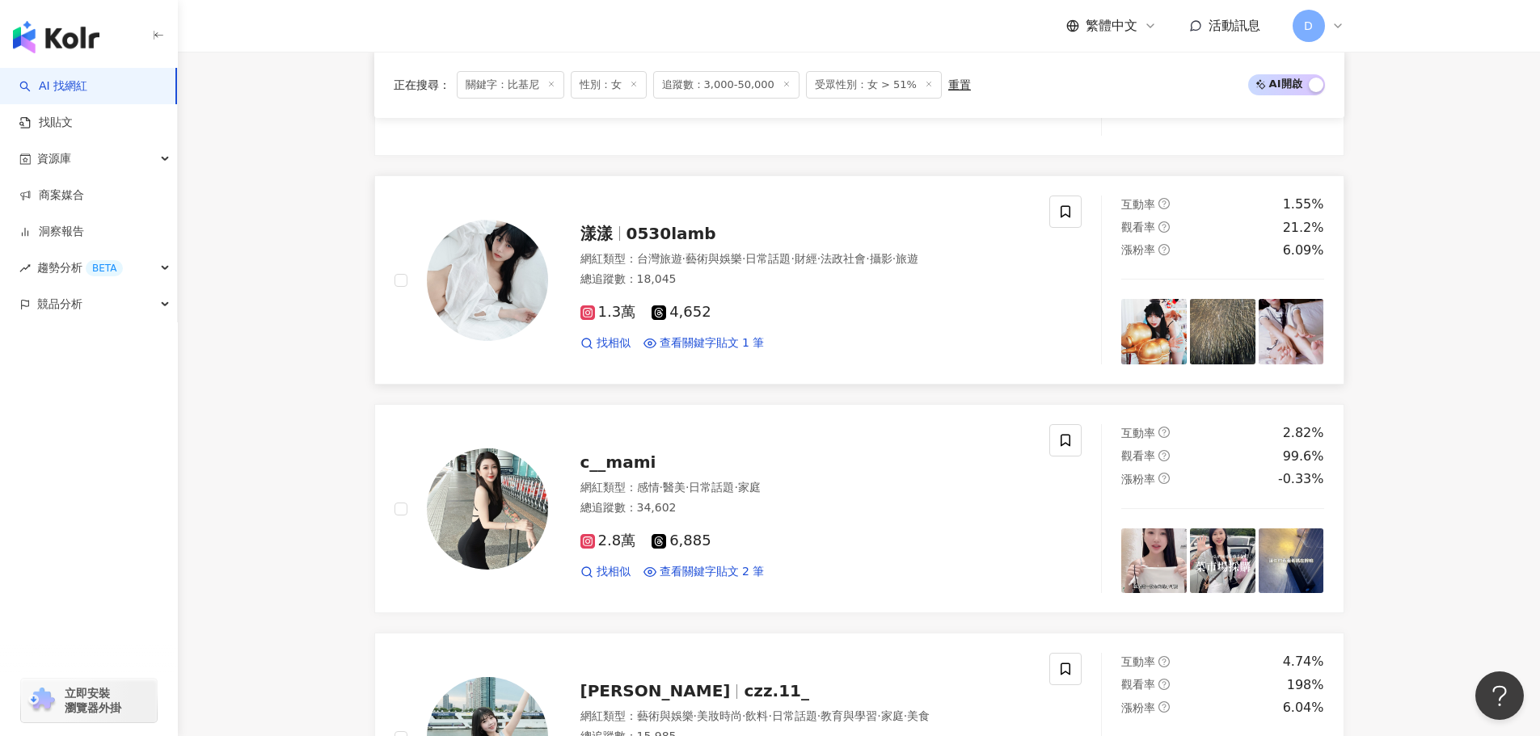
scroll to position [1617, 0]
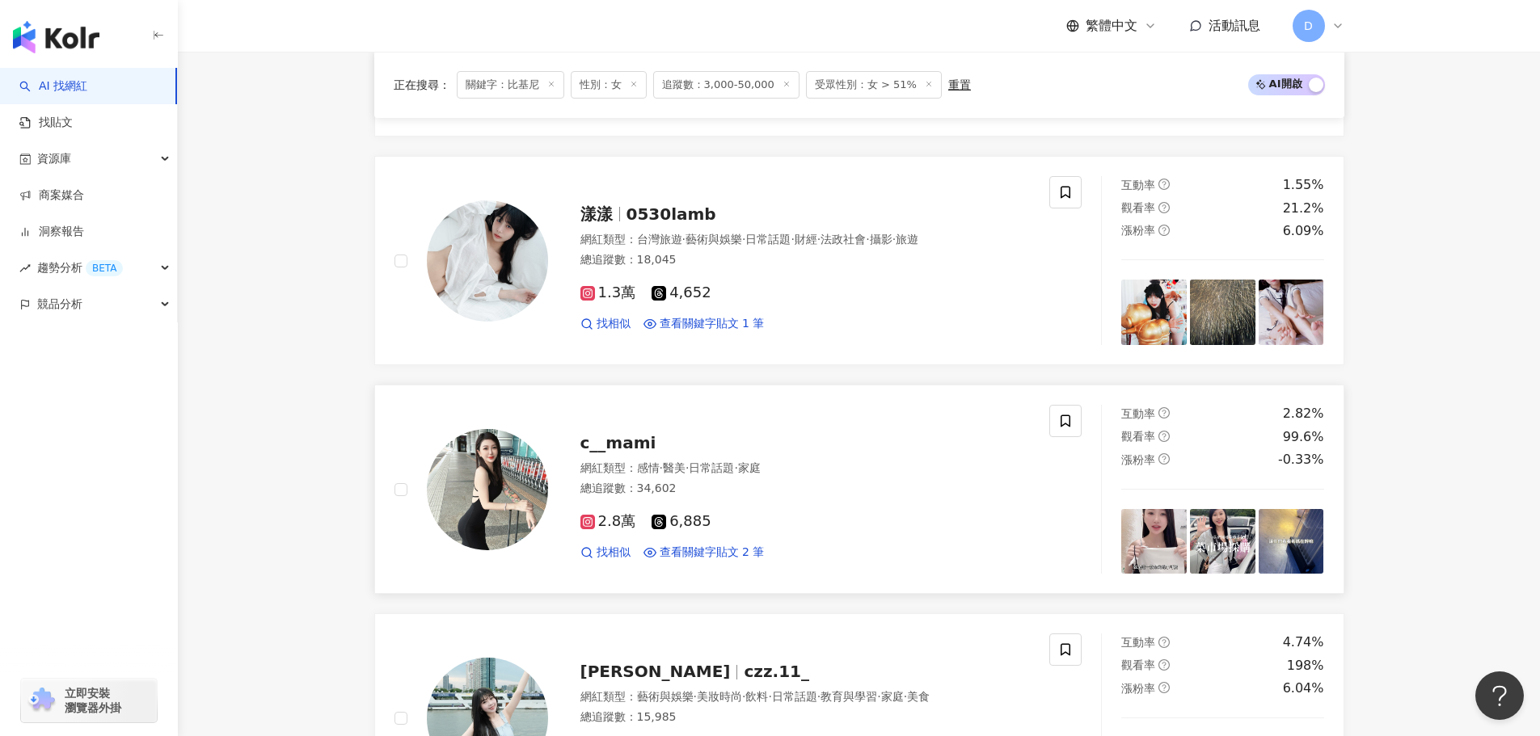
click at [814, 502] on div "2.8萬 6,885 找相似 查看關鍵字貼文 2 筆" at bounding box center [805, 530] width 450 height 60
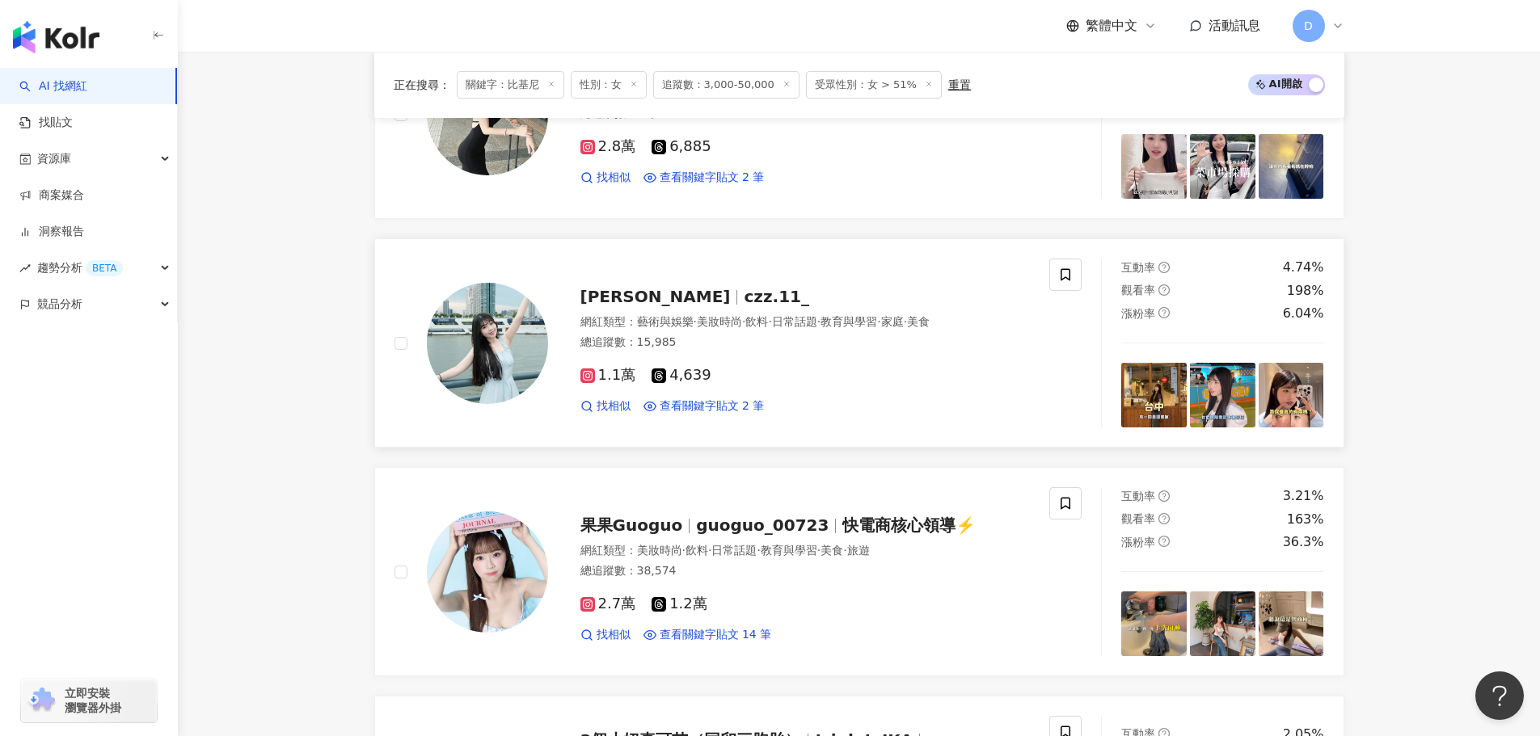
scroll to position [2021, 0]
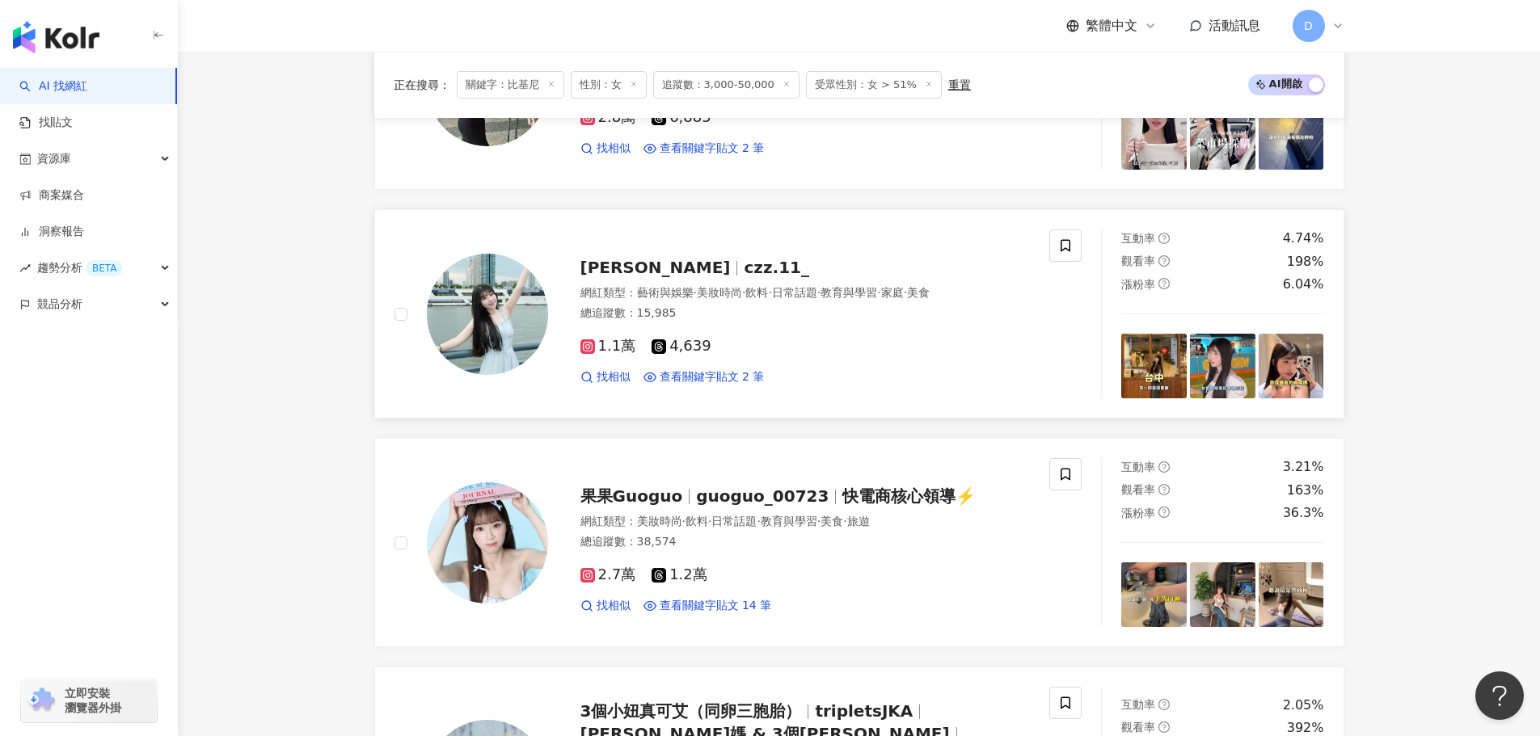
click at [834, 342] on div "1.1萬 4,639" at bounding box center [805, 347] width 450 height 18
click at [821, 535] on div "總追蹤數 ： 38,574" at bounding box center [805, 542] width 450 height 16
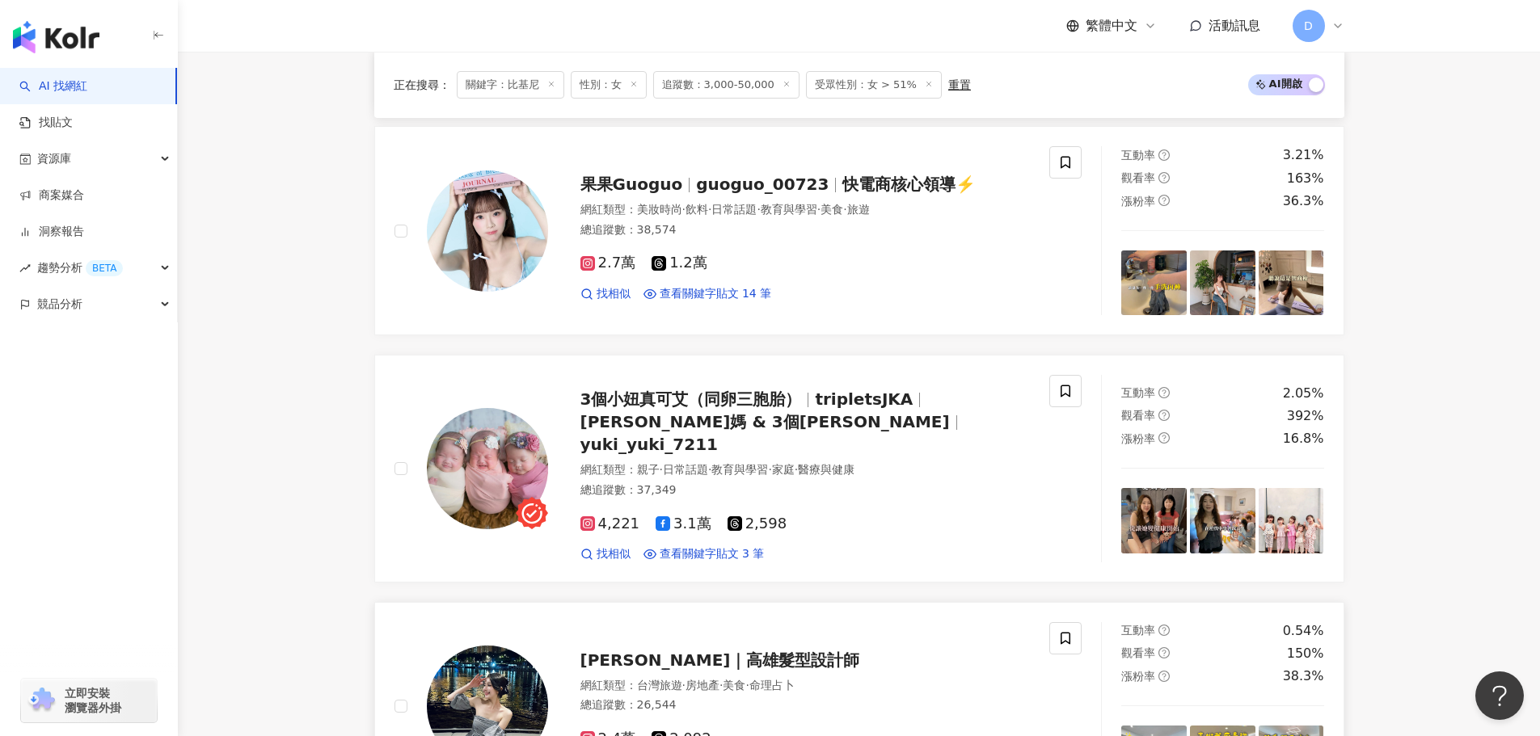
scroll to position [2506, 0]
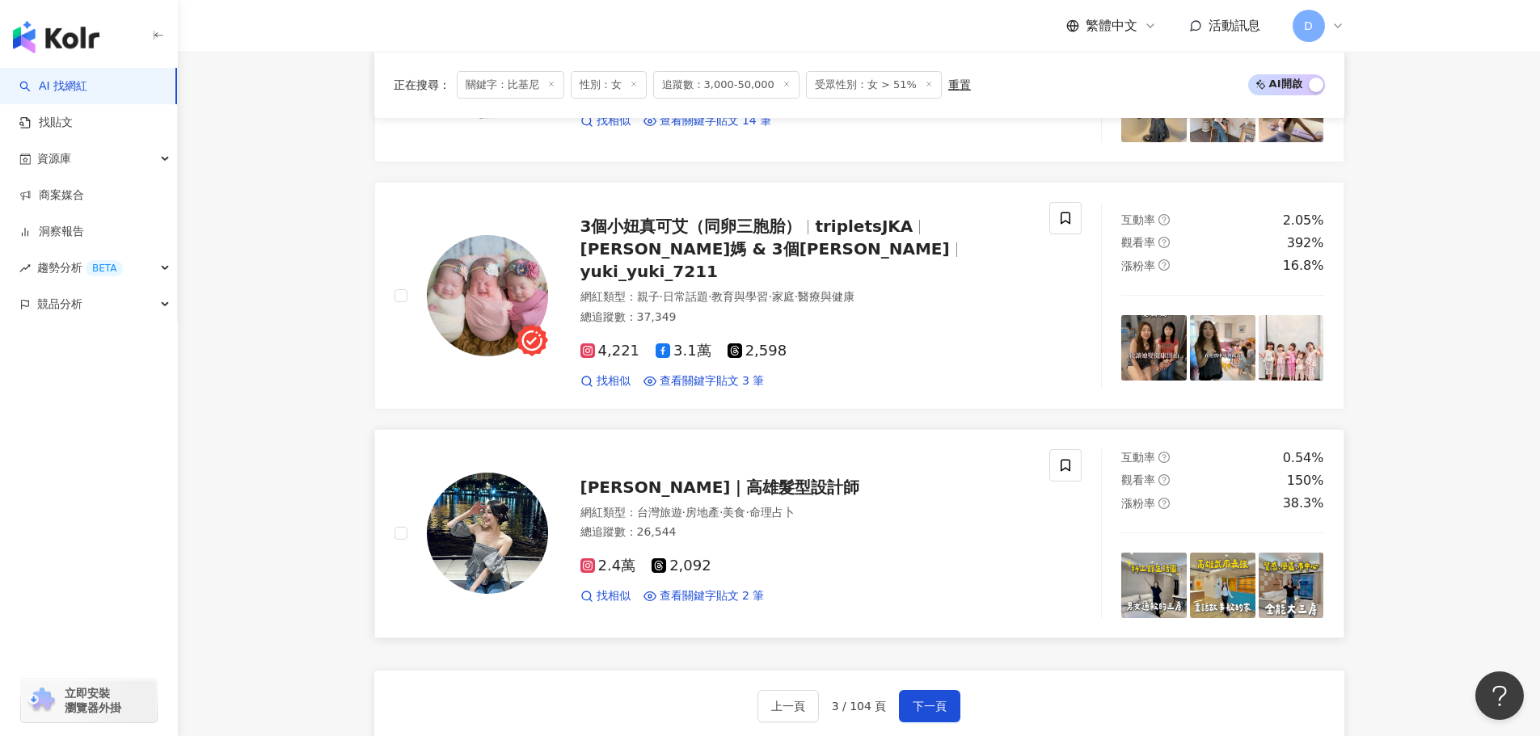
click at [893, 476] on div "[PERSON_NAME]娜｜高雄髮型設計師" at bounding box center [805, 487] width 450 height 23
click at [931, 700] on span "下一頁" at bounding box center [930, 706] width 34 height 13
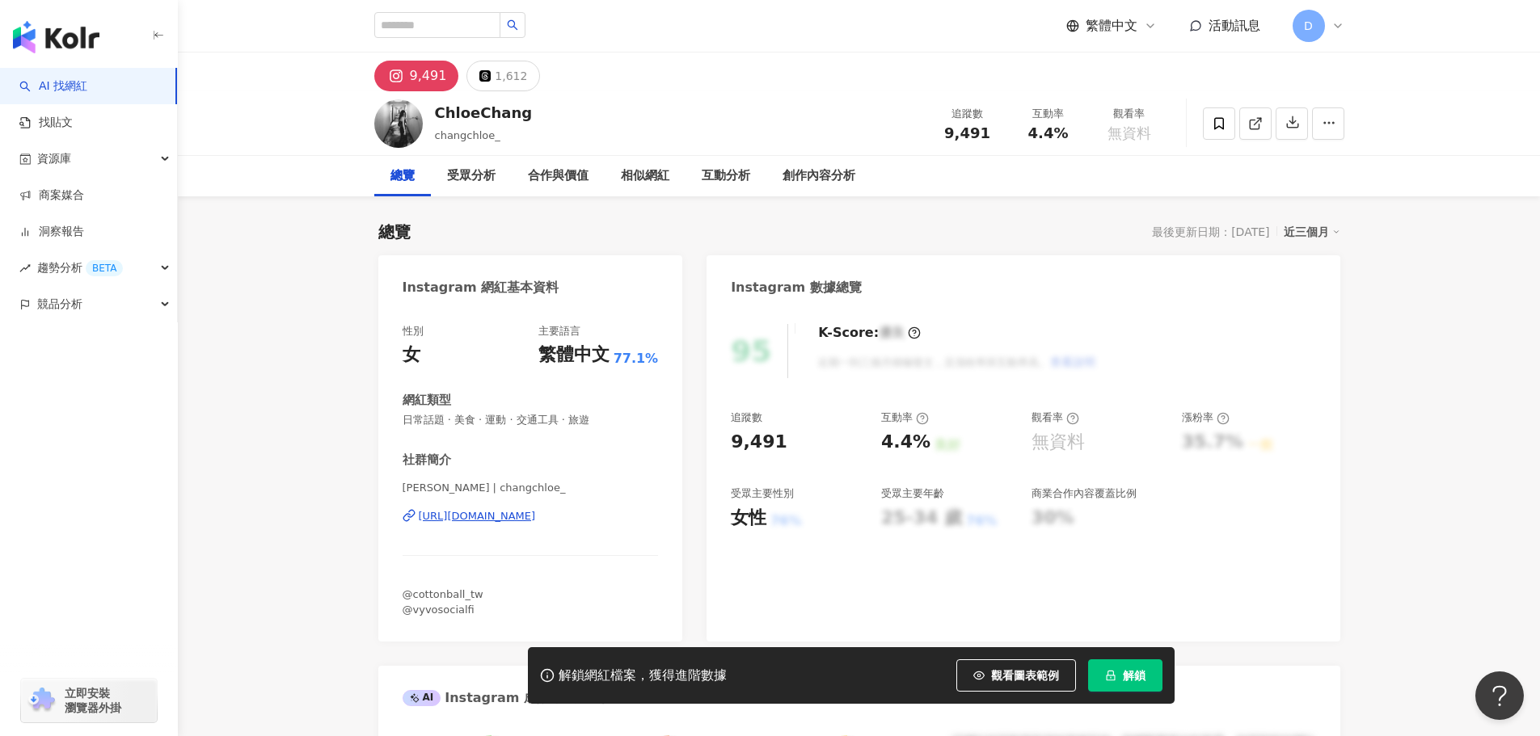
click at [536, 517] on div "[URL][DOMAIN_NAME]" at bounding box center [477, 516] width 117 height 15
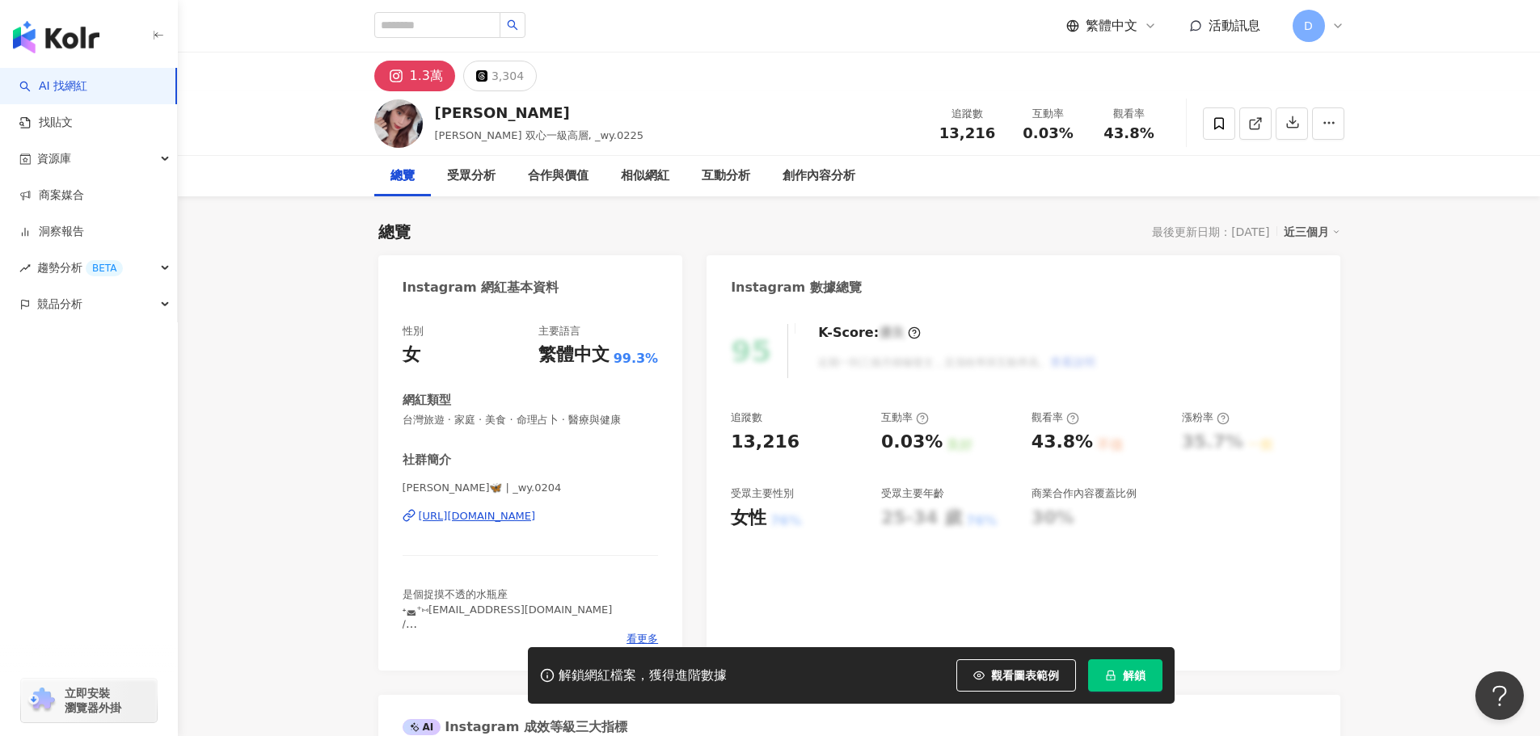
click at [536, 518] on div "[URL][DOMAIN_NAME]" at bounding box center [477, 516] width 117 height 15
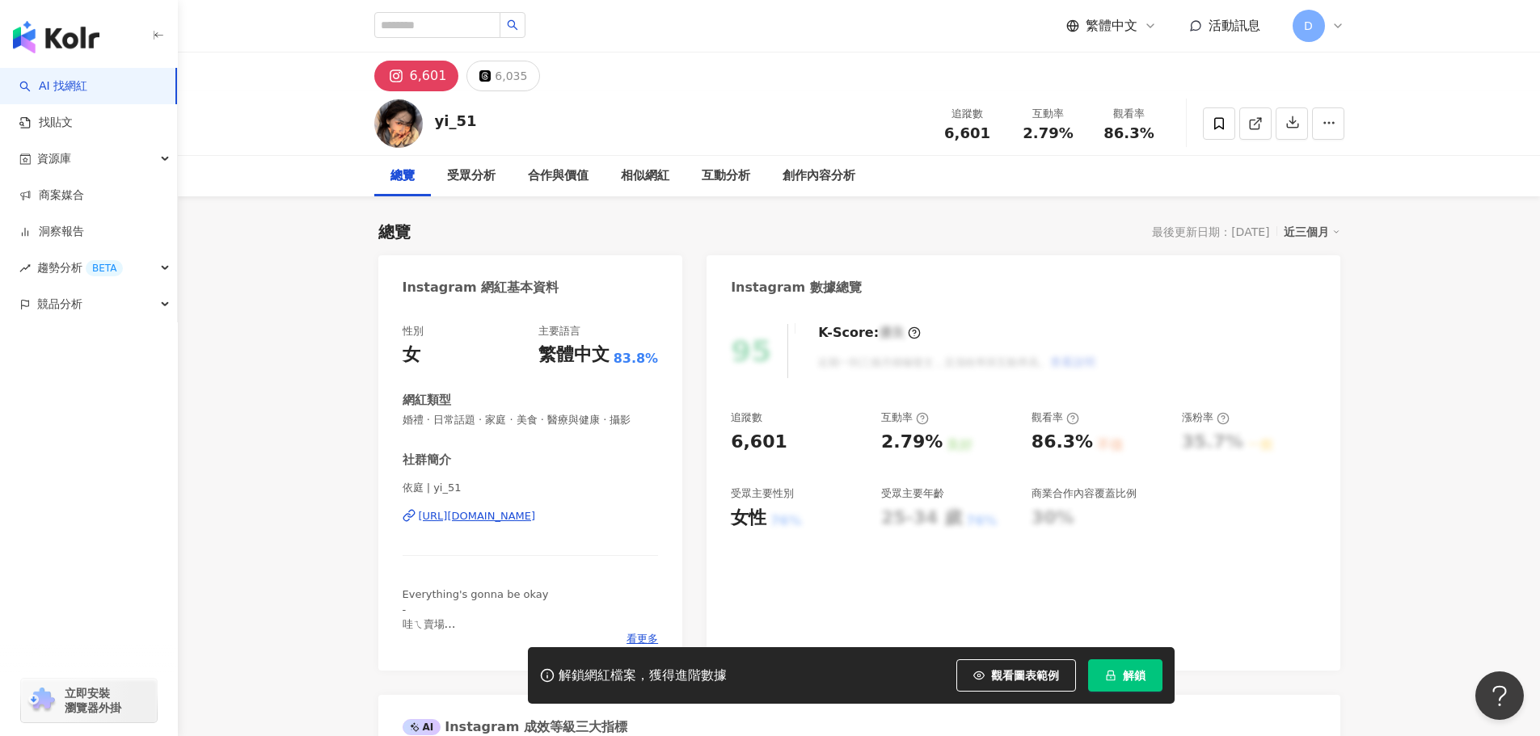
click at [536, 517] on div "[URL][DOMAIN_NAME]" at bounding box center [477, 516] width 117 height 15
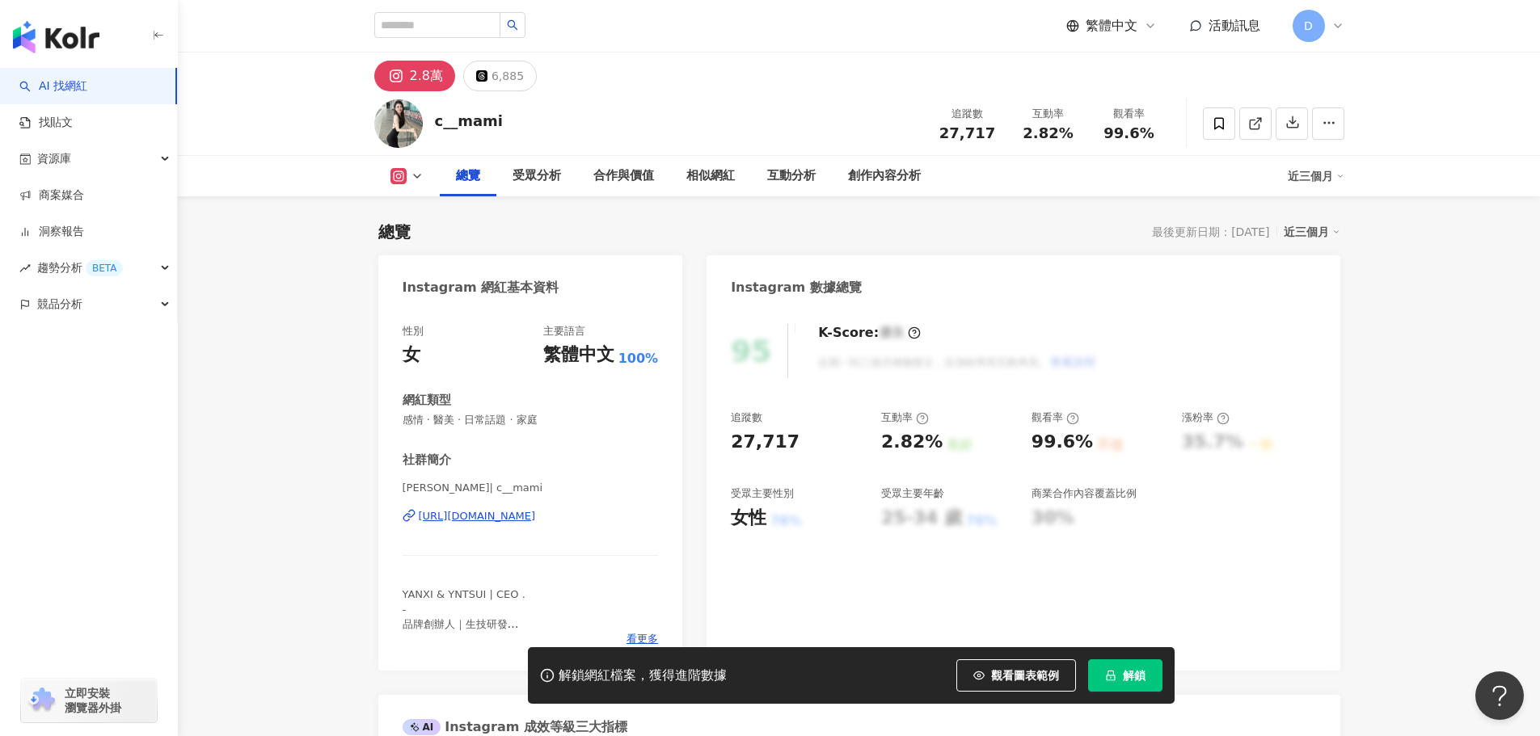
click at [507, 519] on div "https://www.instagram.com/c__mami/" at bounding box center [477, 516] width 117 height 15
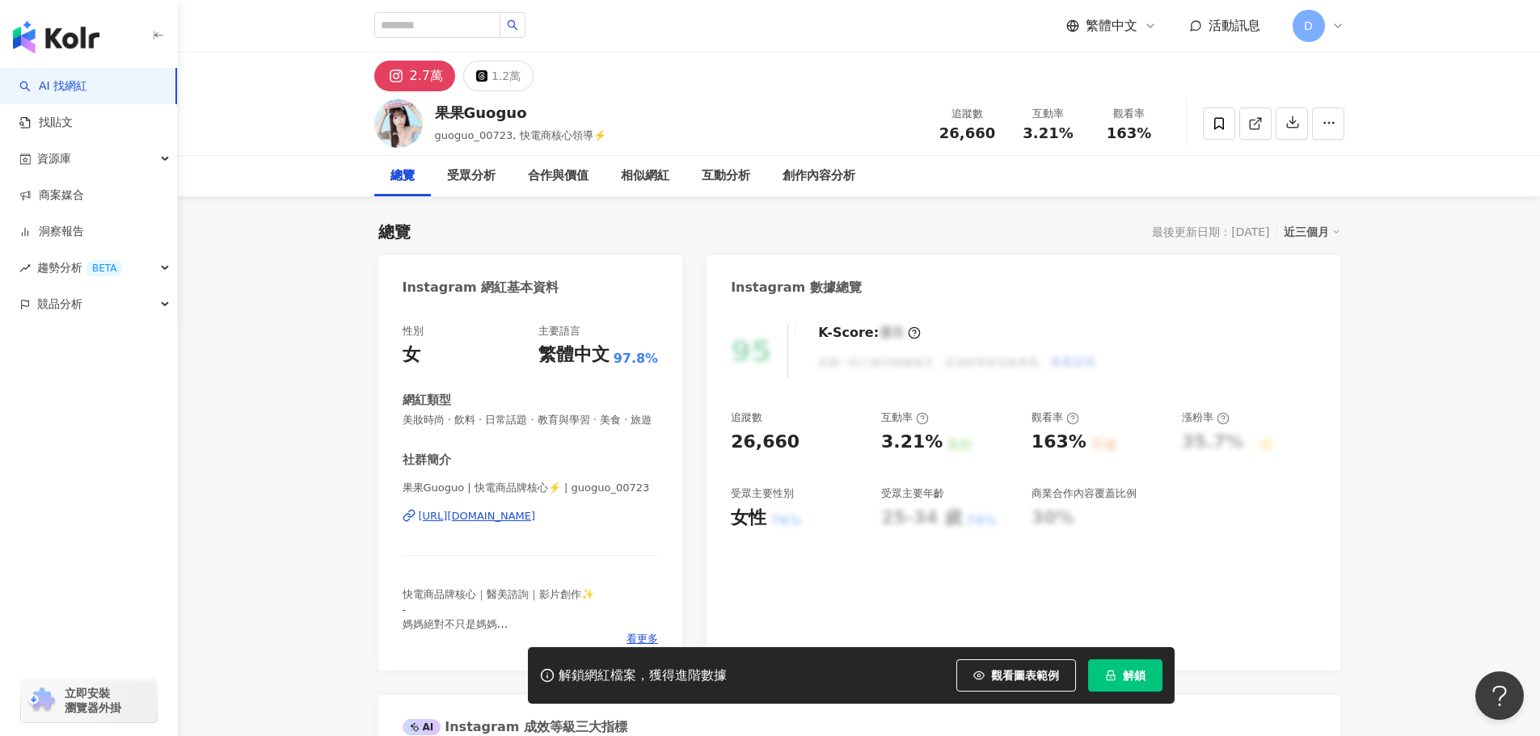
click at [536, 524] on div "[URL][DOMAIN_NAME]" at bounding box center [477, 516] width 117 height 15
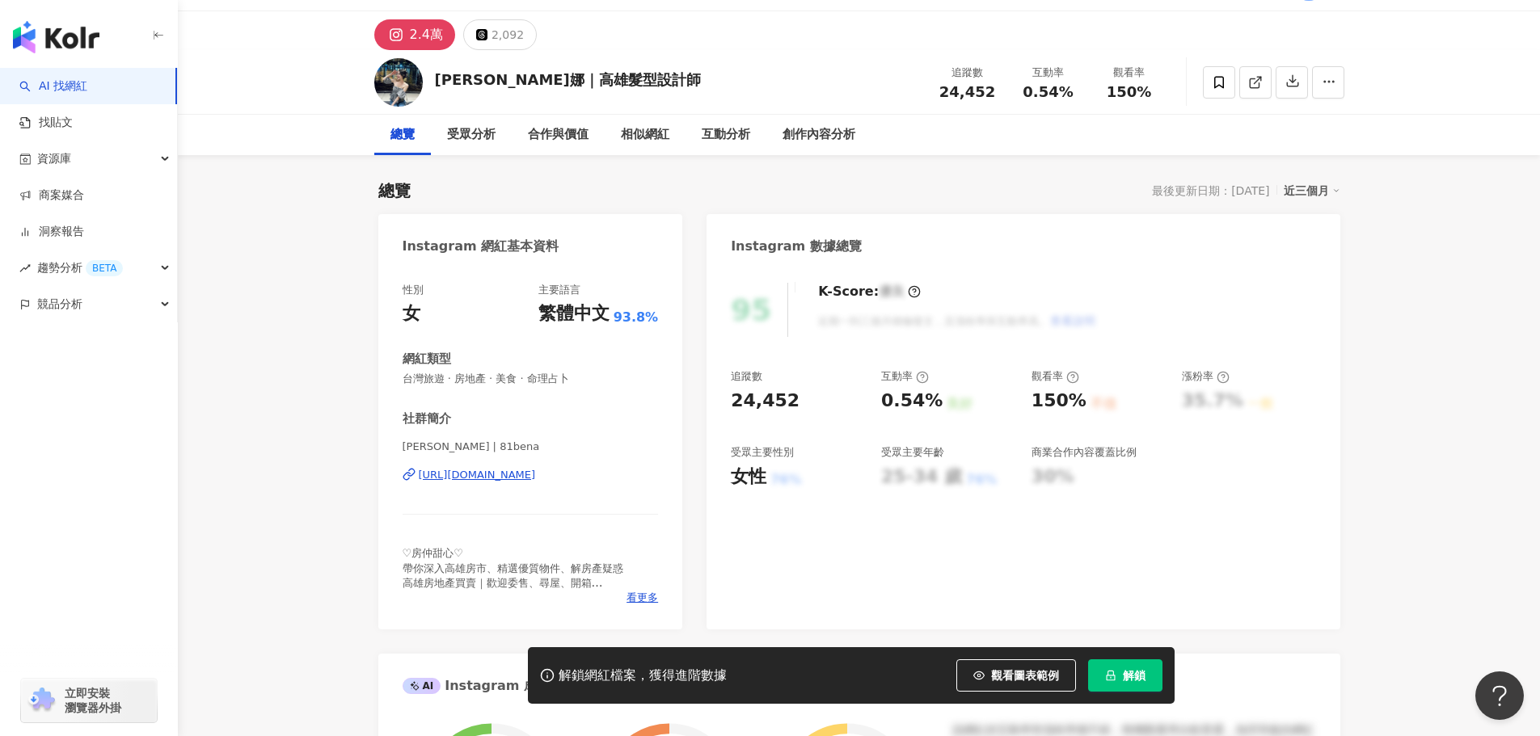
scroll to position [81, 0]
